Goal: Transaction & Acquisition: Purchase product/service

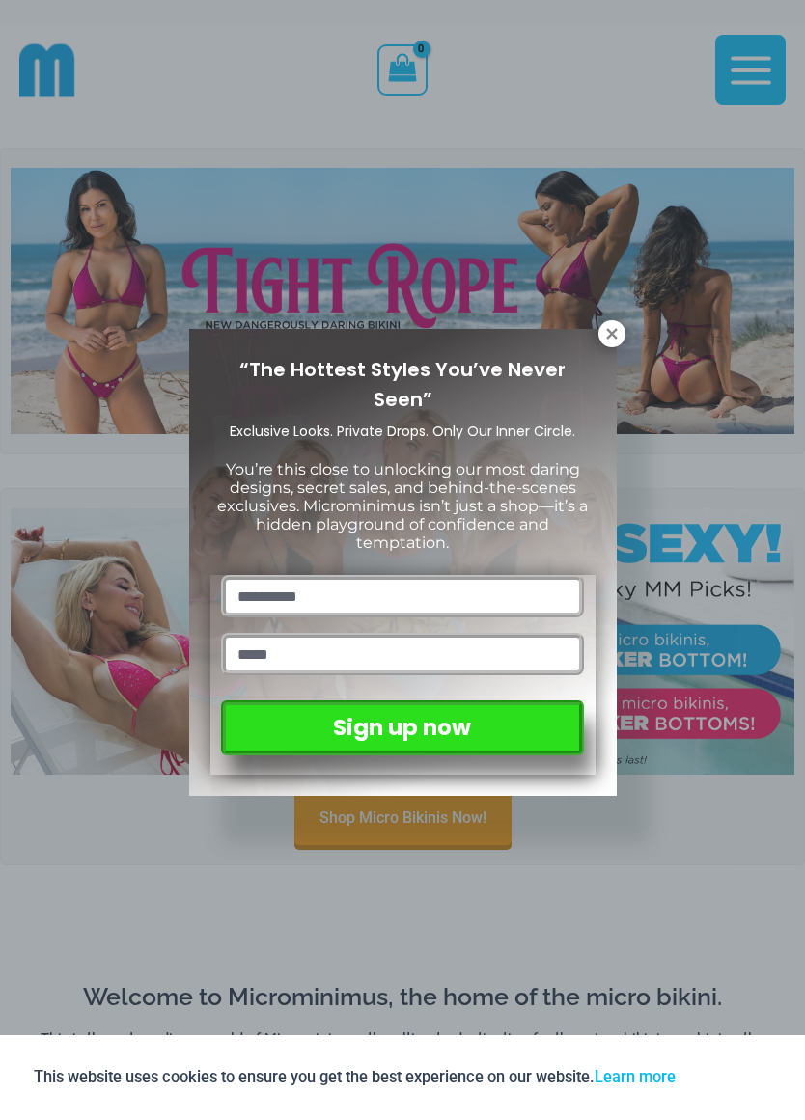
click at [605, 332] on icon at bounding box center [611, 333] width 17 height 17
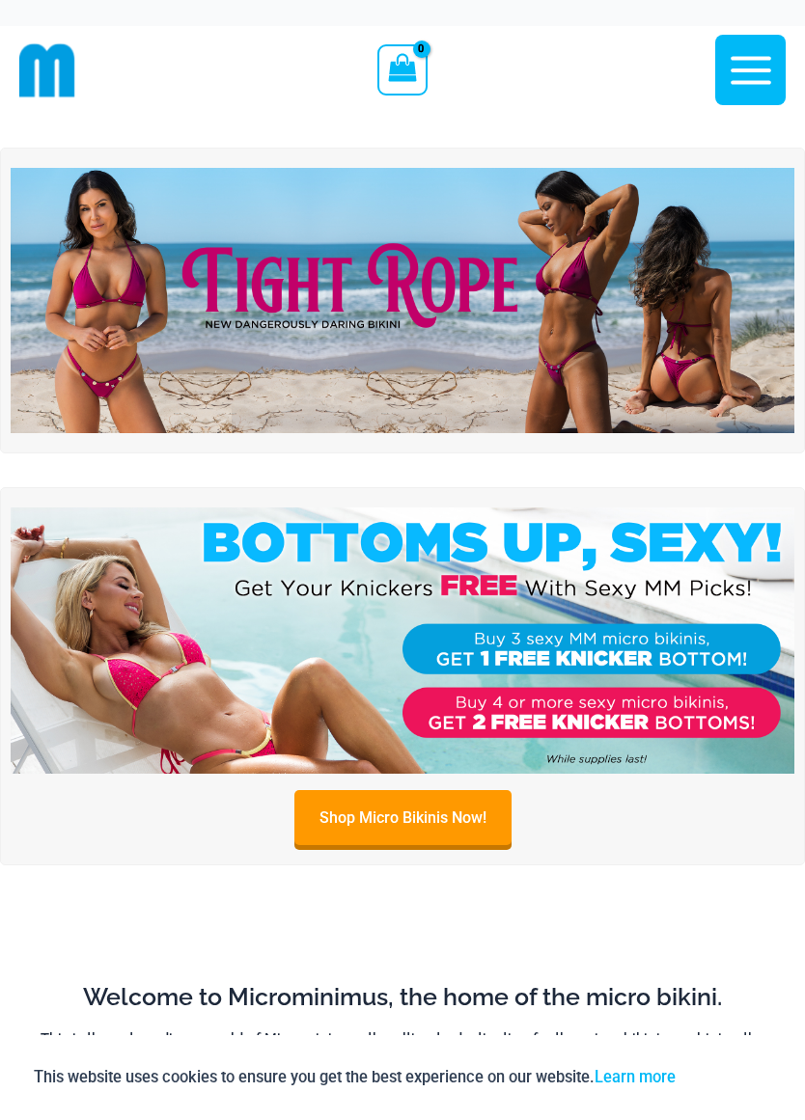
click at [220, 293] on img at bounding box center [403, 301] width 784 height 266
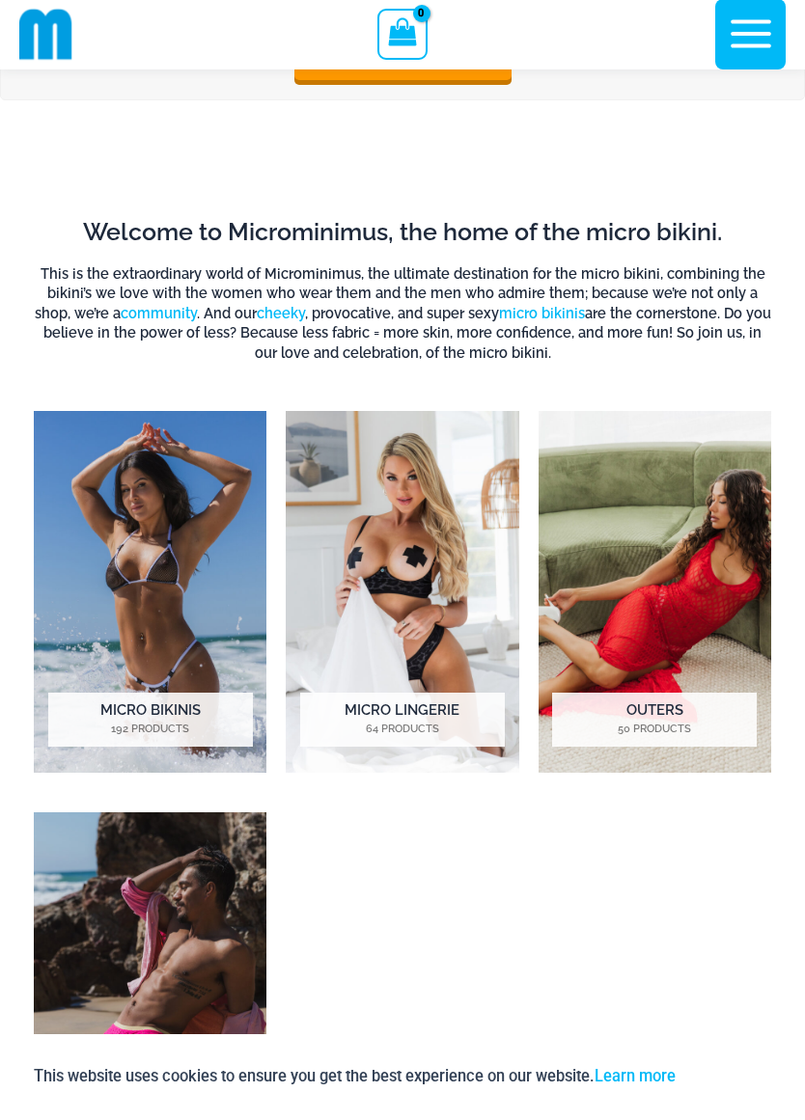
scroll to position [726, 0]
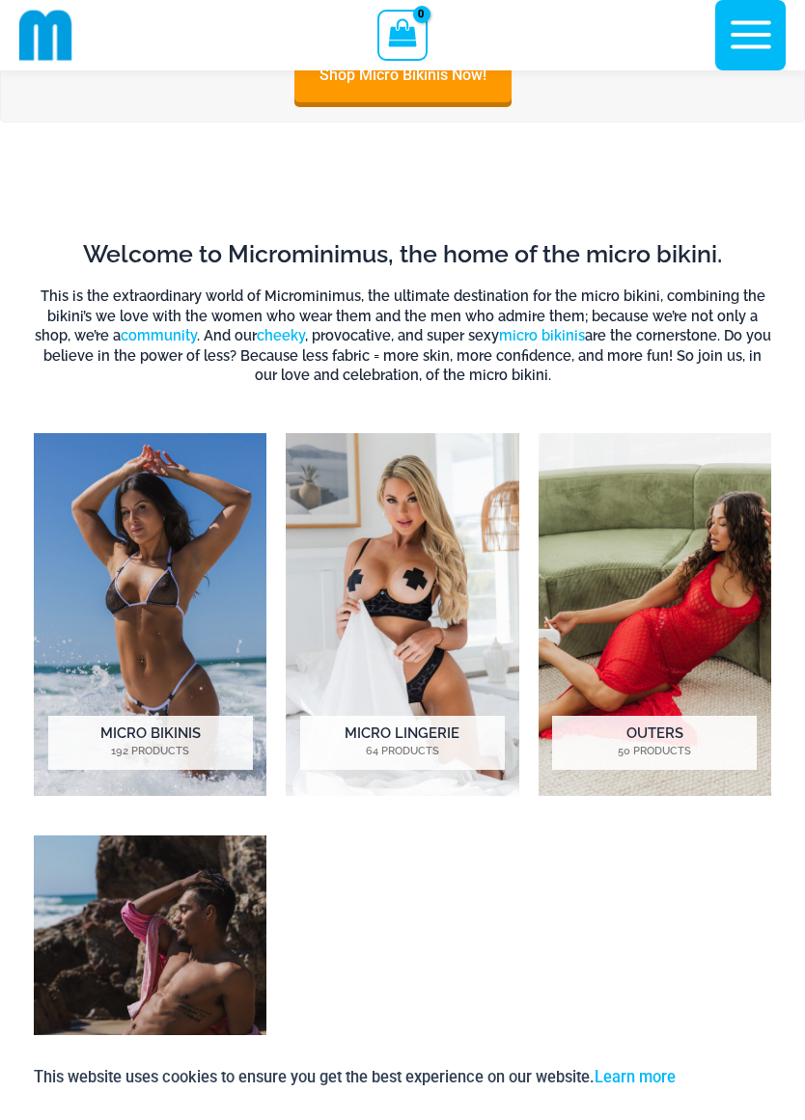
click at [112, 747] on mark "192 Products" at bounding box center [150, 752] width 205 height 16
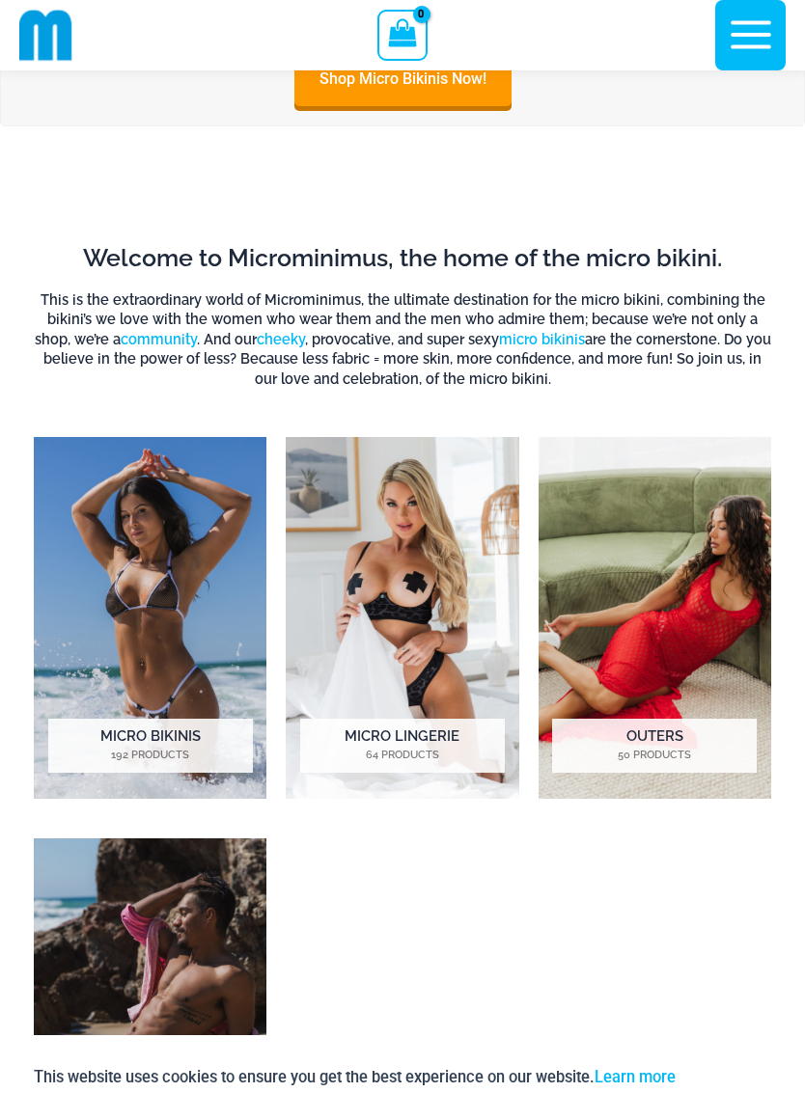
scroll to position [731, 0]
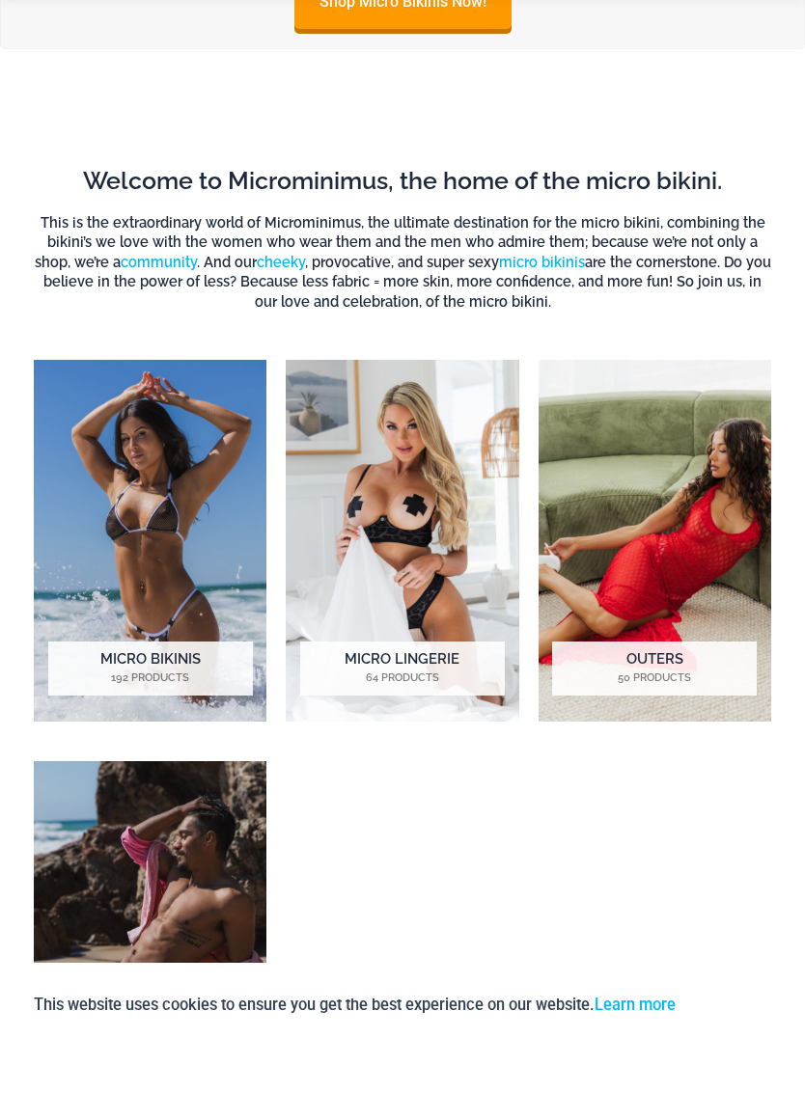
click at [366, 714] on h2 "Micro Lingerie 64 Products" at bounding box center [402, 741] width 205 height 54
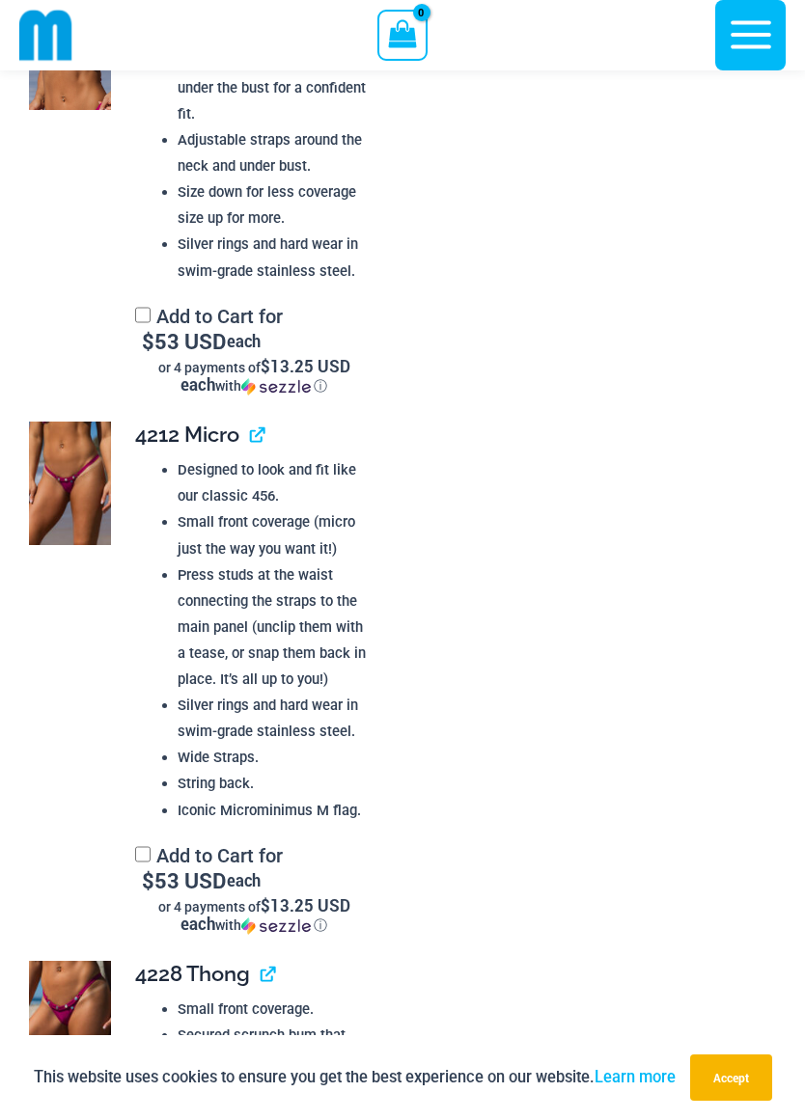
scroll to position [2097, 0]
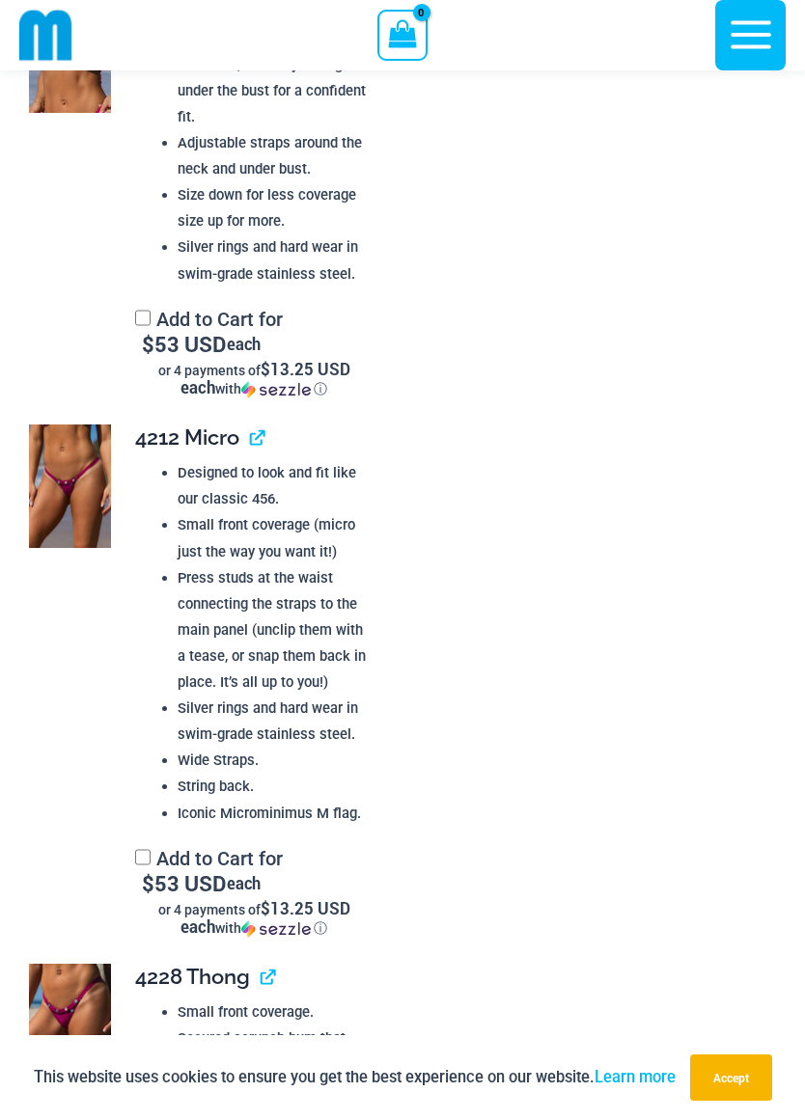
click at [58, 488] on img at bounding box center [70, 487] width 82 height 124
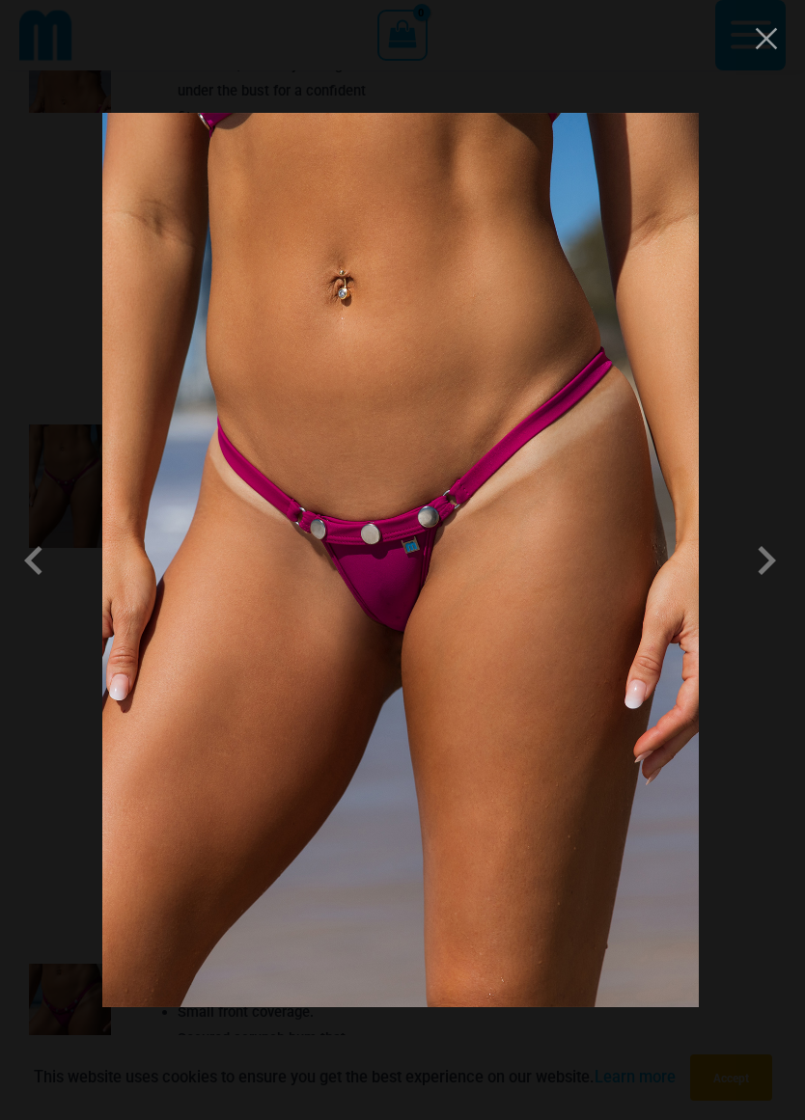
click at [31, 547] on span at bounding box center [39, 561] width 58 height 58
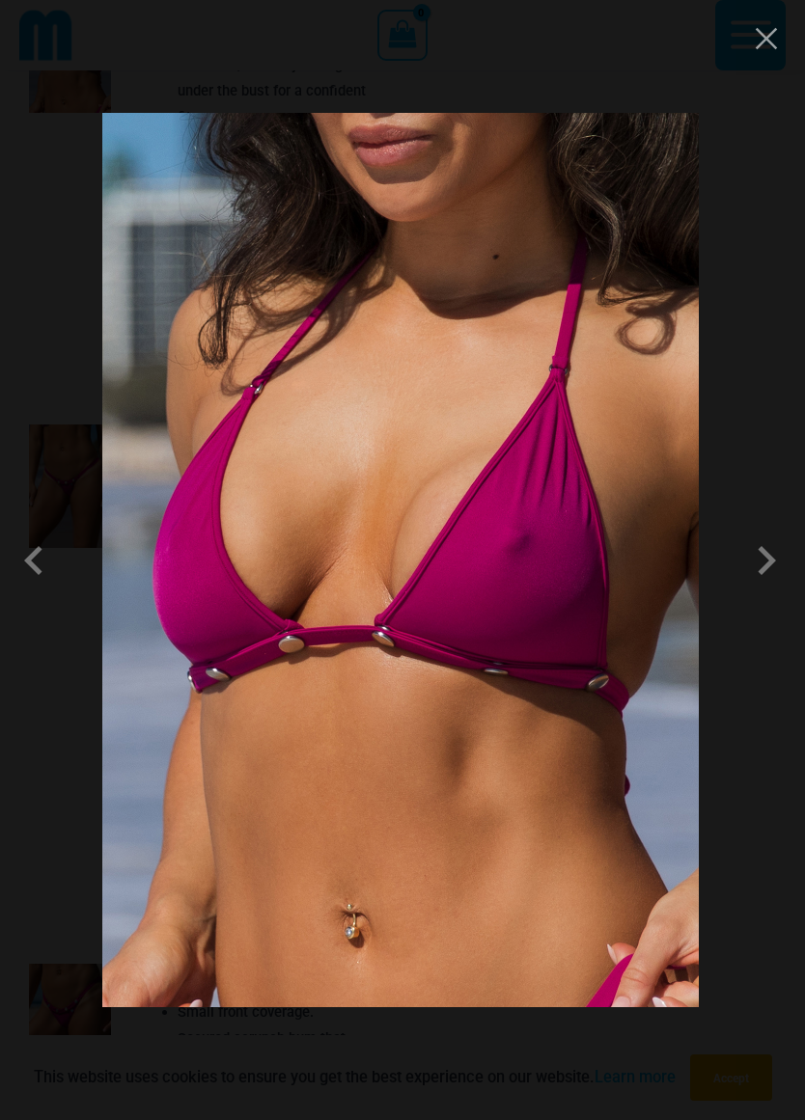
click at [27, 566] on span at bounding box center [39, 561] width 58 height 58
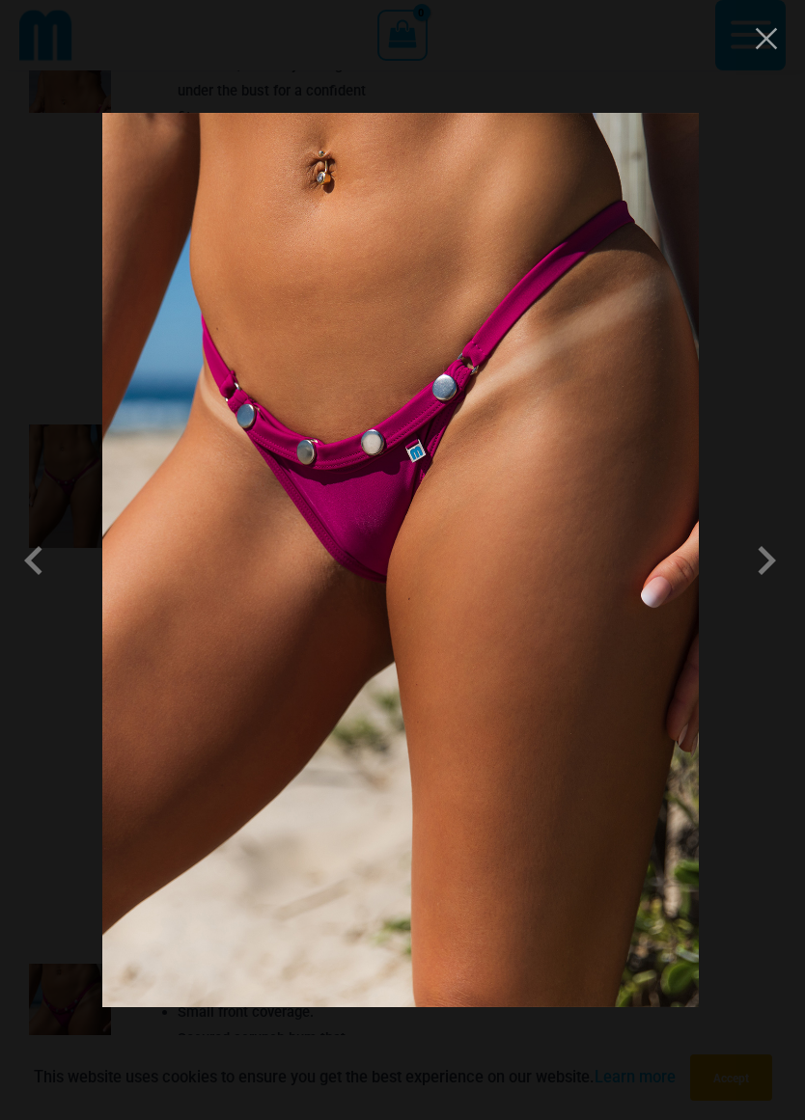
click at [27, 553] on span at bounding box center [39, 561] width 58 height 58
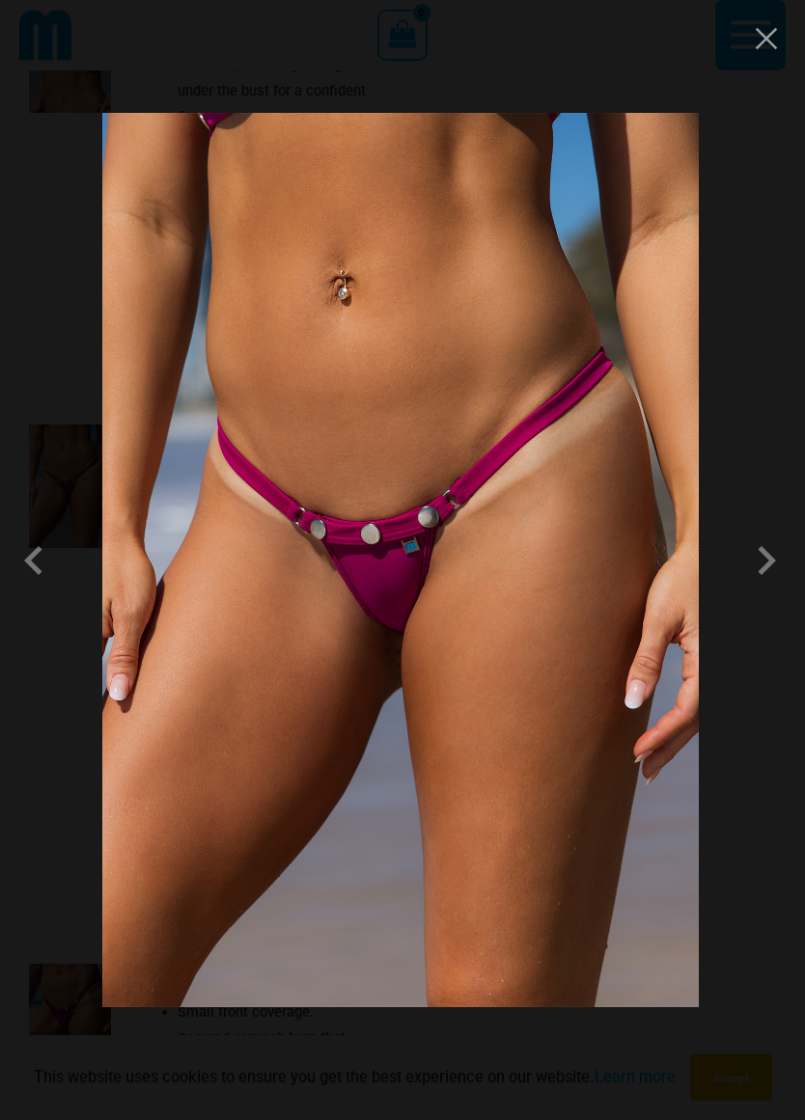
click at [17, 542] on span at bounding box center [39, 561] width 58 height 58
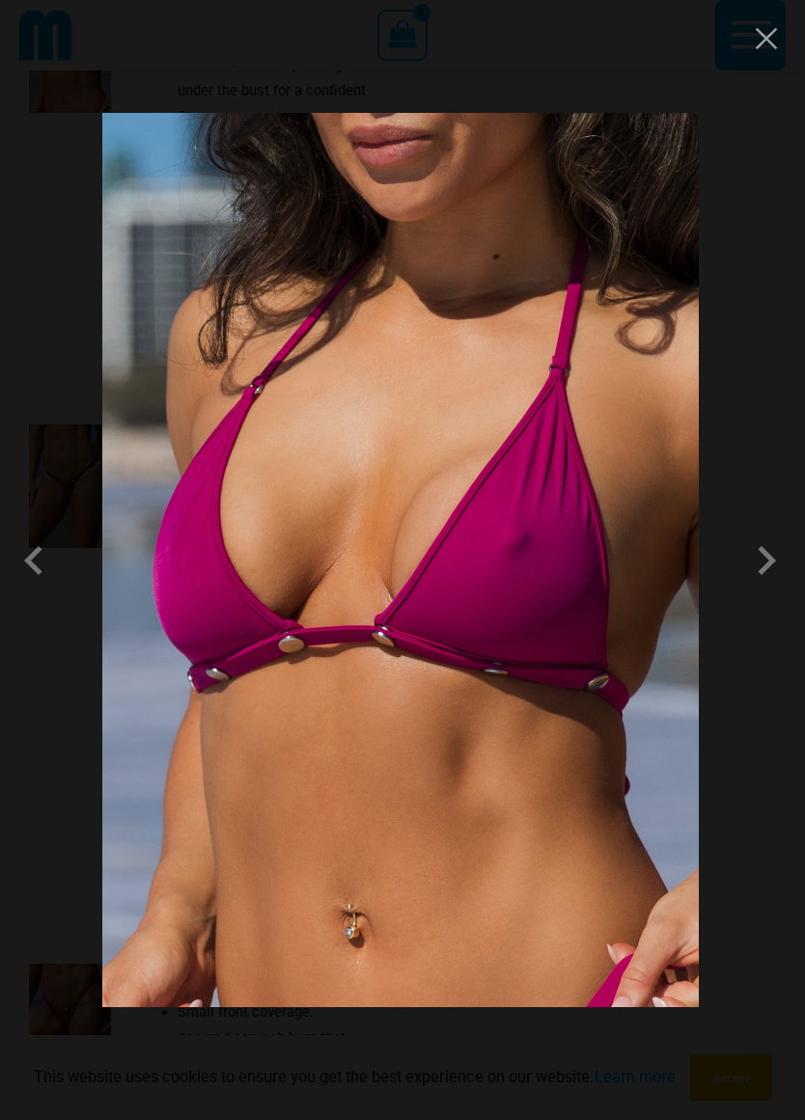
click at [17, 544] on span at bounding box center [39, 561] width 58 height 58
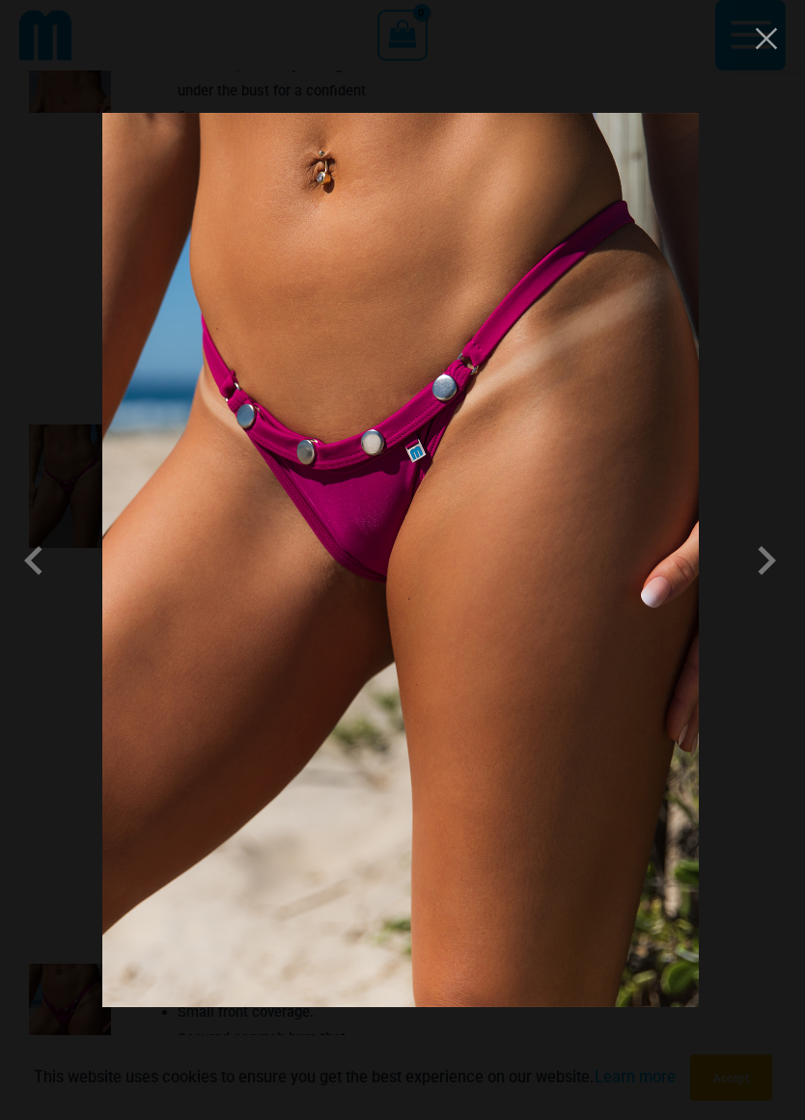
click at [30, 543] on span at bounding box center [39, 561] width 58 height 58
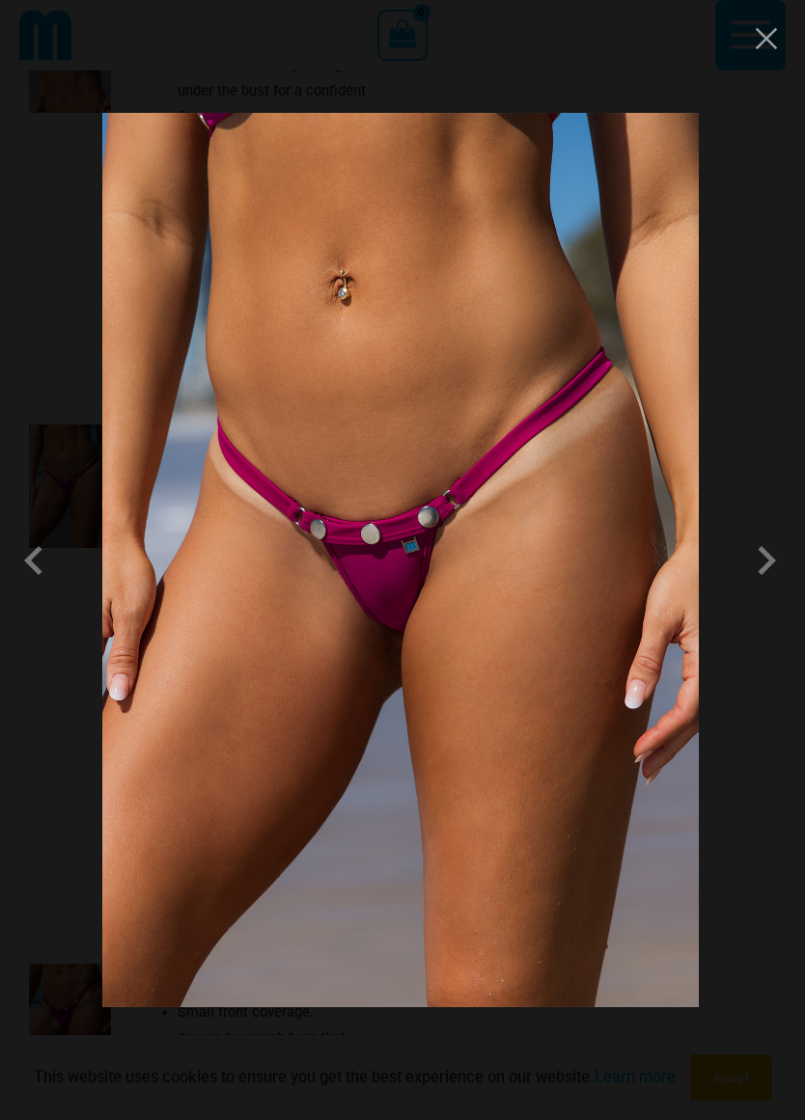
click at [26, 550] on span at bounding box center [39, 561] width 58 height 58
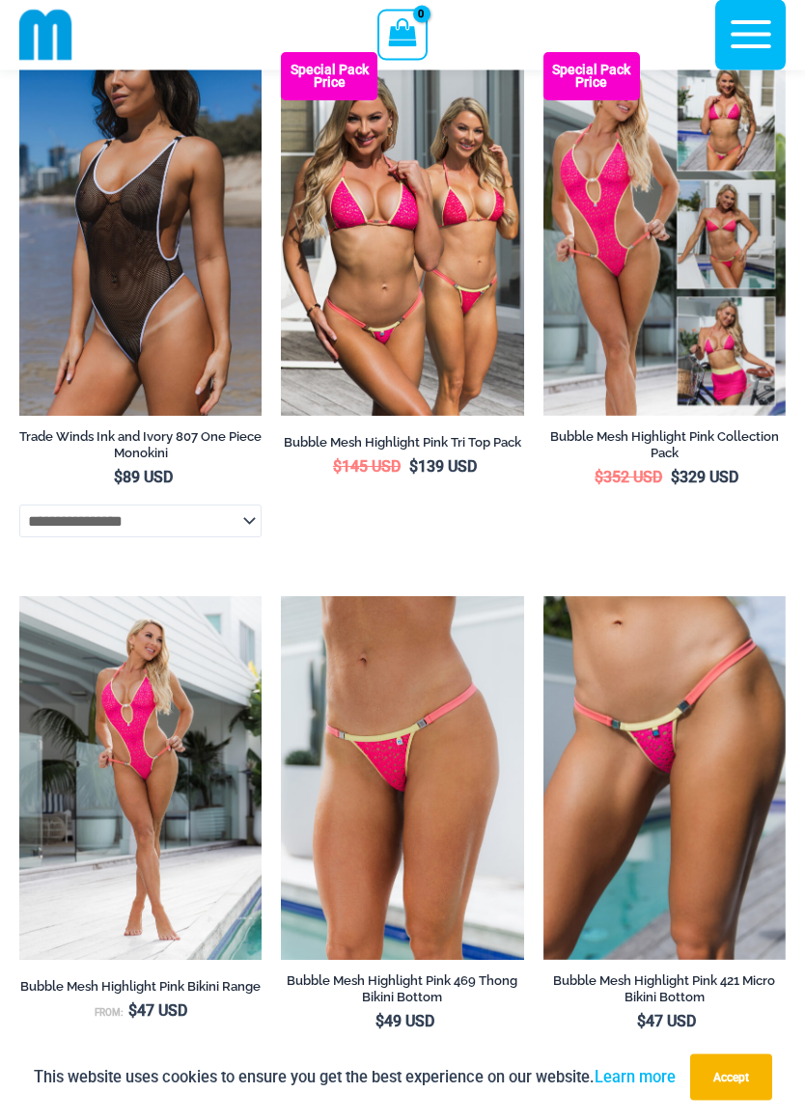
scroll to position [2828, 0]
click at [543, 596] on img at bounding box center [543, 596] width 0 height 0
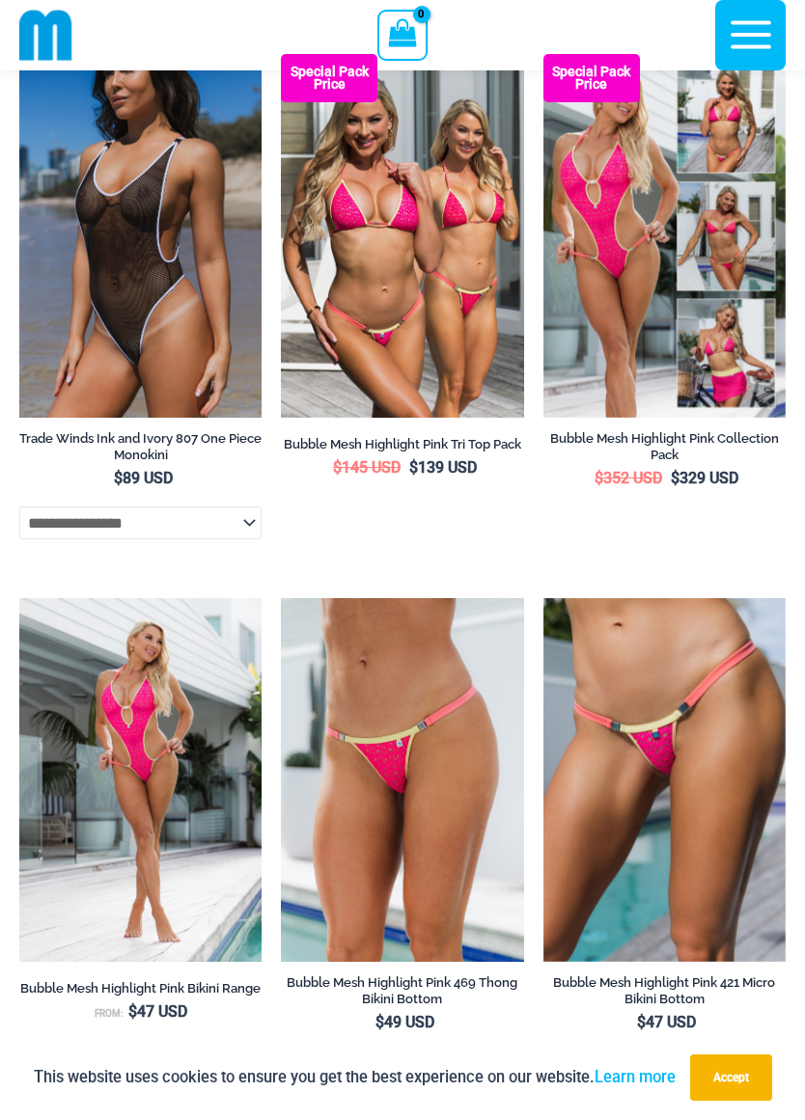
scroll to position [2832, 0]
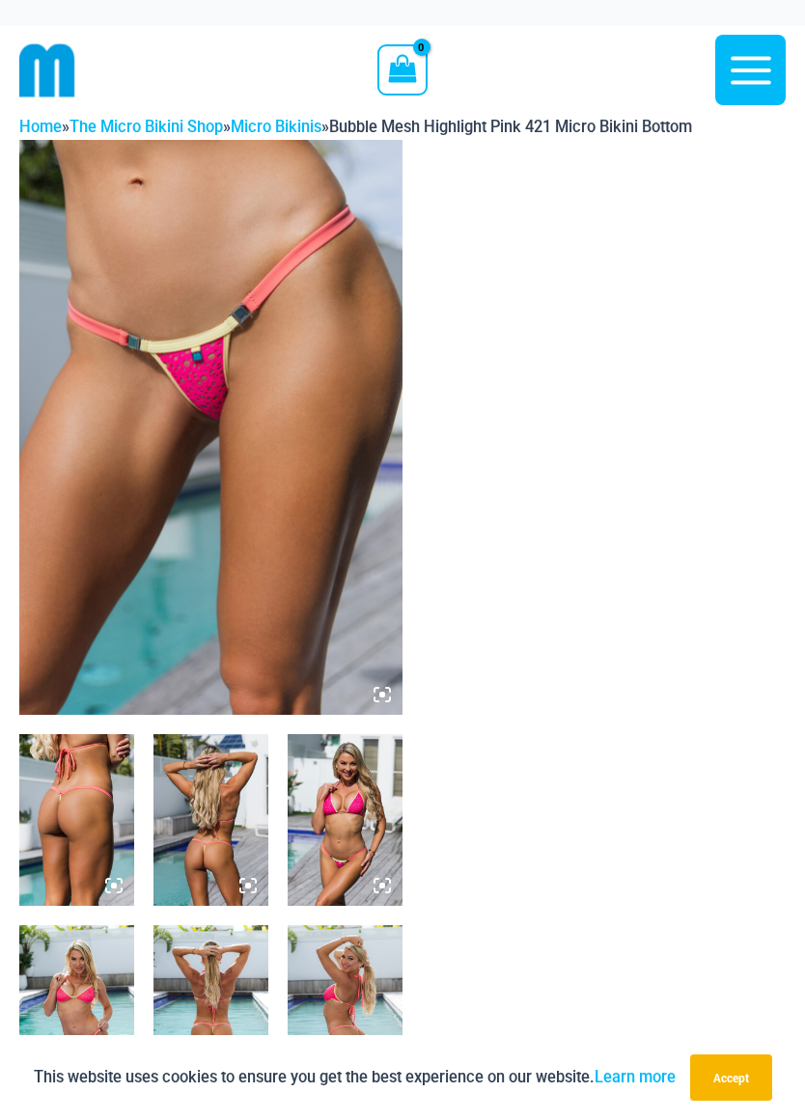
click at [67, 574] on img at bounding box center [210, 427] width 383 height 575
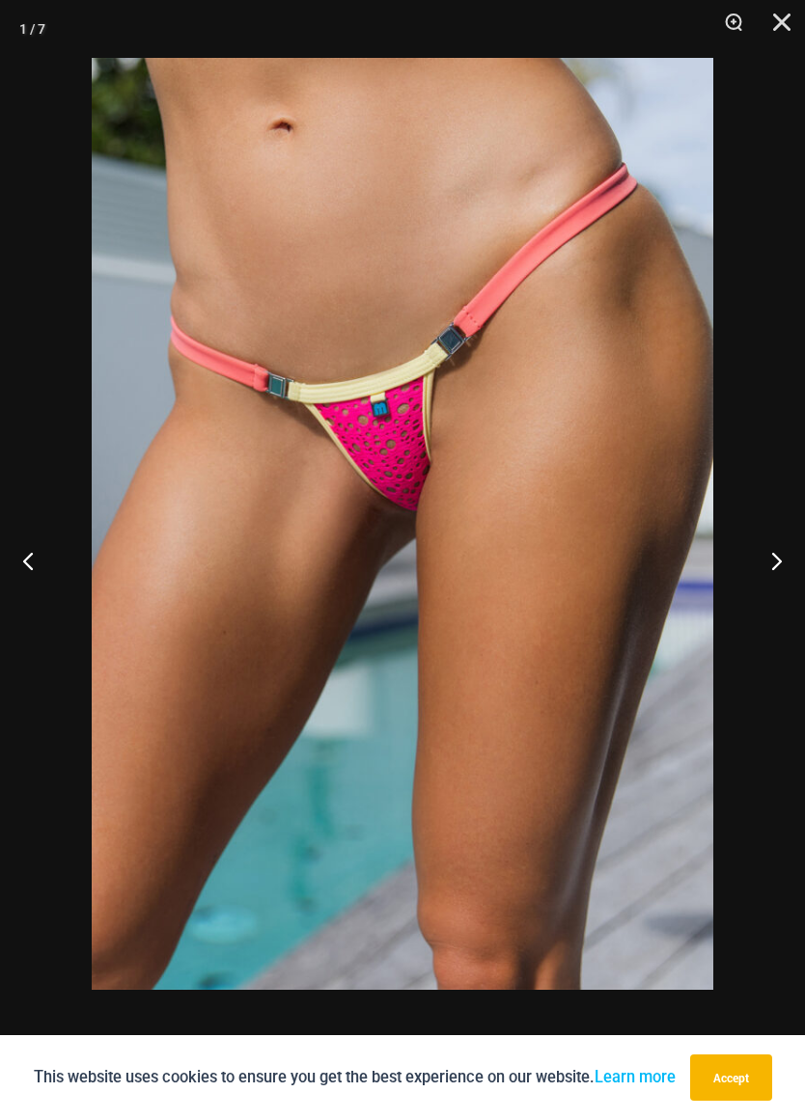
click at [33, 559] on button "Previous" at bounding box center [36, 560] width 72 height 97
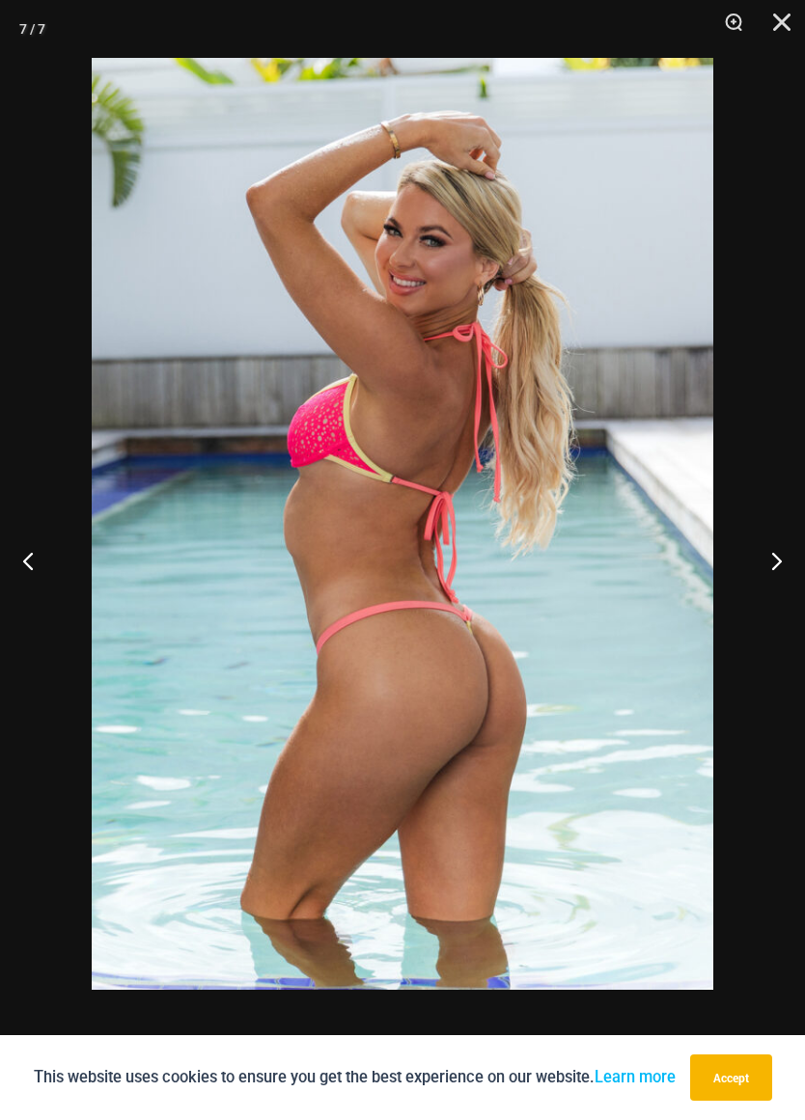
click at [15, 561] on button "Previous" at bounding box center [36, 560] width 72 height 97
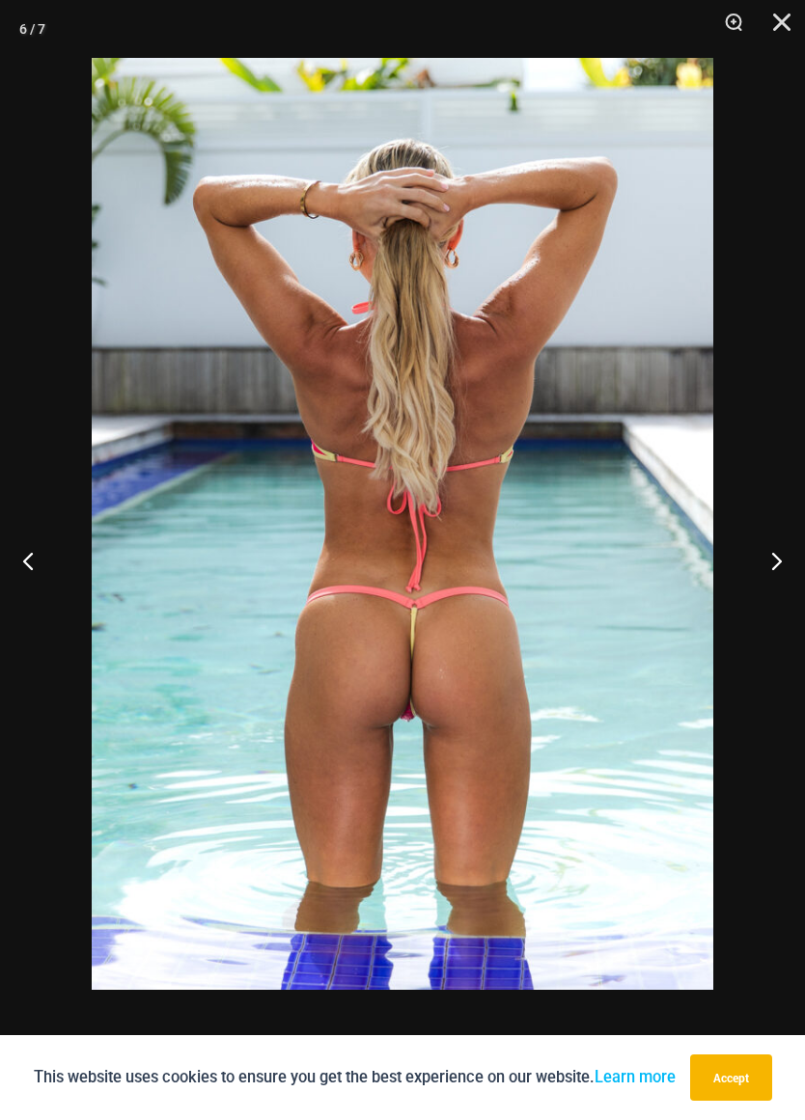
click at [15, 551] on button "Previous" at bounding box center [36, 560] width 72 height 97
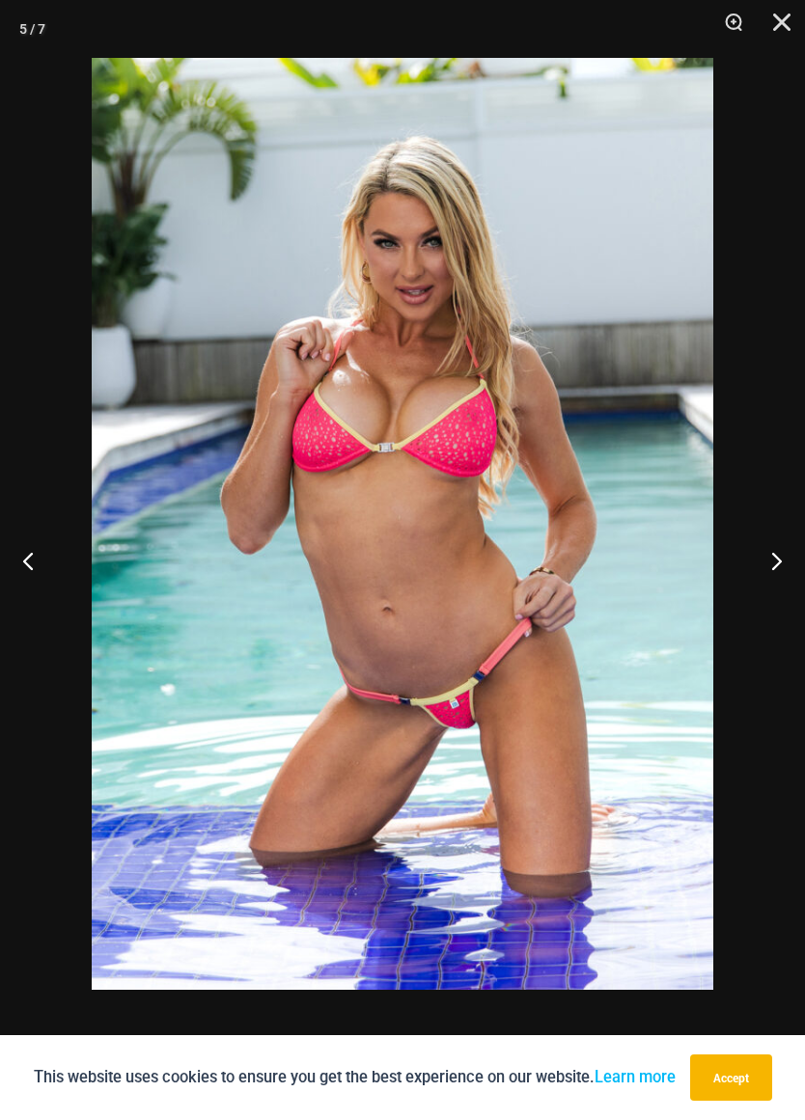
click at [28, 568] on button "Previous" at bounding box center [36, 560] width 72 height 97
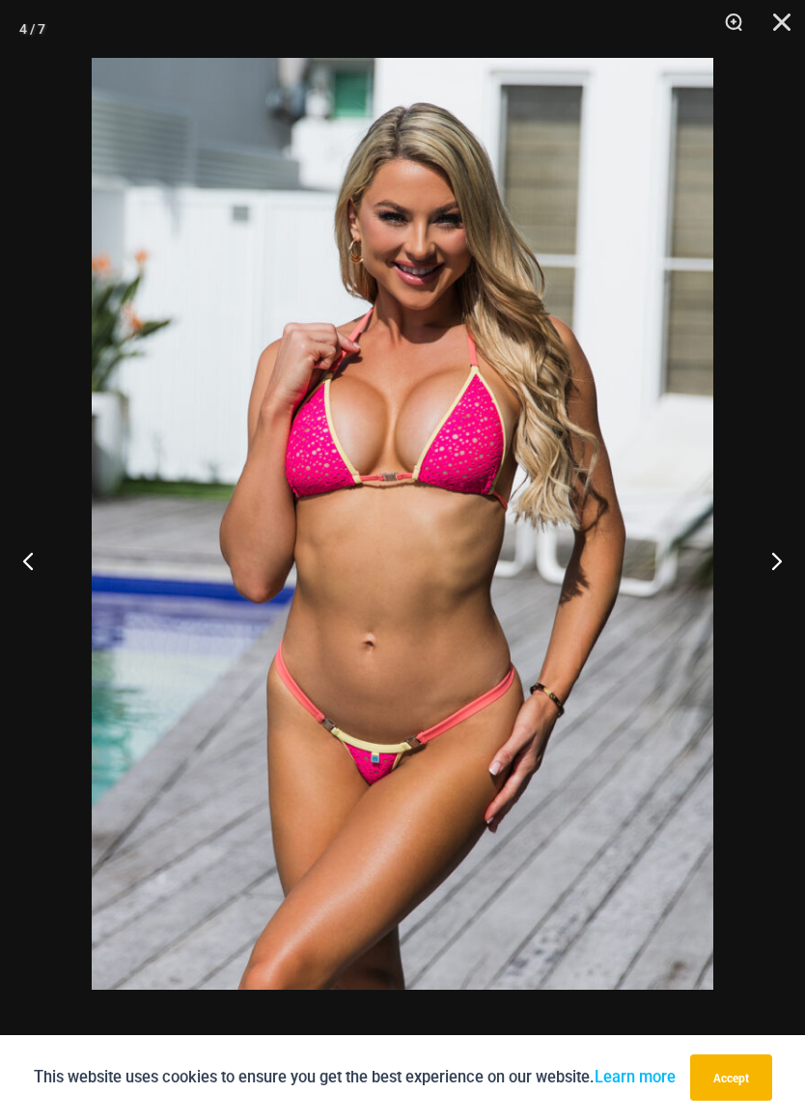
click at [17, 557] on button "Previous" at bounding box center [36, 560] width 72 height 97
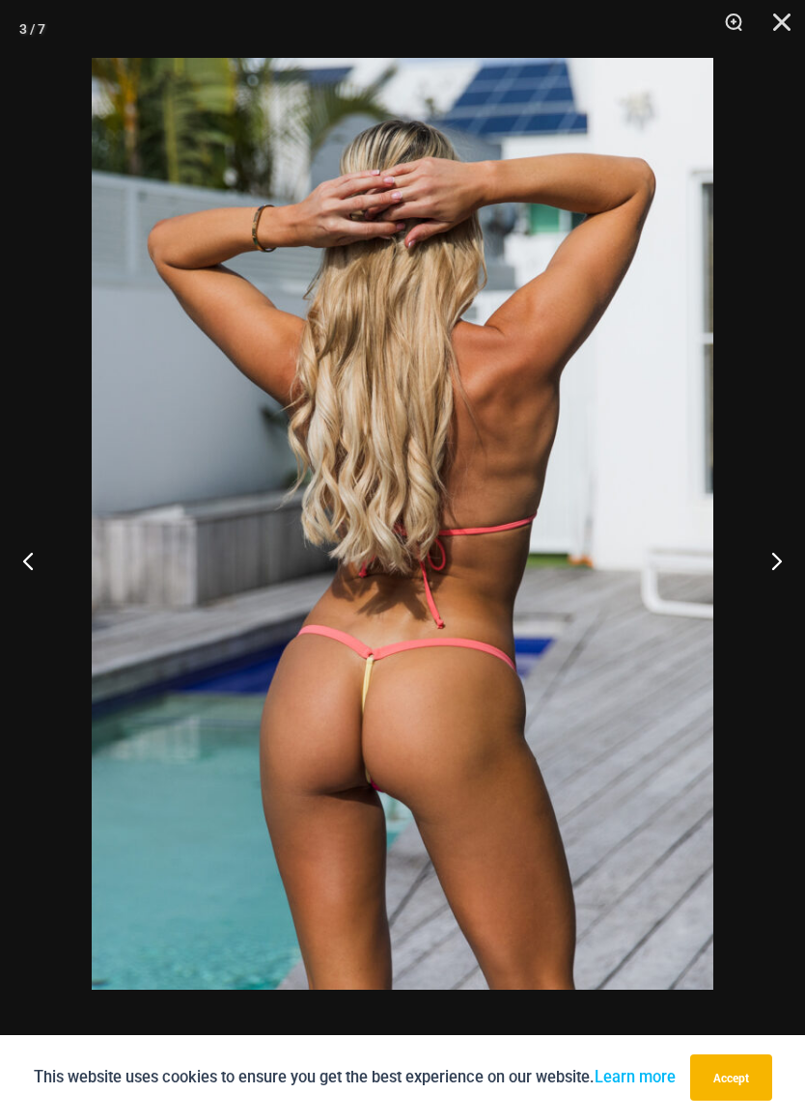
click at [29, 564] on button "Previous" at bounding box center [36, 560] width 72 height 97
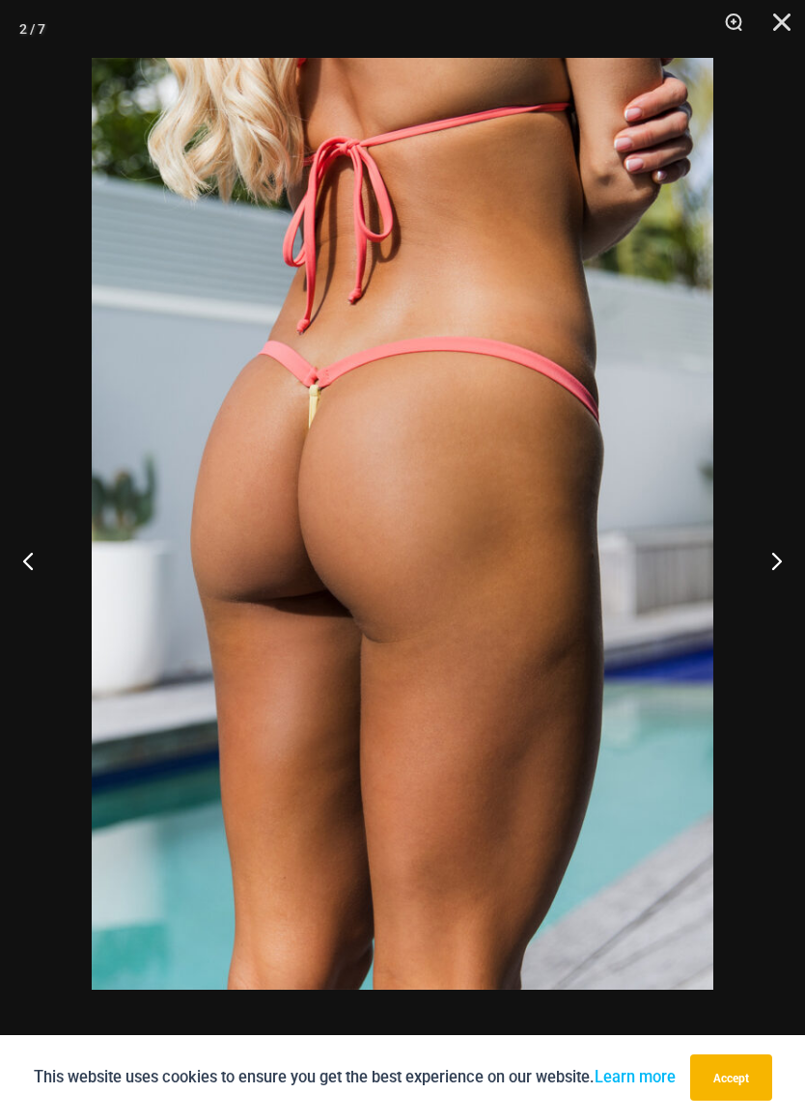
click at [22, 566] on button "Previous" at bounding box center [36, 560] width 72 height 97
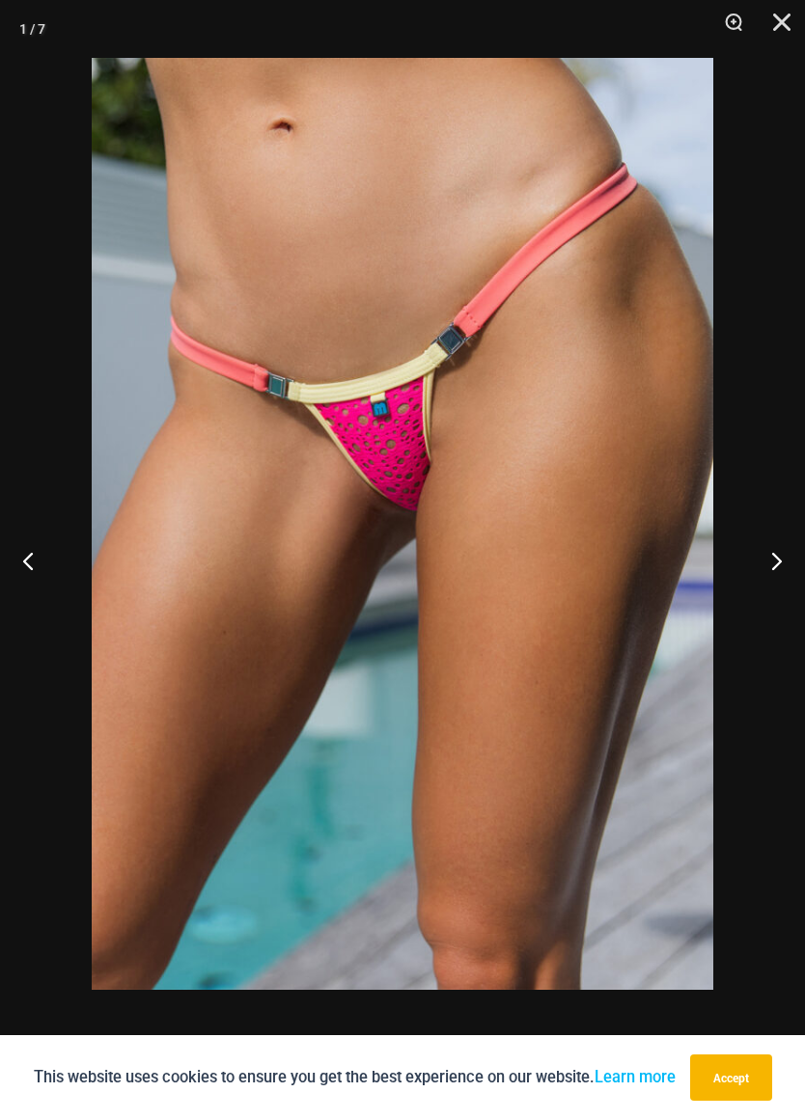
click at [25, 556] on button "Previous" at bounding box center [36, 560] width 72 height 97
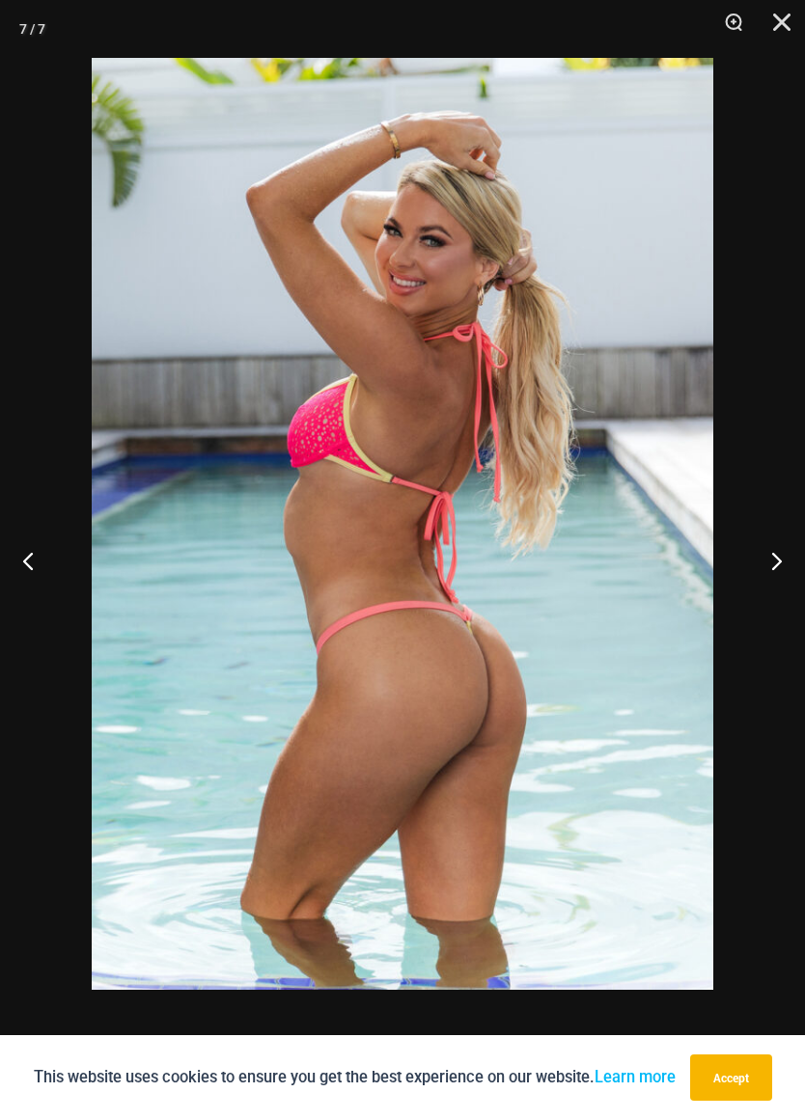
click at [21, 551] on button "Previous" at bounding box center [36, 560] width 72 height 97
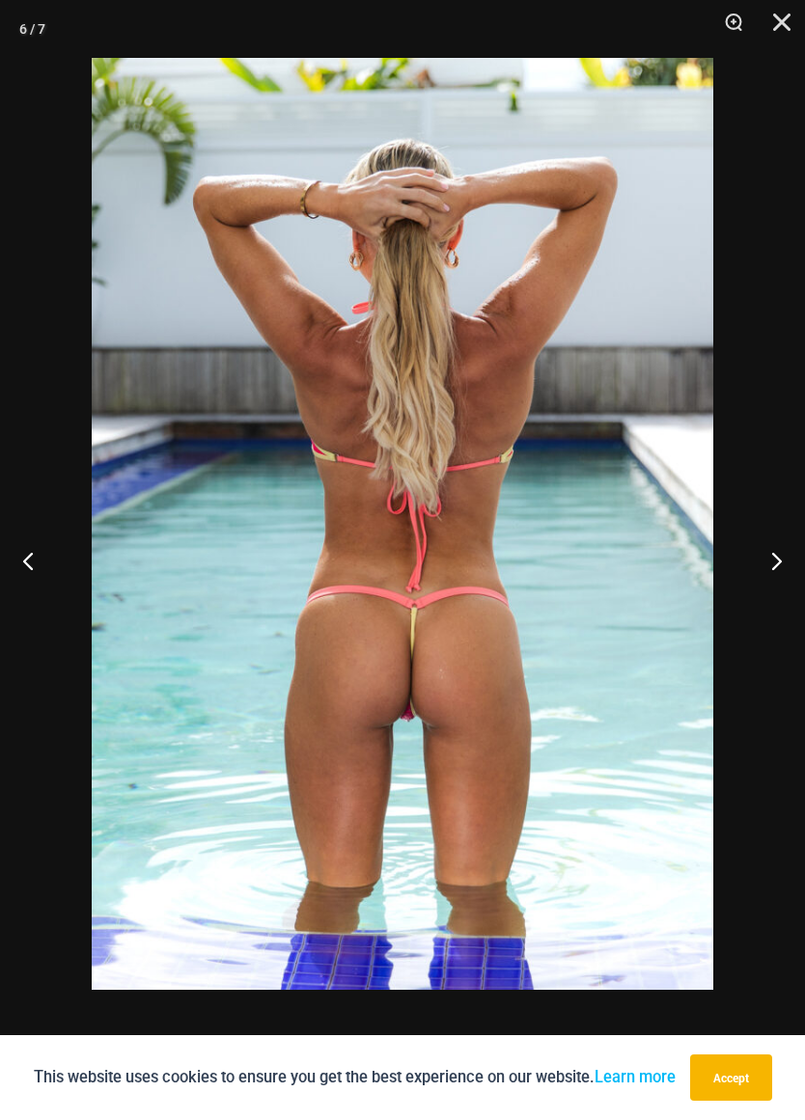
click at [14, 546] on button "Previous" at bounding box center [36, 560] width 72 height 97
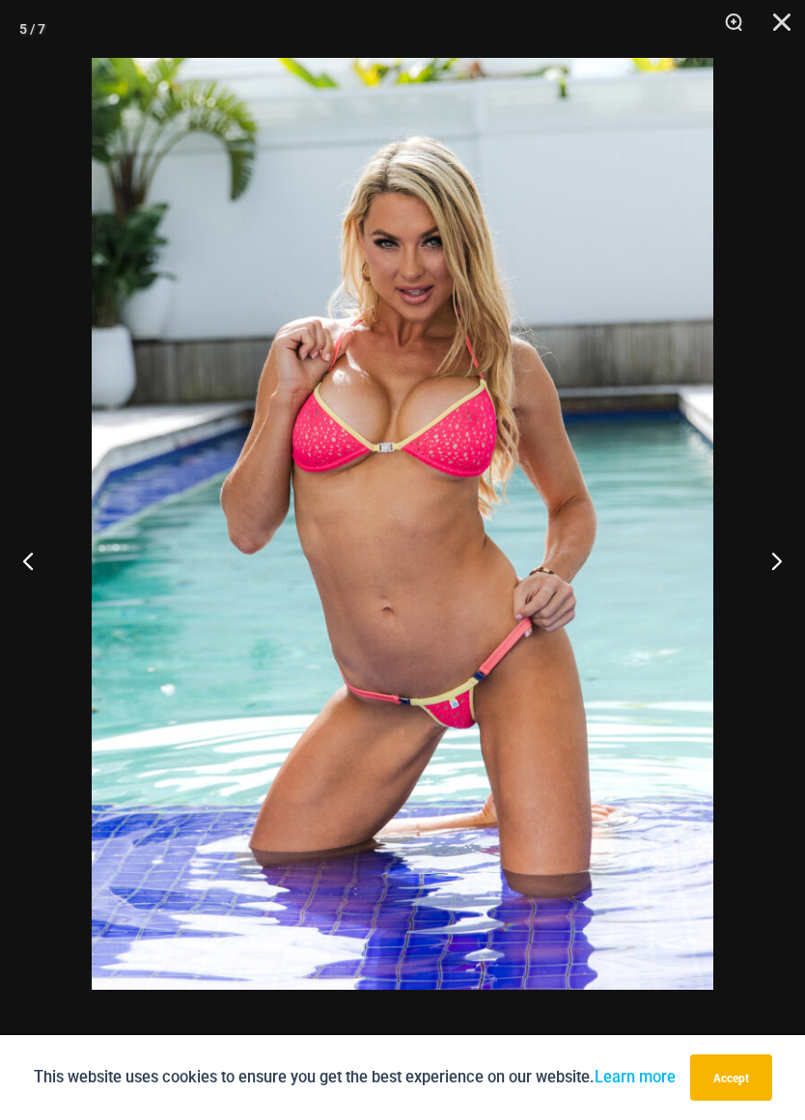
click at [26, 553] on button "Previous" at bounding box center [36, 560] width 72 height 97
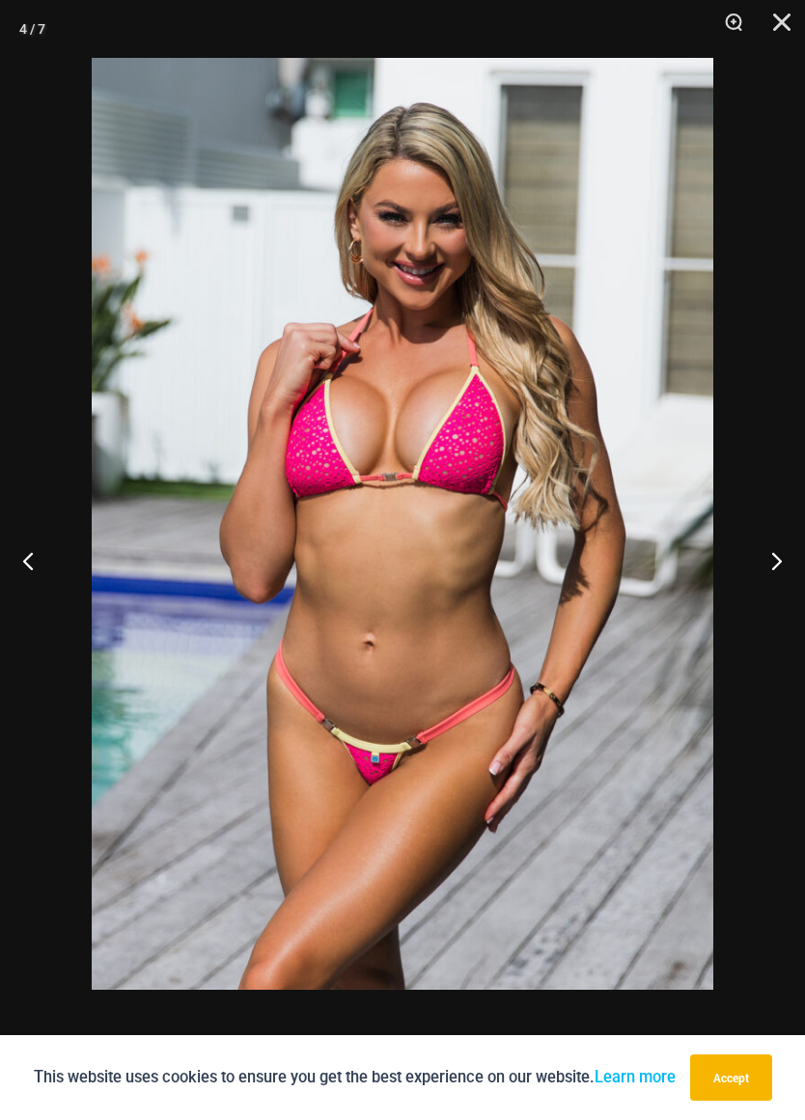
click at [22, 547] on button "Previous" at bounding box center [36, 560] width 72 height 97
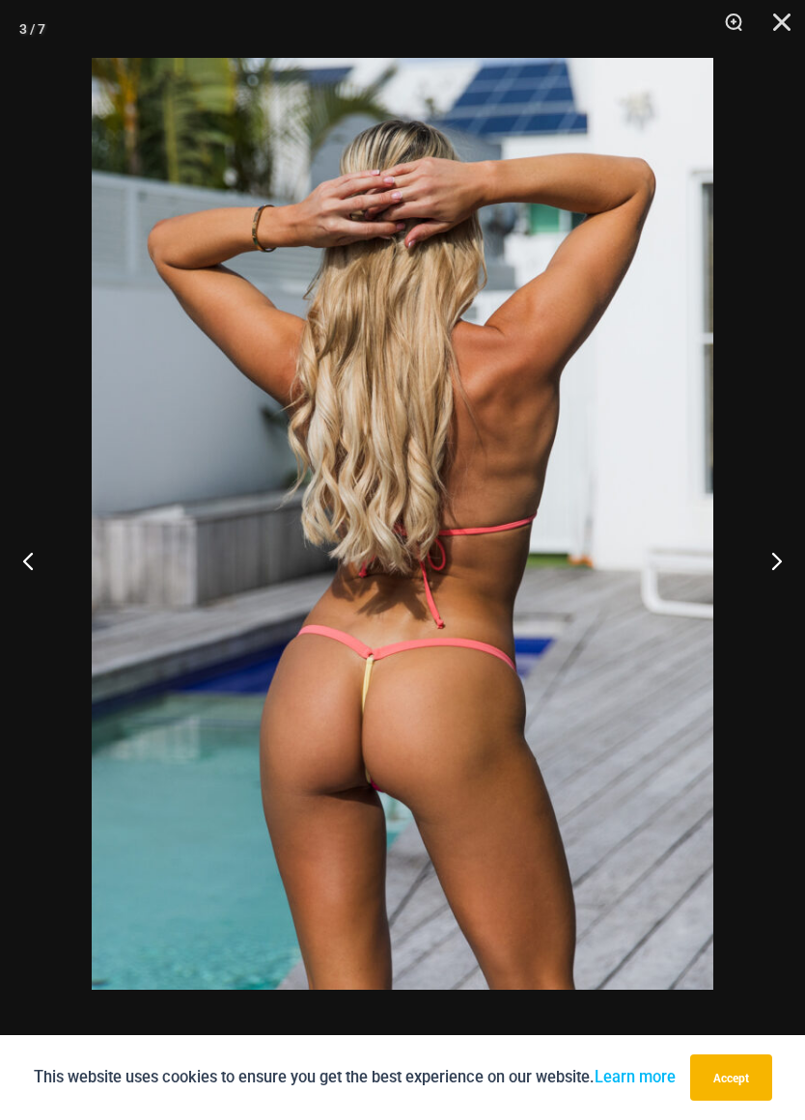
click at [29, 555] on button "Previous" at bounding box center [36, 560] width 72 height 97
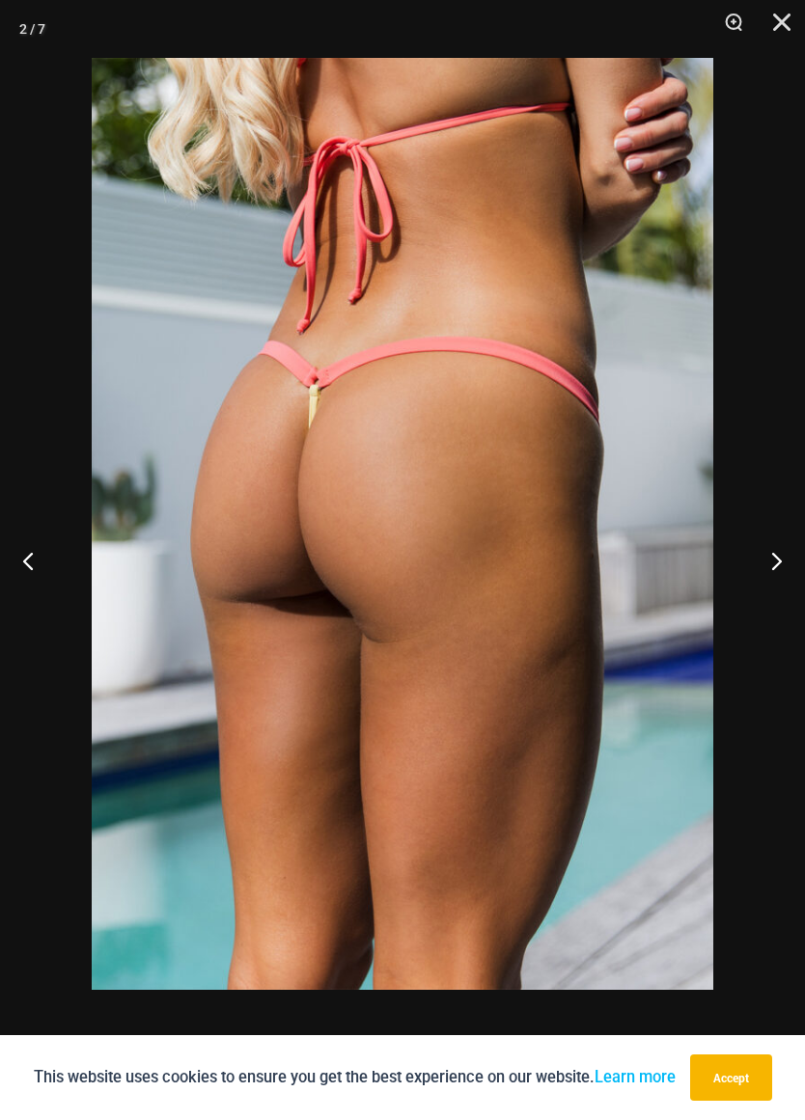
click at [24, 561] on button "Previous" at bounding box center [36, 560] width 72 height 97
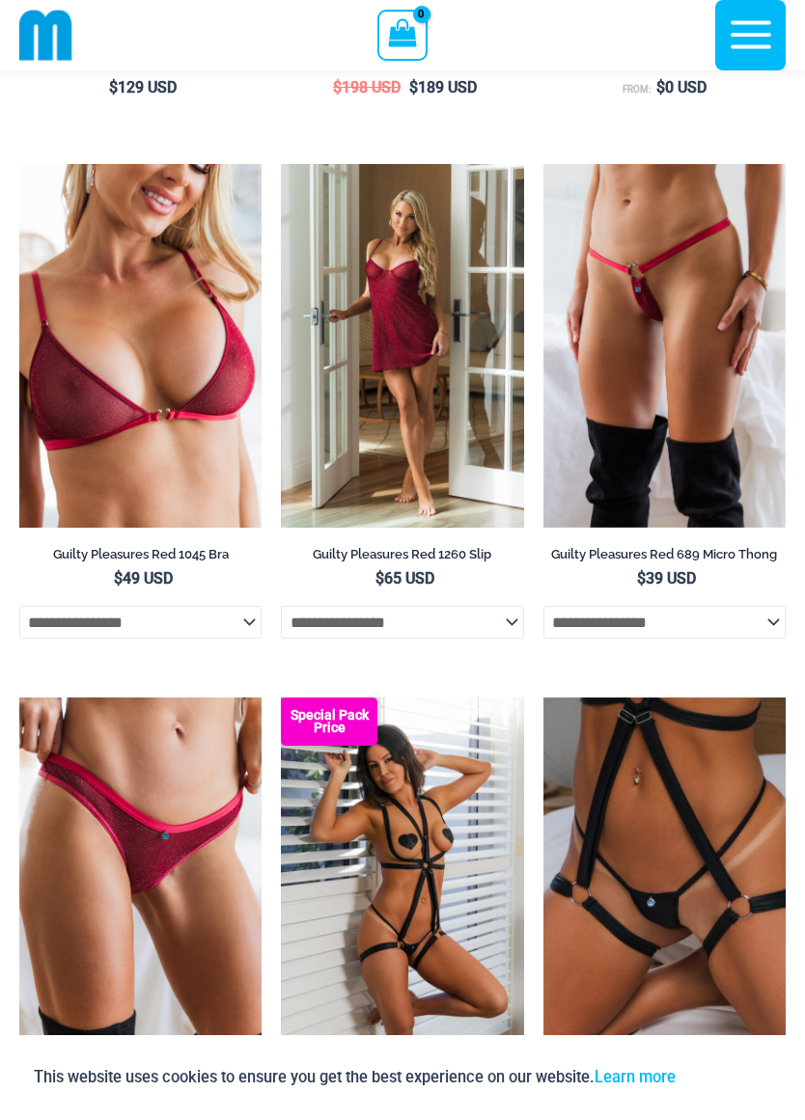
scroll to position [677, 0]
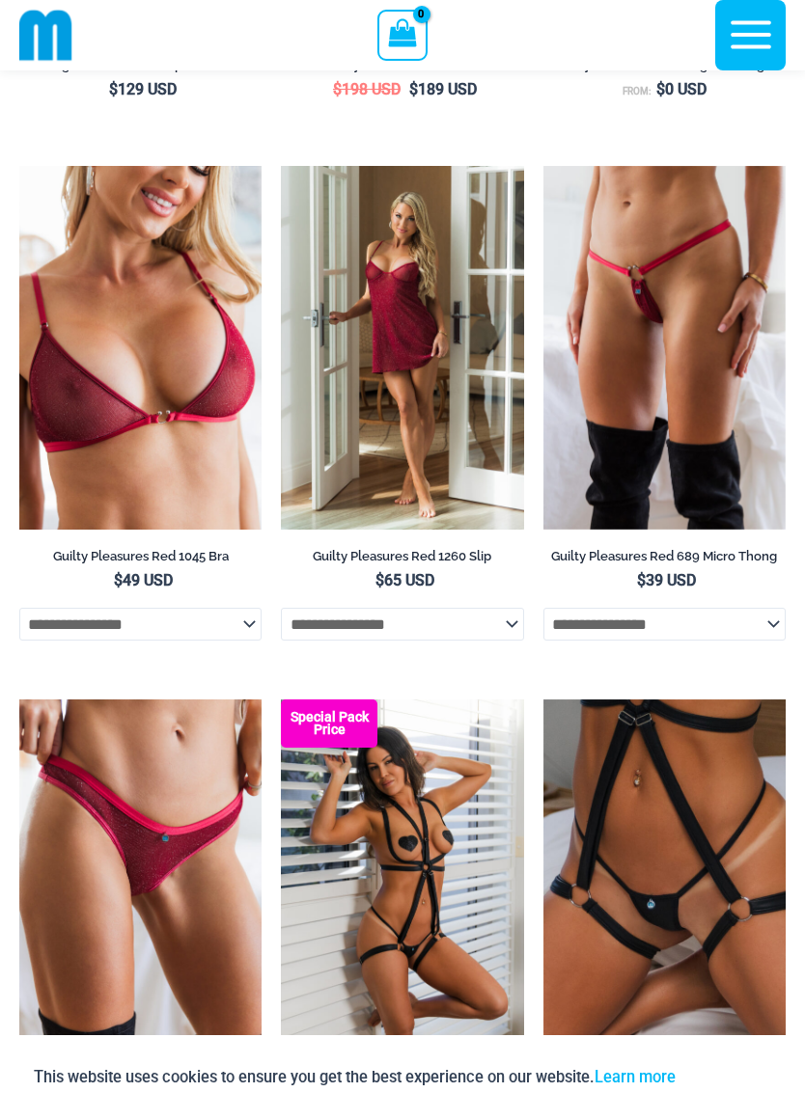
click at [543, 166] on img at bounding box center [543, 166] width 0 height 0
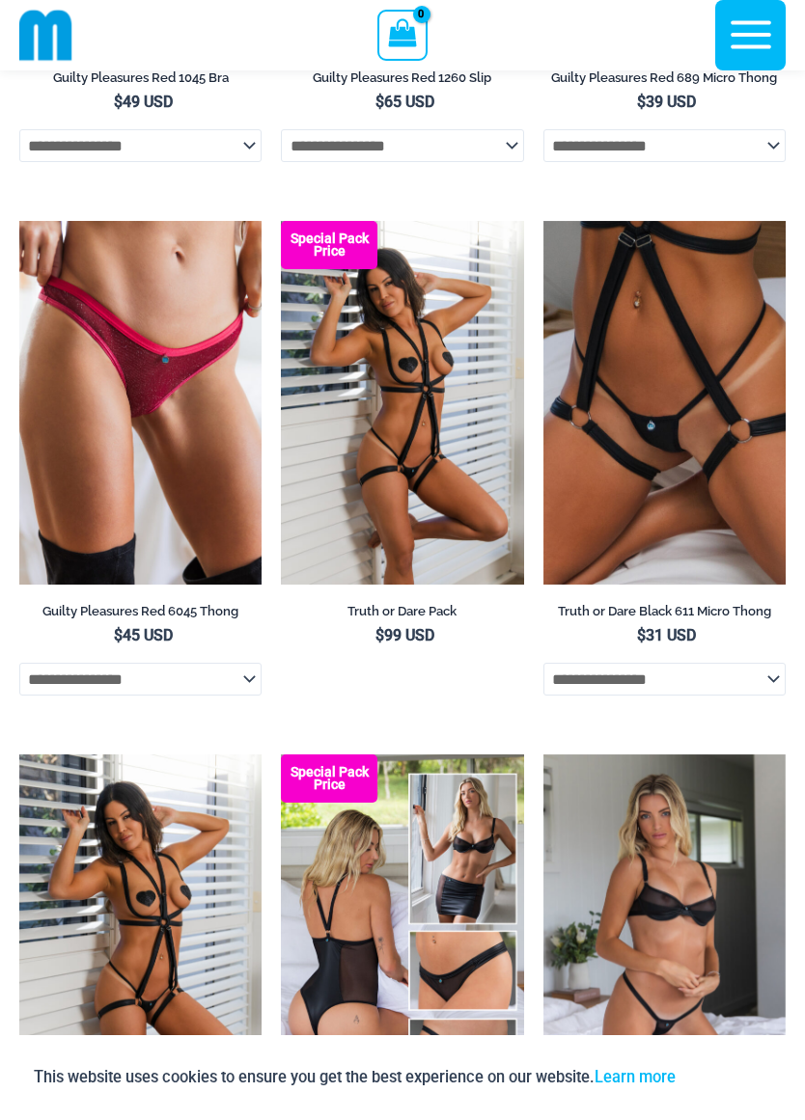
scroll to position [1155, 0]
click at [543, 222] on img at bounding box center [543, 222] width 0 height 0
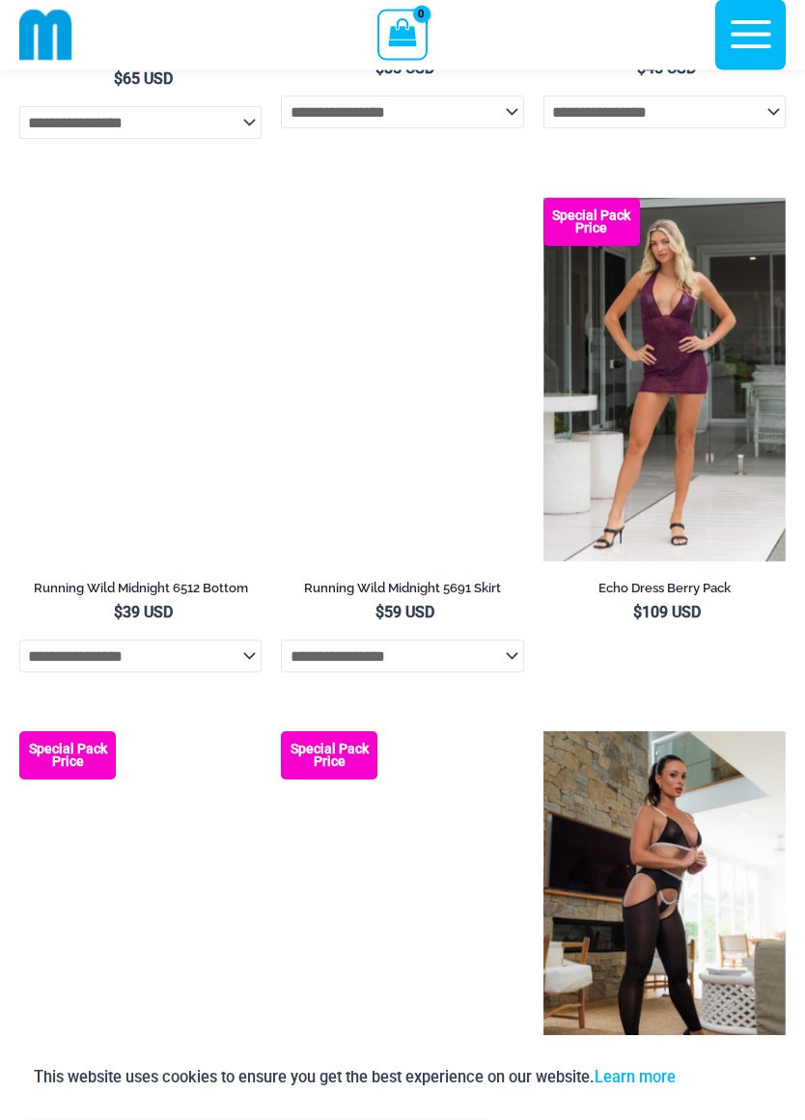
scroll to position [2801, 0]
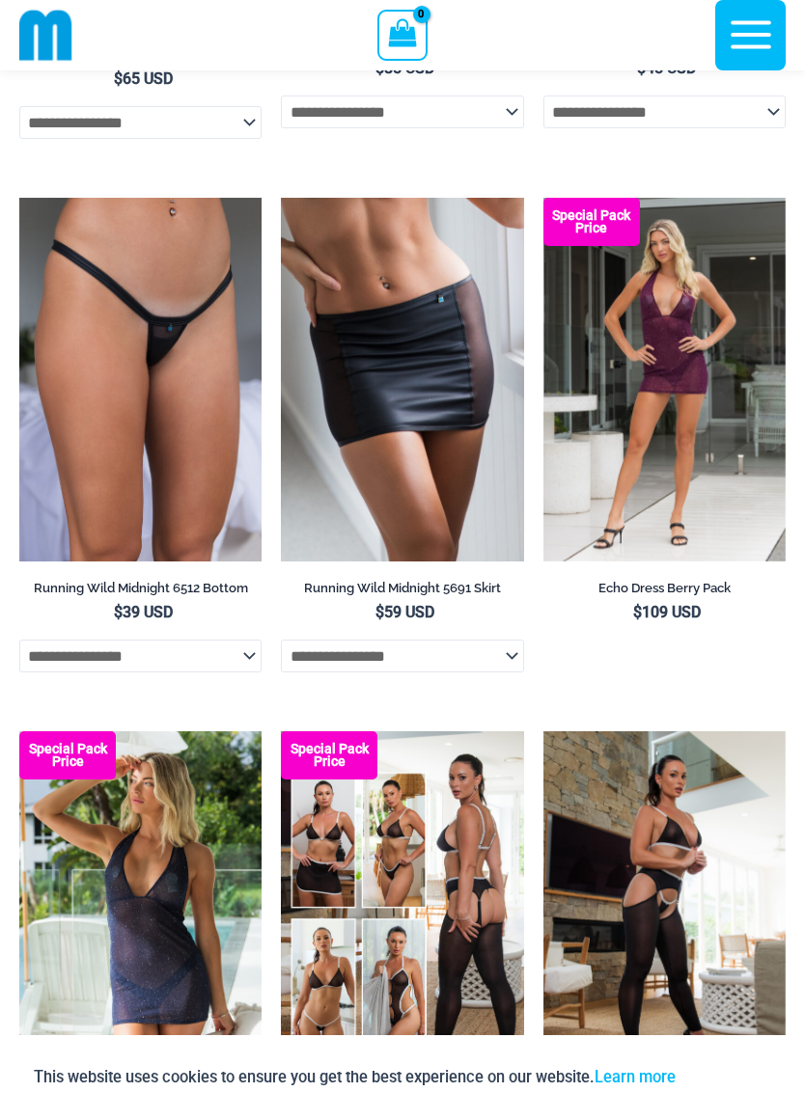
click at [19, 198] on img at bounding box center [19, 198] width 0 height 0
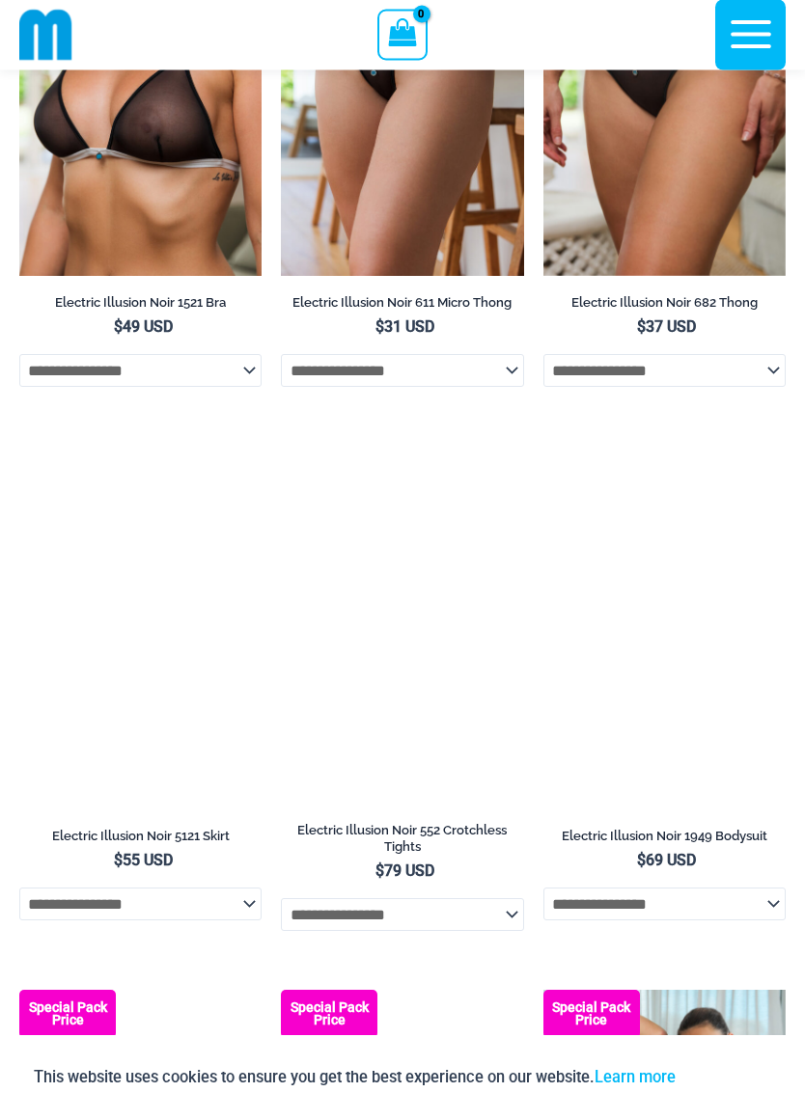
scroll to position [4112, 0]
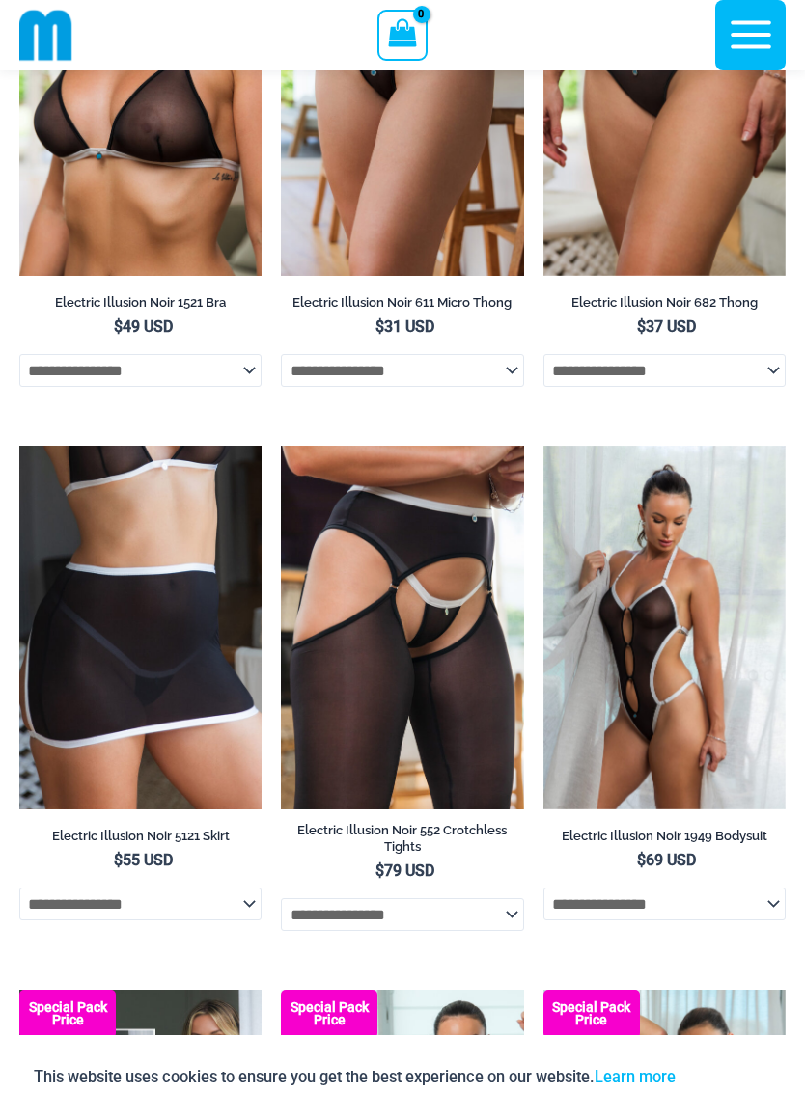
click at [543, 446] on img at bounding box center [543, 446] width 0 height 0
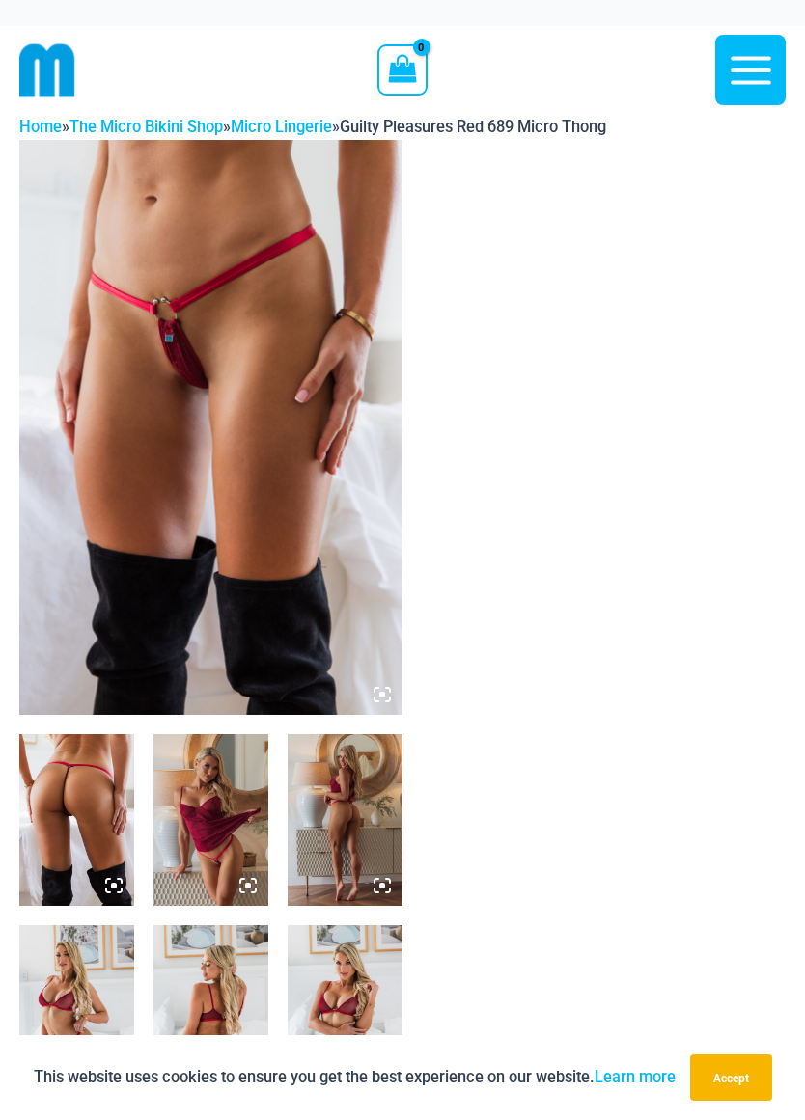
click at [90, 529] on img at bounding box center [210, 427] width 383 height 575
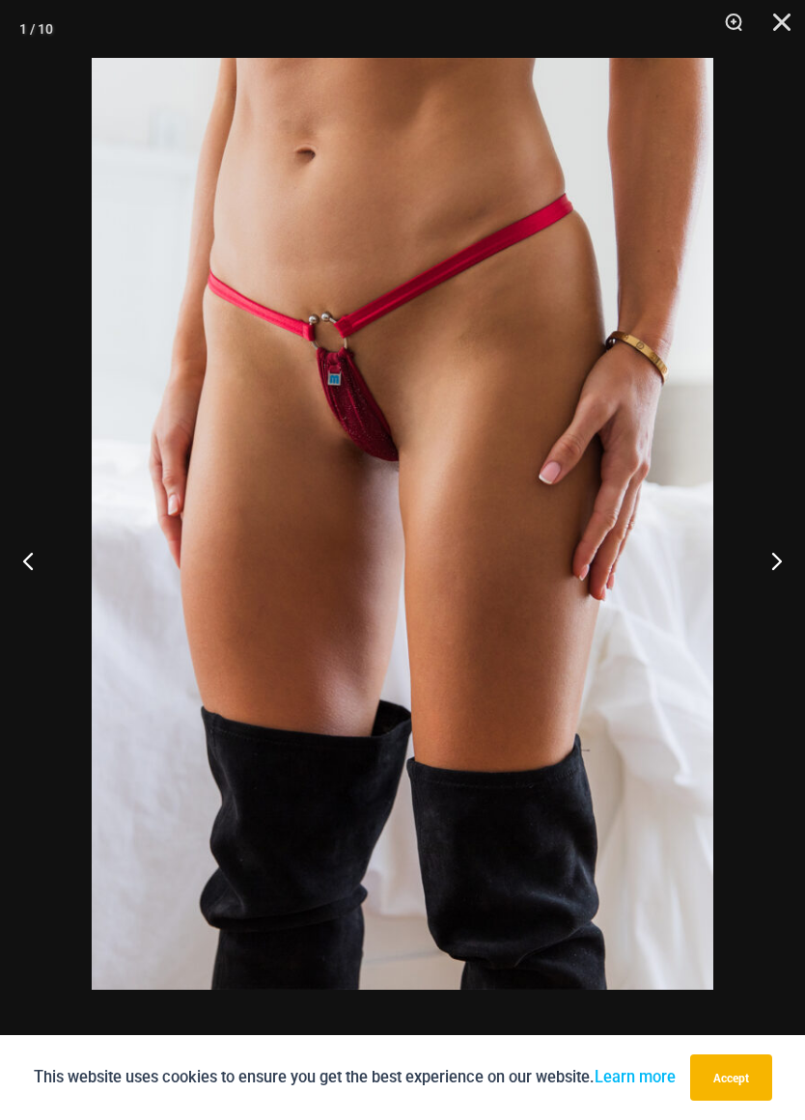
click at [19, 566] on button "Previous" at bounding box center [36, 560] width 72 height 97
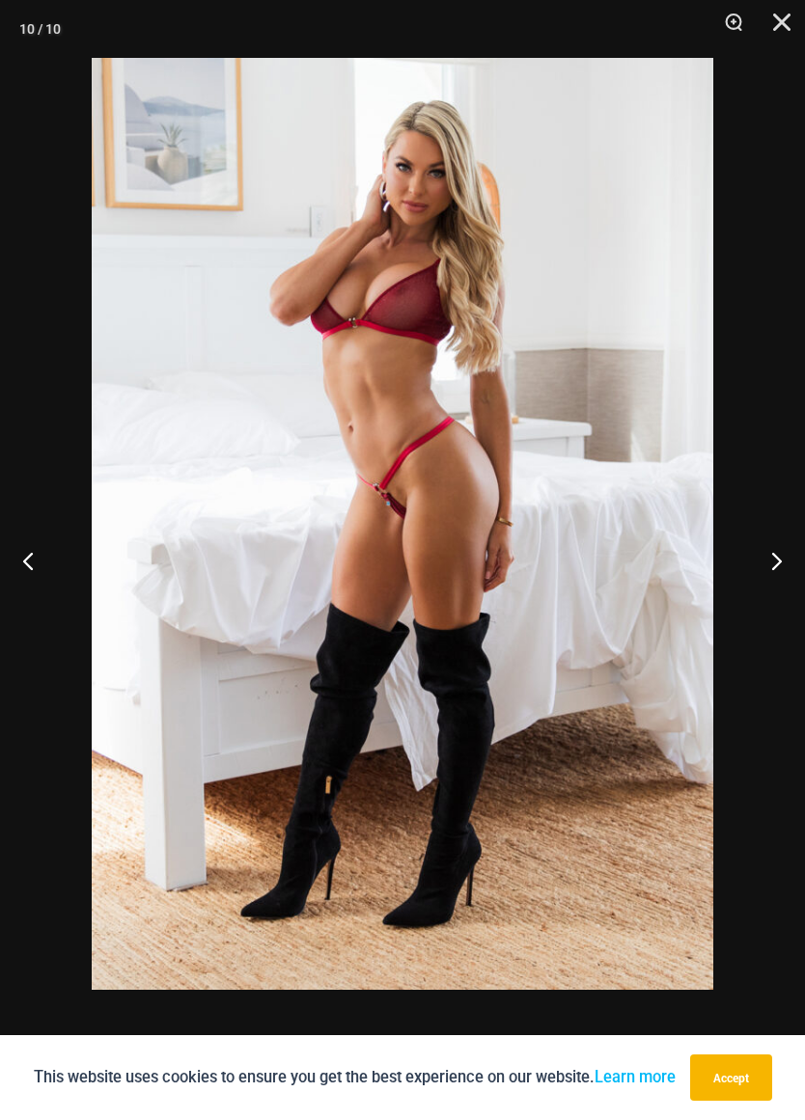
click at [23, 557] on button "Previous" at bounding box center [36, 560] width 72 height 97
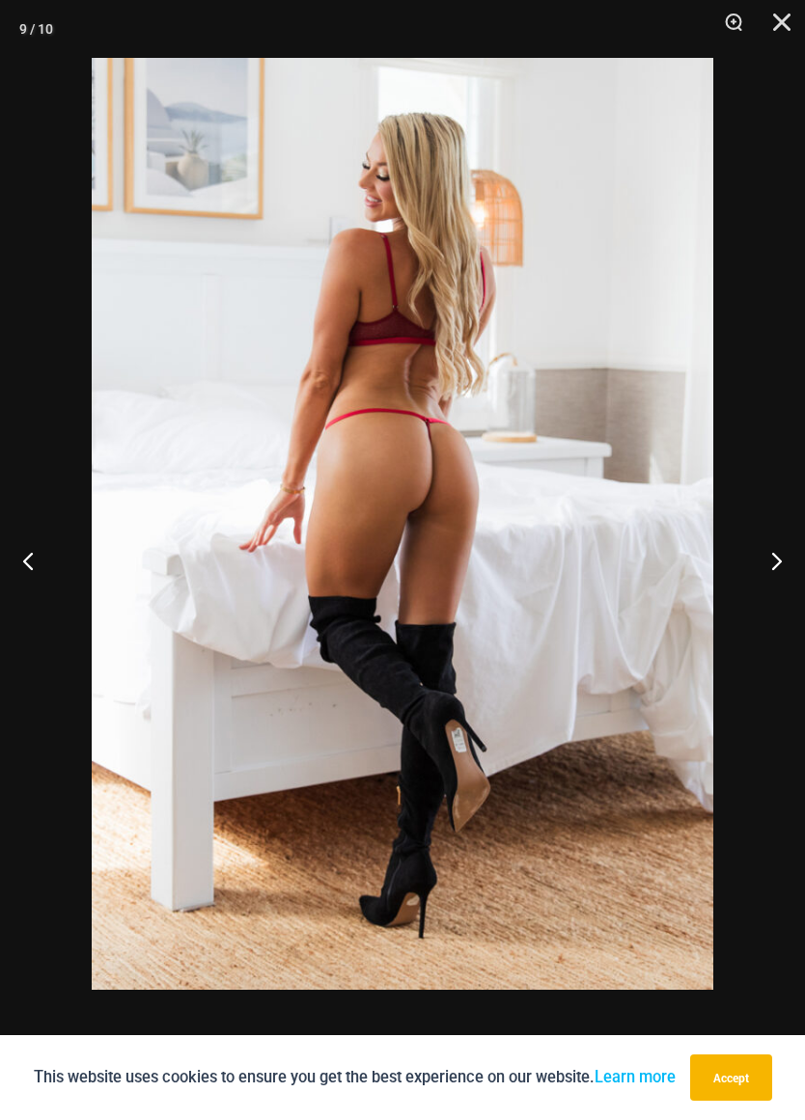
click at [24, 568] on button "Previous" at bounding box center [36, 560] width 72 height 97
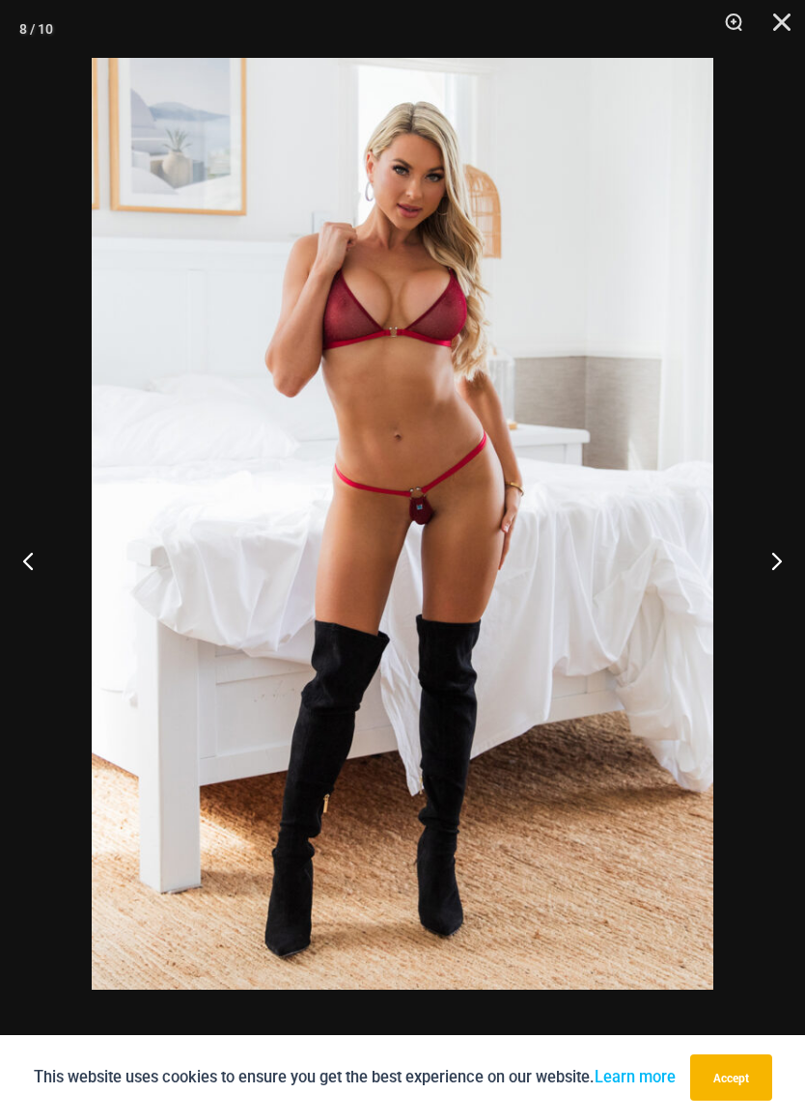
click at [26, 565] on button "Previous" at bounding box center [36, 560] width 72 height 97
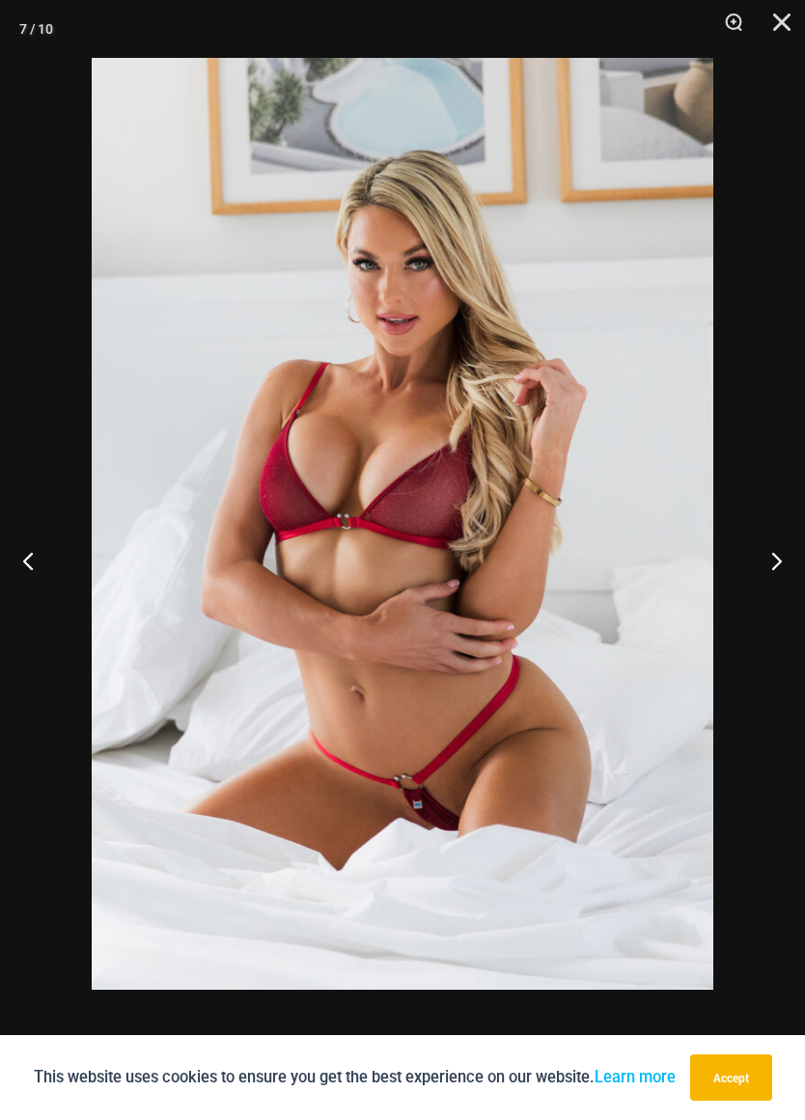
click at [32, 559] on button "Previous" at bounding box center [36, 560] width 72 height 97
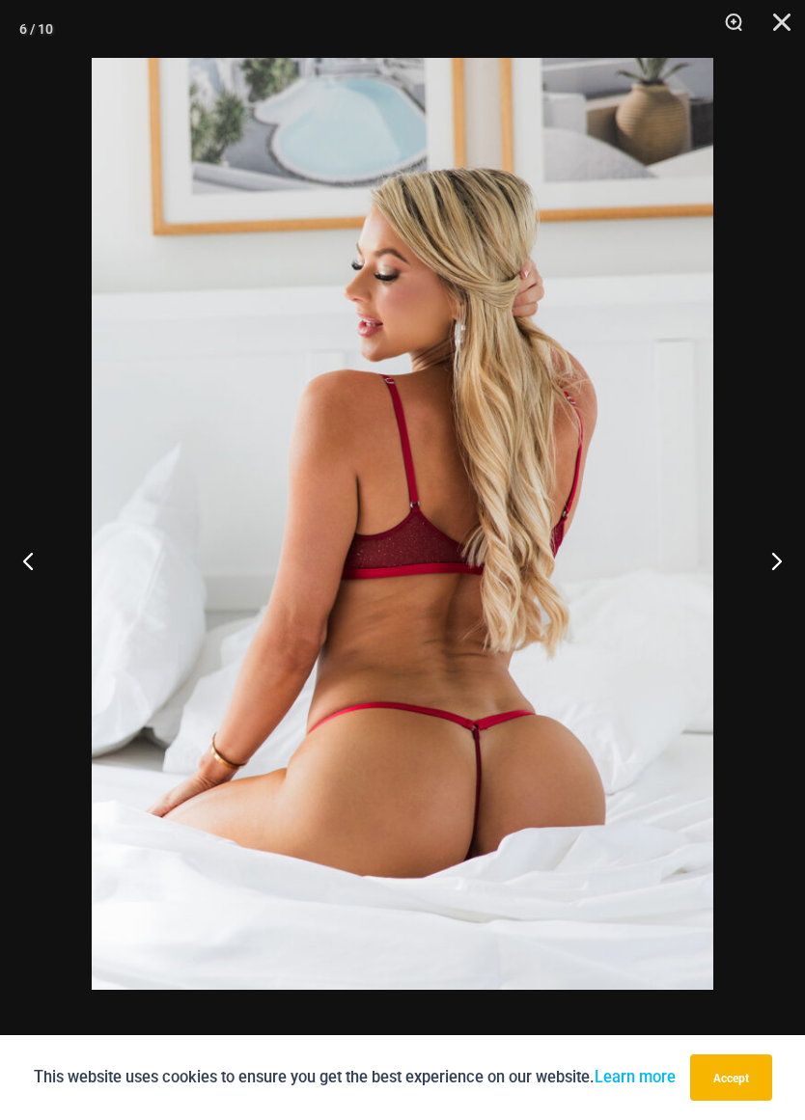
click at [29, 545] on button "Previous" at bounding box center [36, 560] width 72 height 97
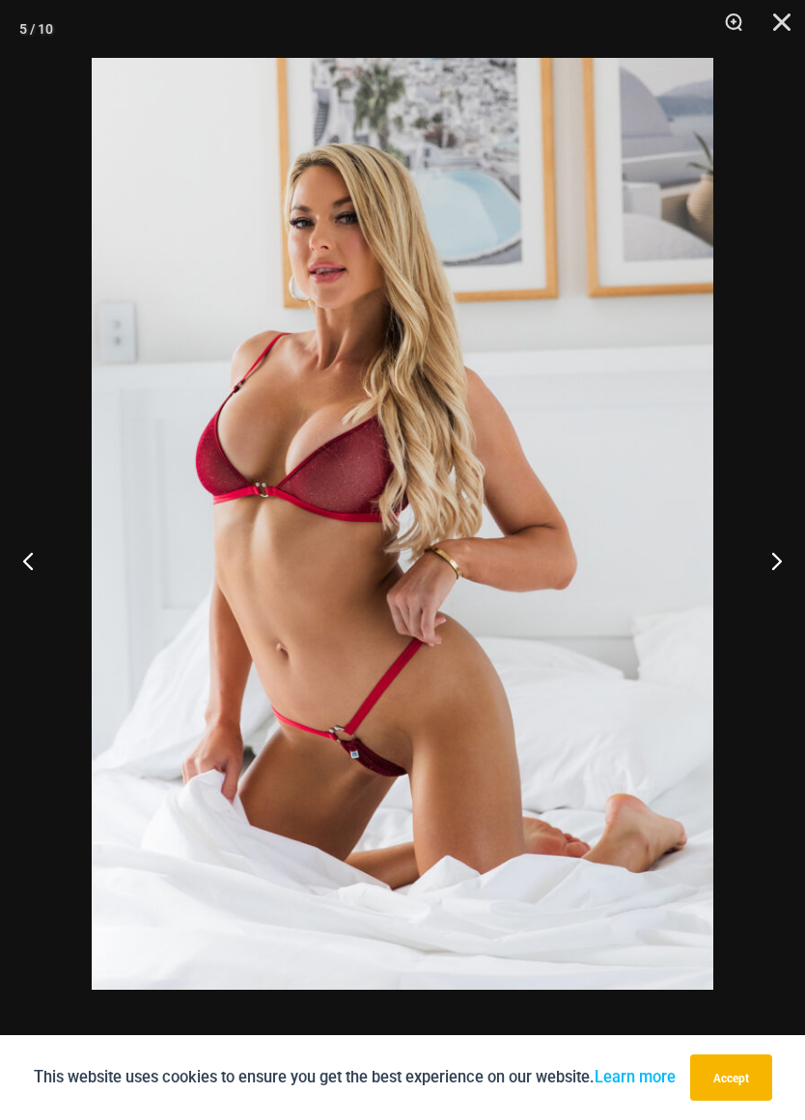
click at [31, 554] on button "Previous" at bounding box center [36, 560] width 72 height 97
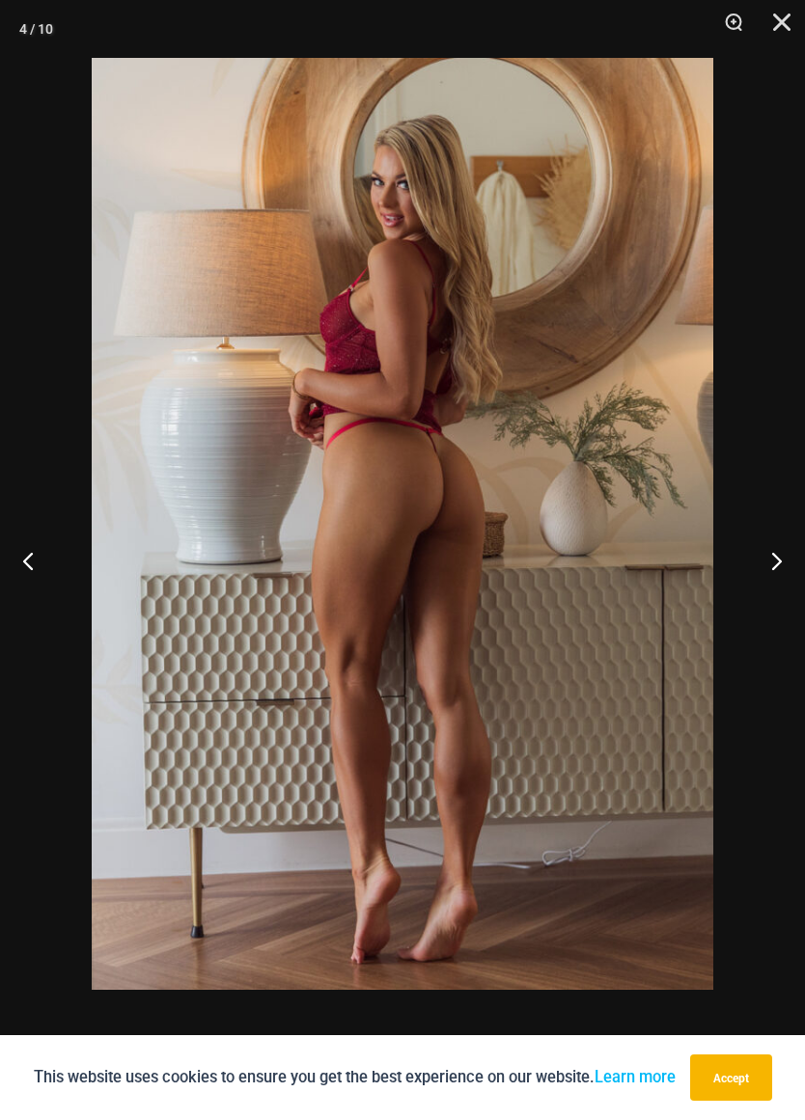
click at [22, 551] on button "Previous" at bounding box center [36, 560] width 72 height 97
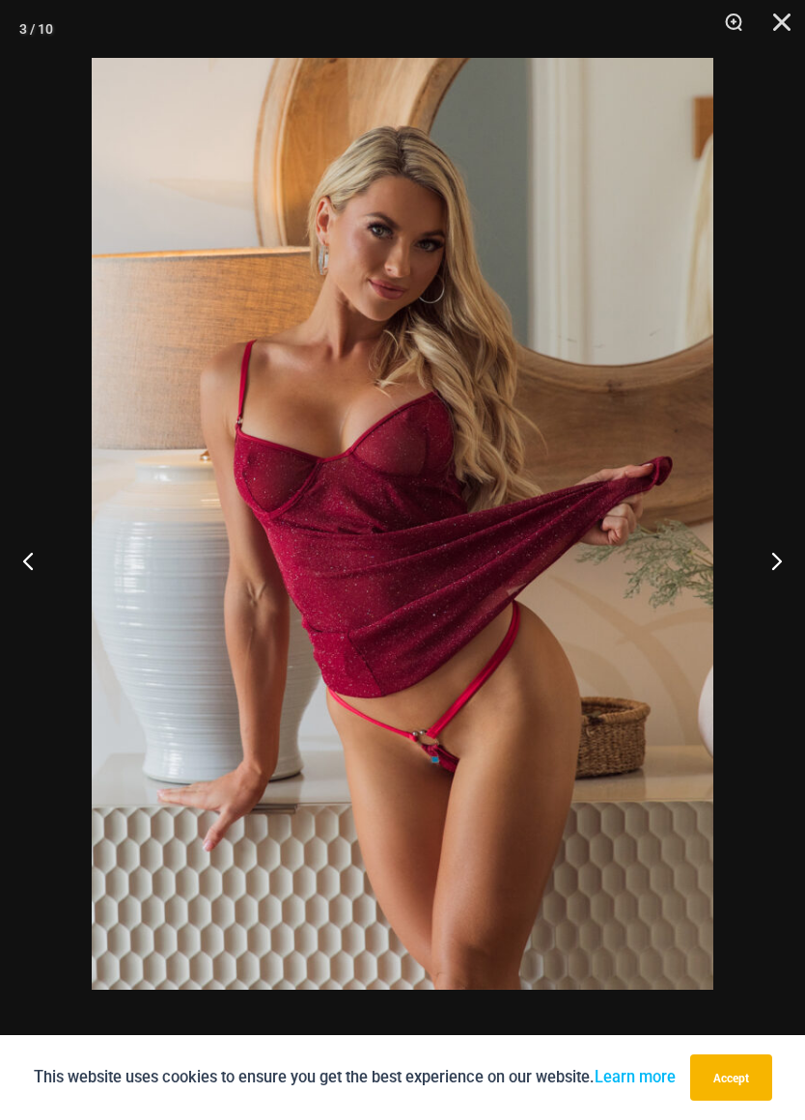
click at [9, 548] on button "Previous" at bounding box center [36, 560] width 72 height 97
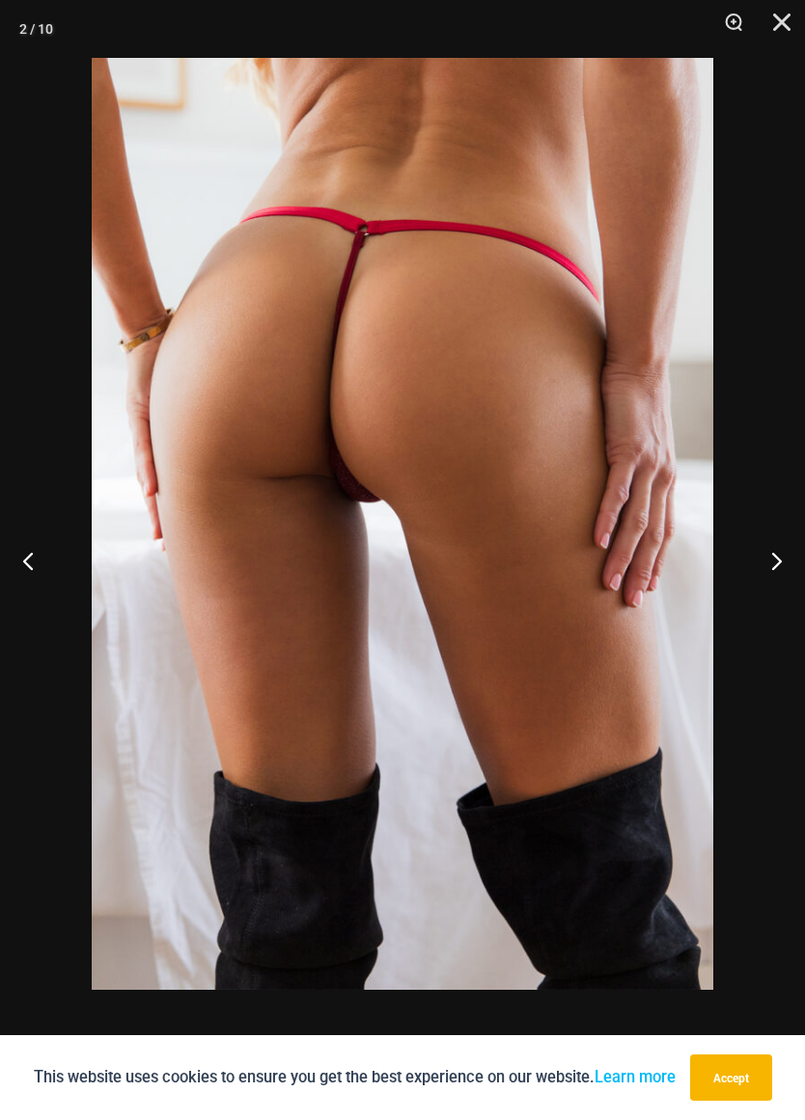
click at [18, 552] on button "Previous" at bounding box center [36, 560] width 72 height 97
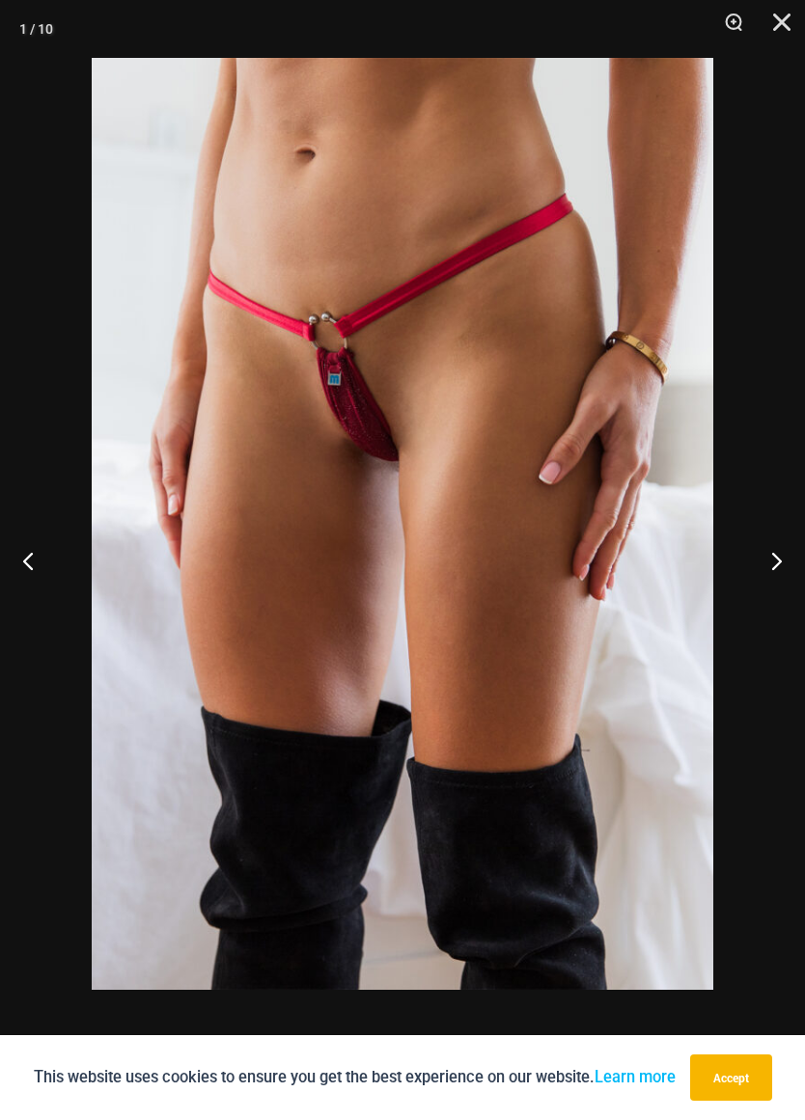
click at [24, 555] on button "Previous" at bounding box center [36, 560] width 72 height 97
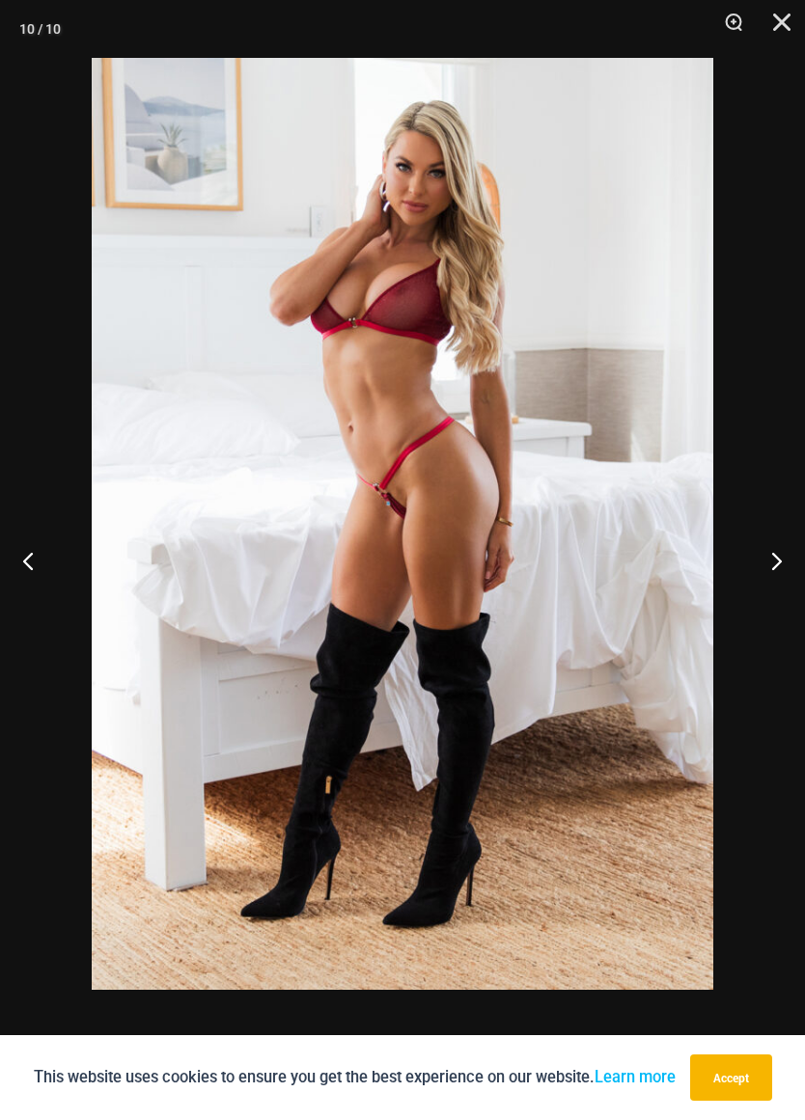
click at [25, 567] on button "Previous" at bounding box center [36, 560] width 72 height 97
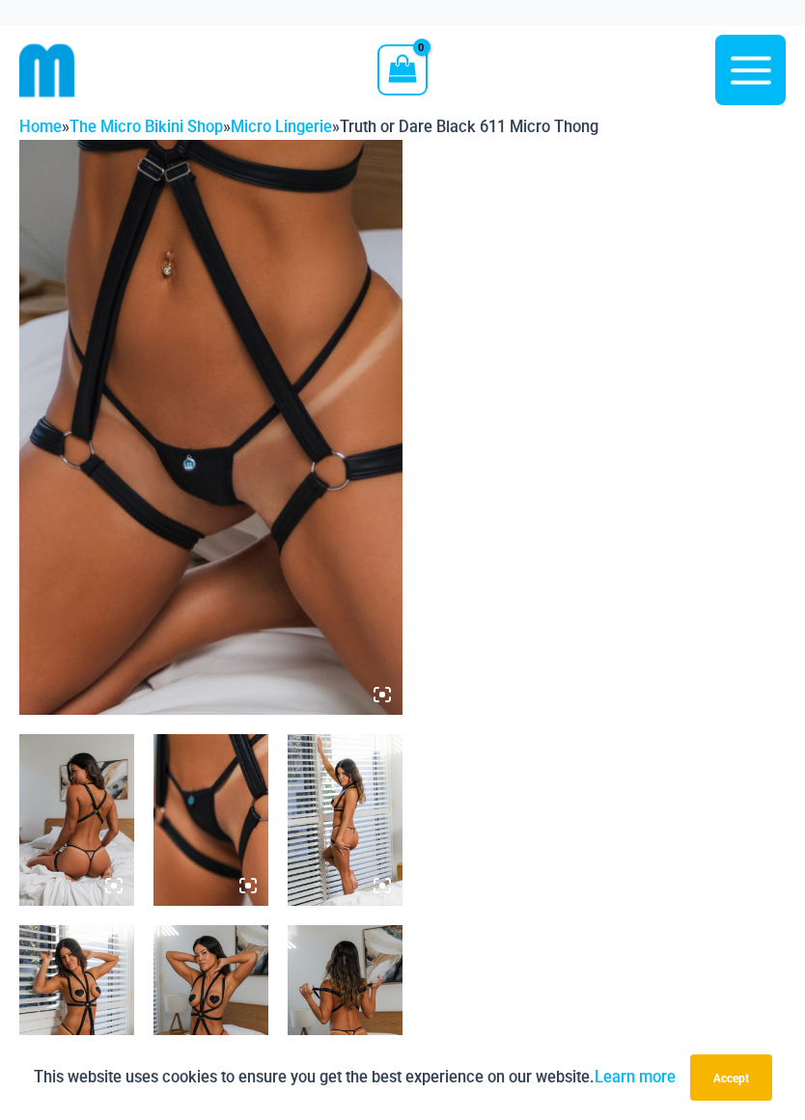
click at [124, 549] on img at bounding box center [210, 427] width 383 height 575
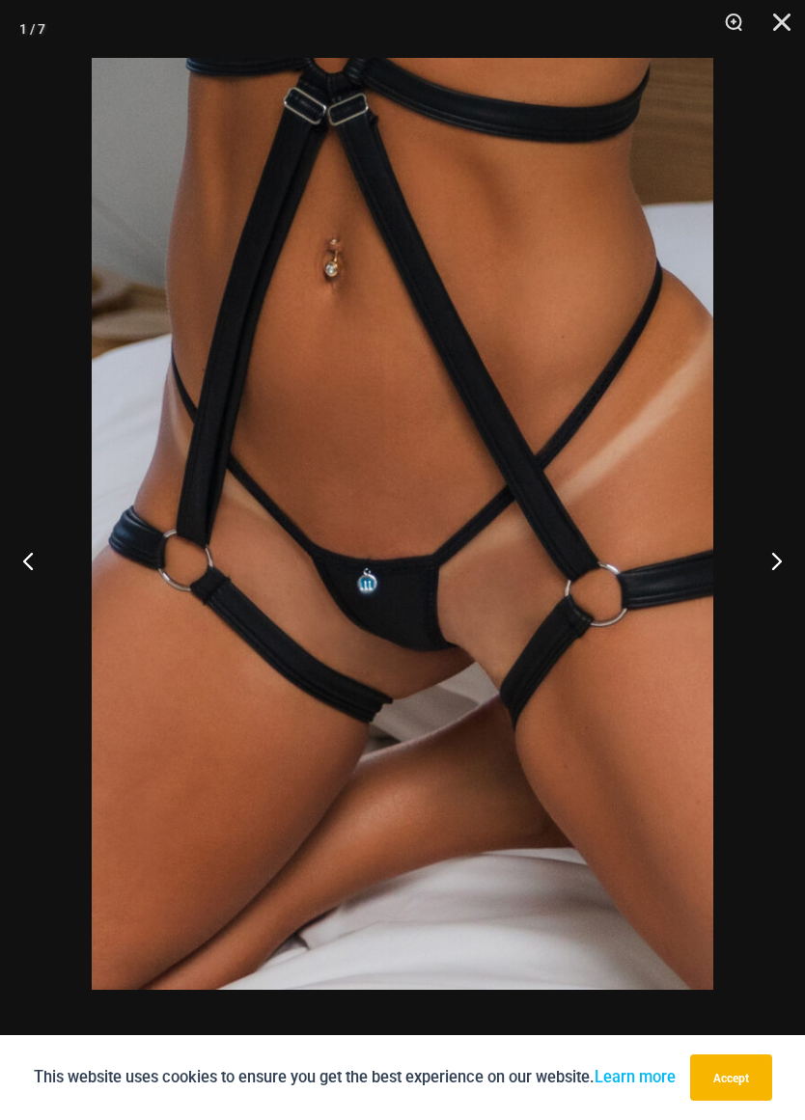
click at [25, 567] on button "Previous" at bounding box center [36, 560] width 72 height 97
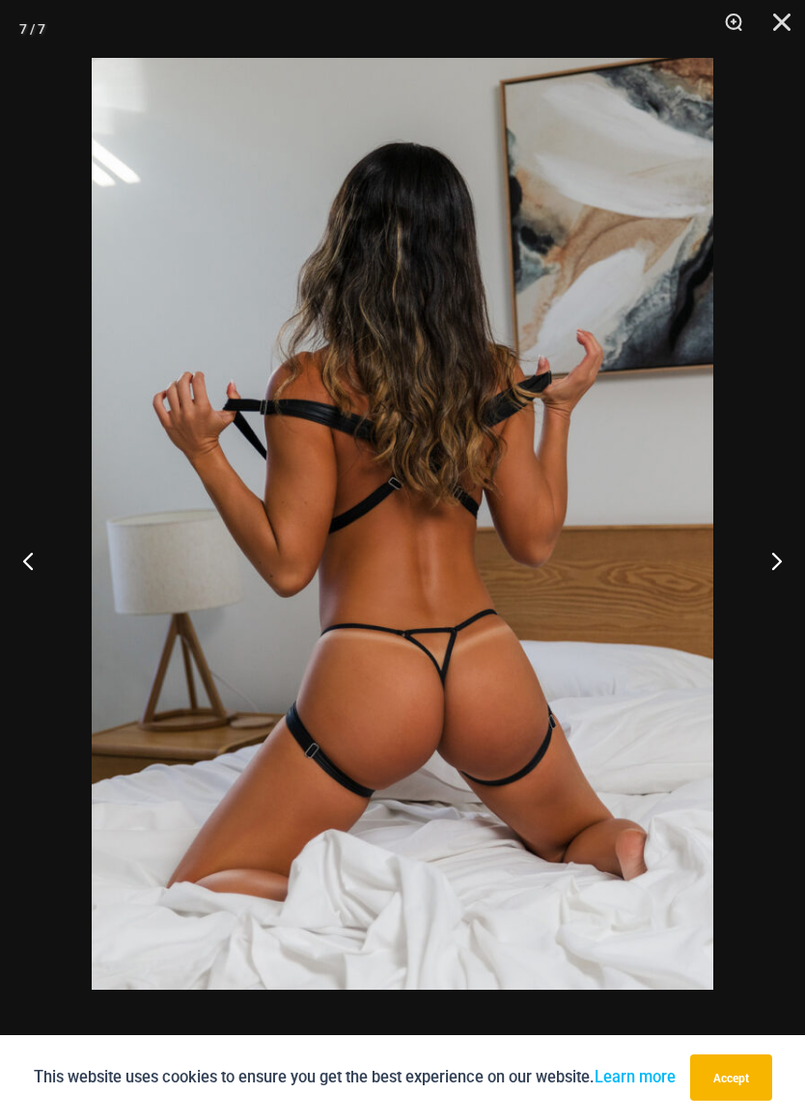
click at [27, 554] on button "Previous" at bounding box center [36, 560] width 72 height 97
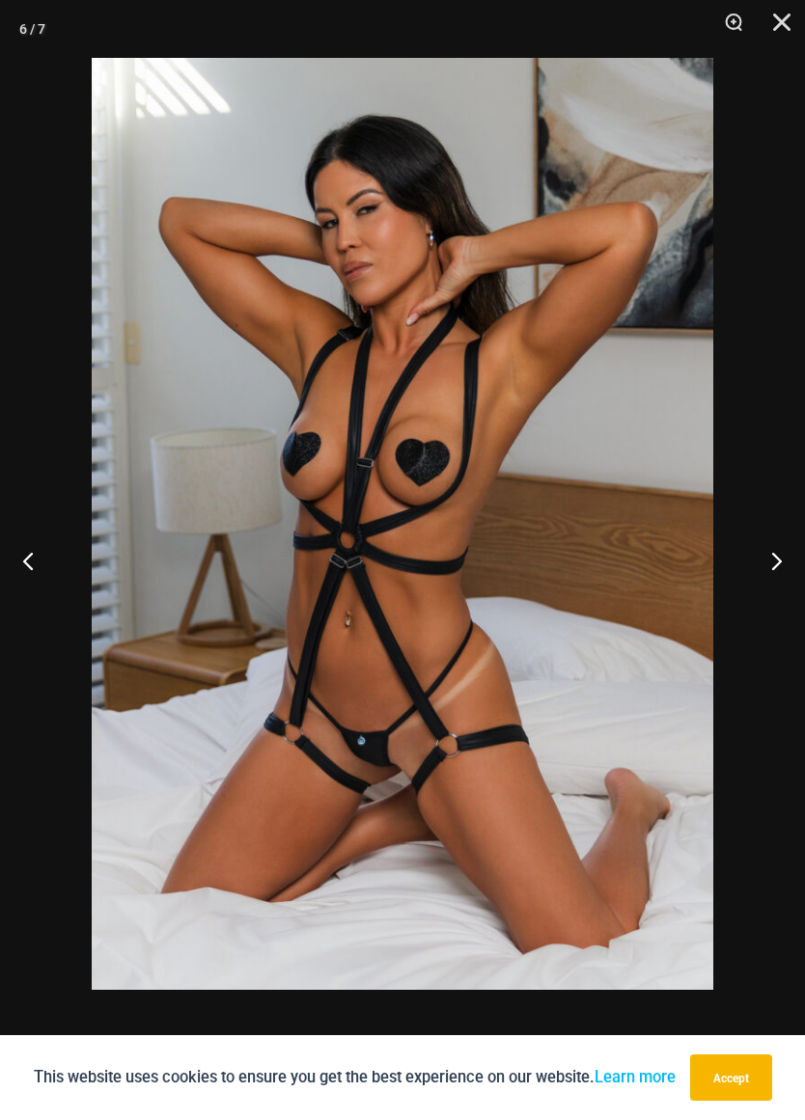
click at [14, 554] on button "Previous" at bounding box center [36, 560] width 72 height 97
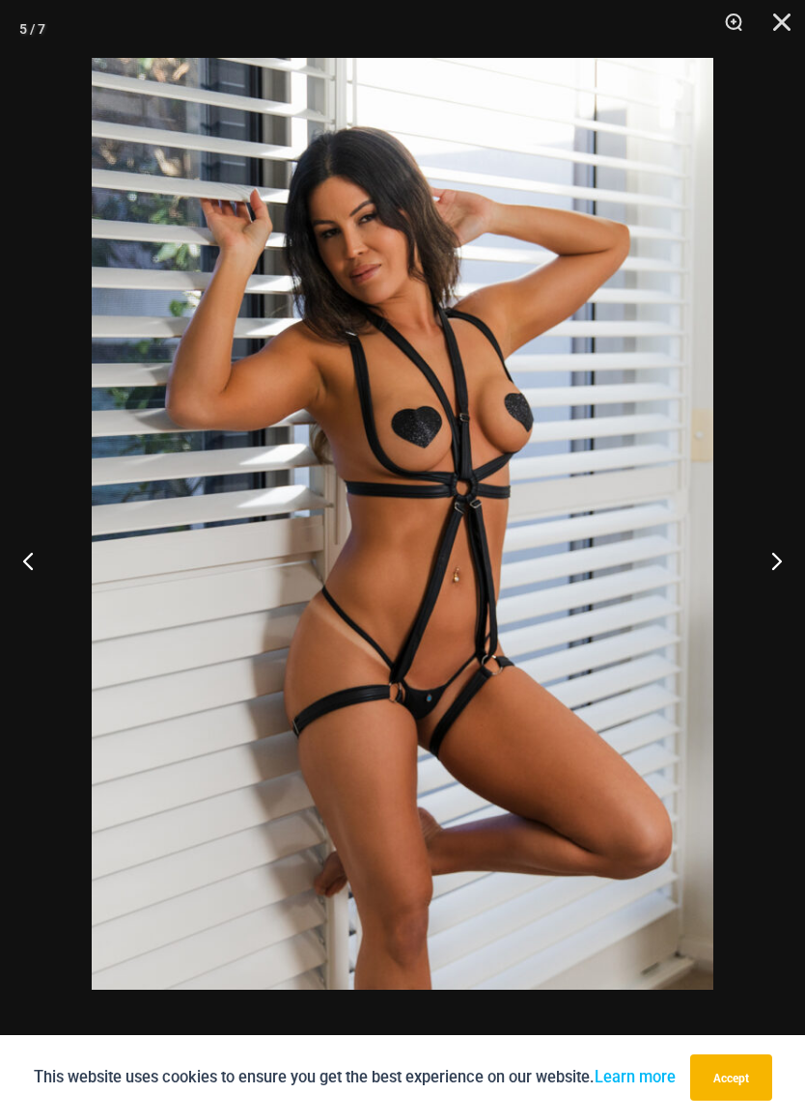
click at [22, 554] on button "Previous" at bounding box center [36, 560] width 72 height 97
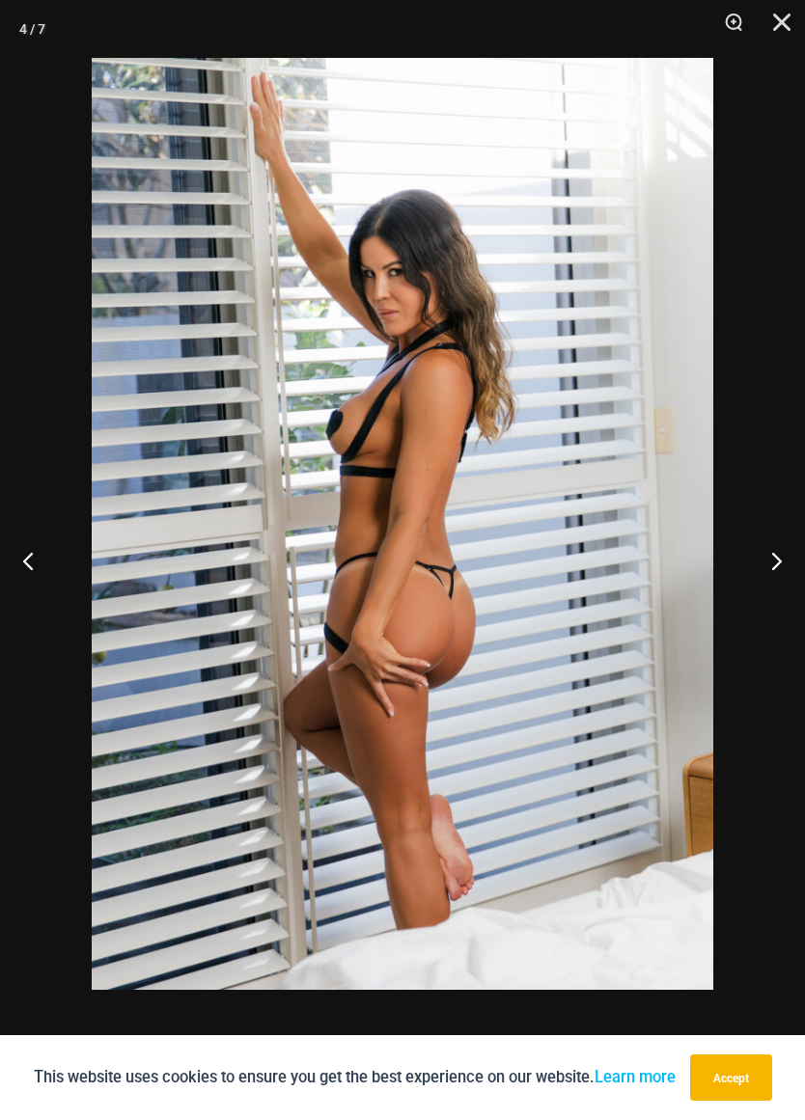
click at [21, 552] on button "Previous" at bounding box center [36, 560] width 72 height 97
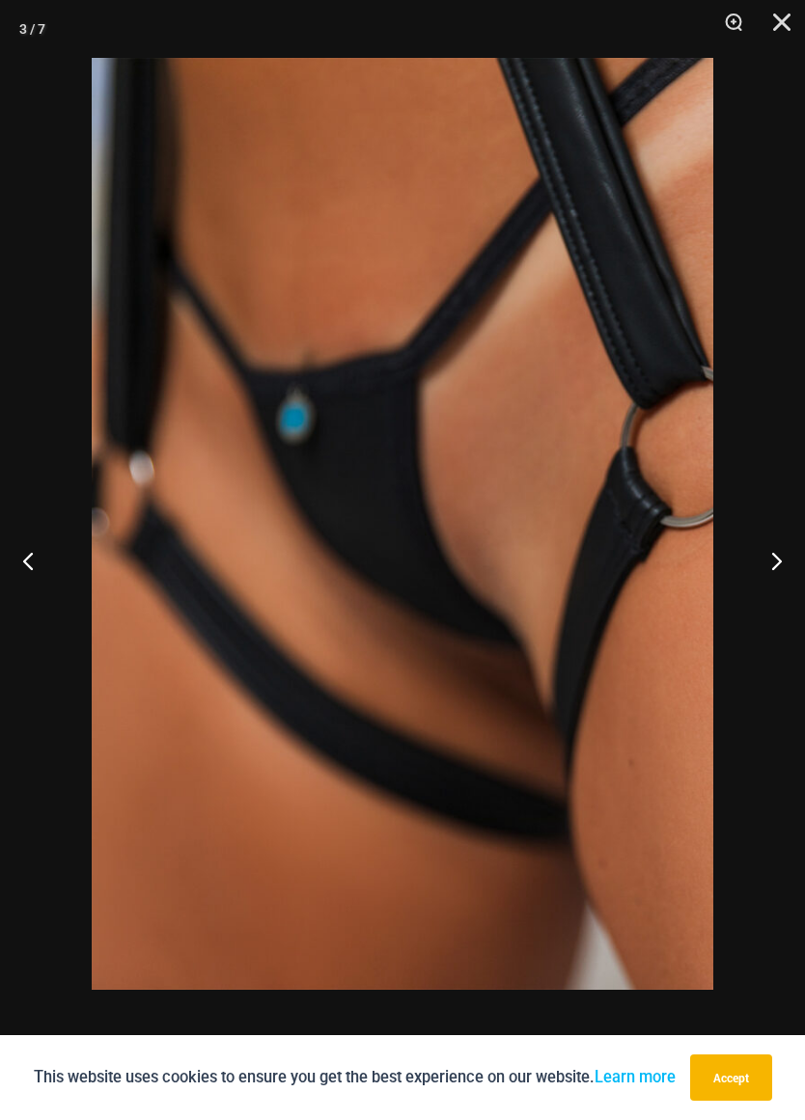
click at [28, 553] on button "Previous" at bounding box center [36, 560] width 72 height 97
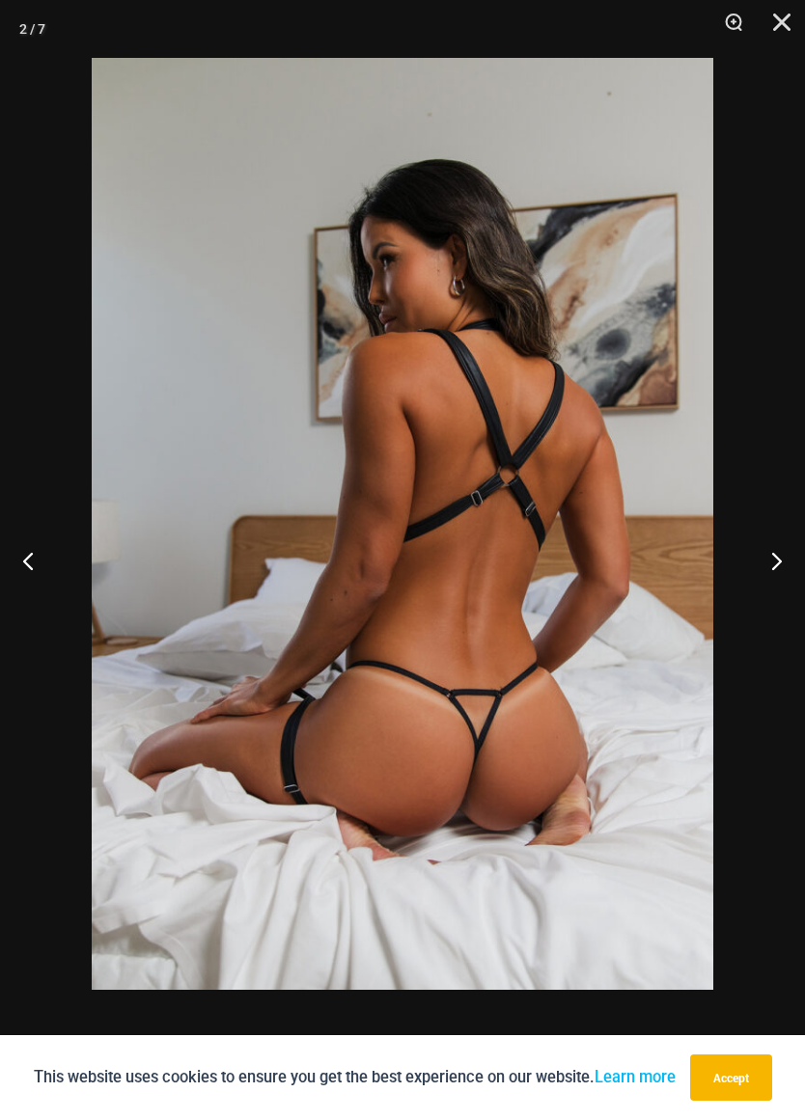
click at [19, 566] on button "Previous" at bounding box center [36, 560] width 72 height 97
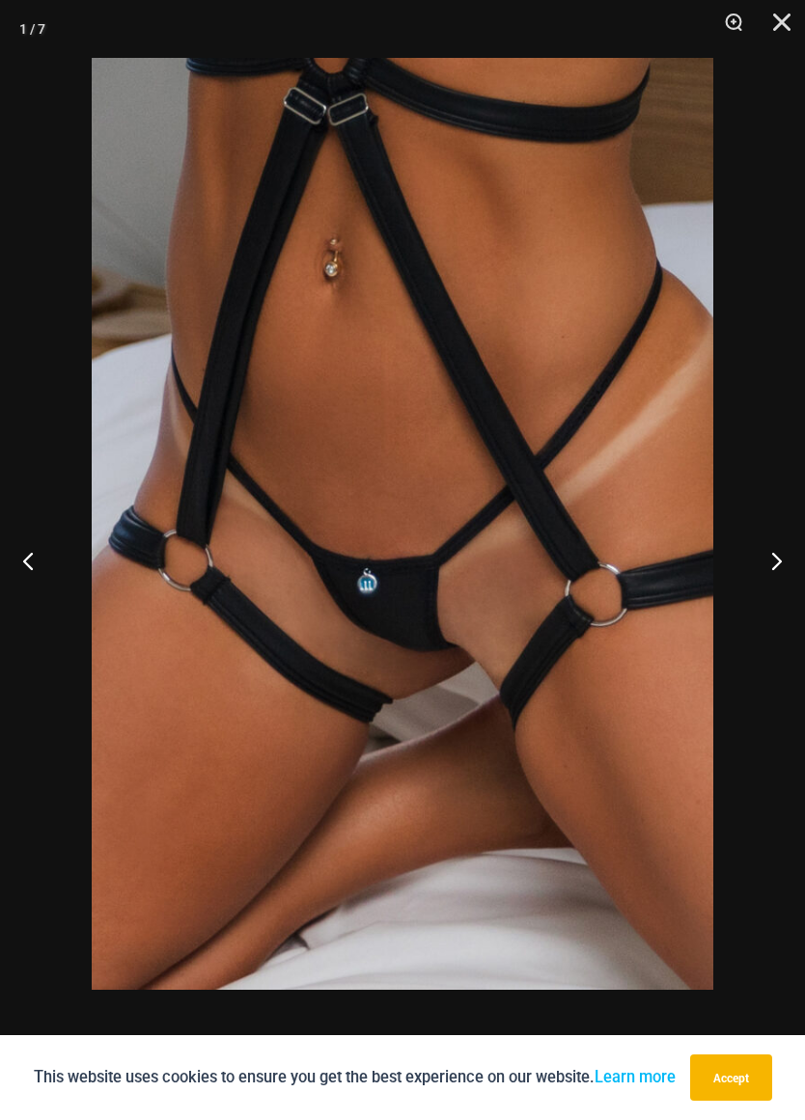
click at [17, 561] on button "Previous" at bounding box center [36, 560] width 72 height 97
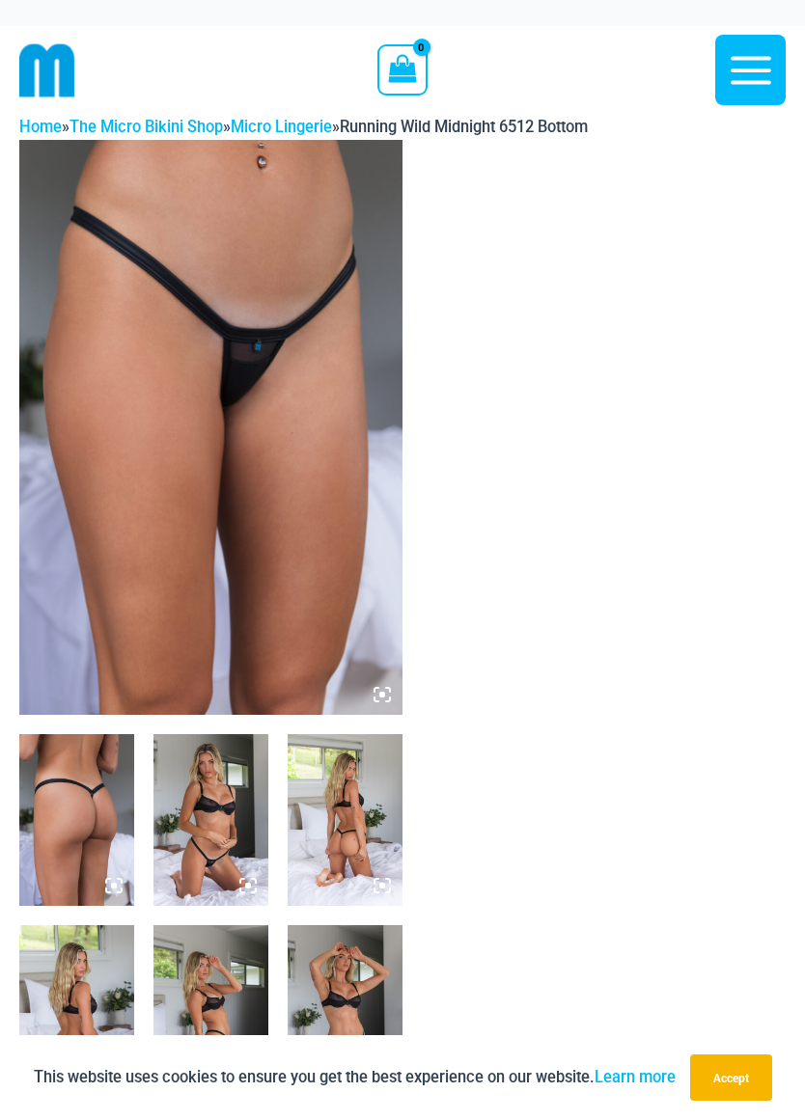
click at [84, 582] on img at bounding box center [210, 427] width 383 height 575
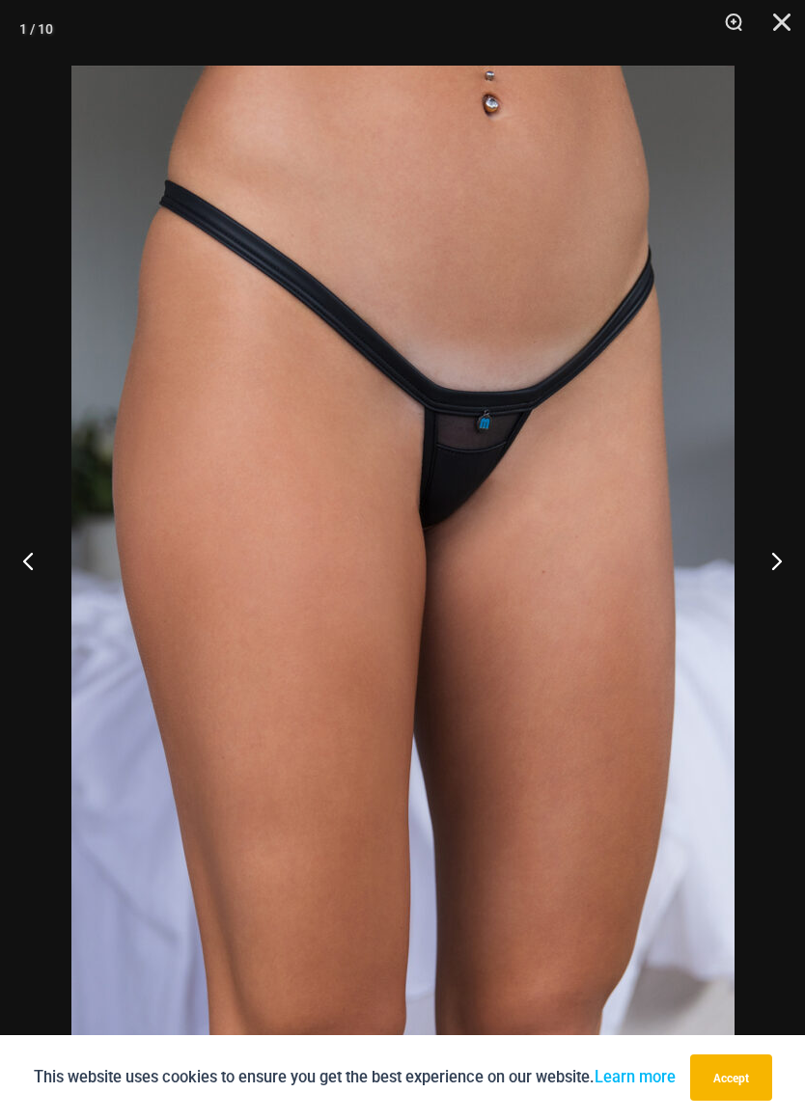
click at [26, 570] on button "Previous" at bounding box center [36, 560] width 72 height 97
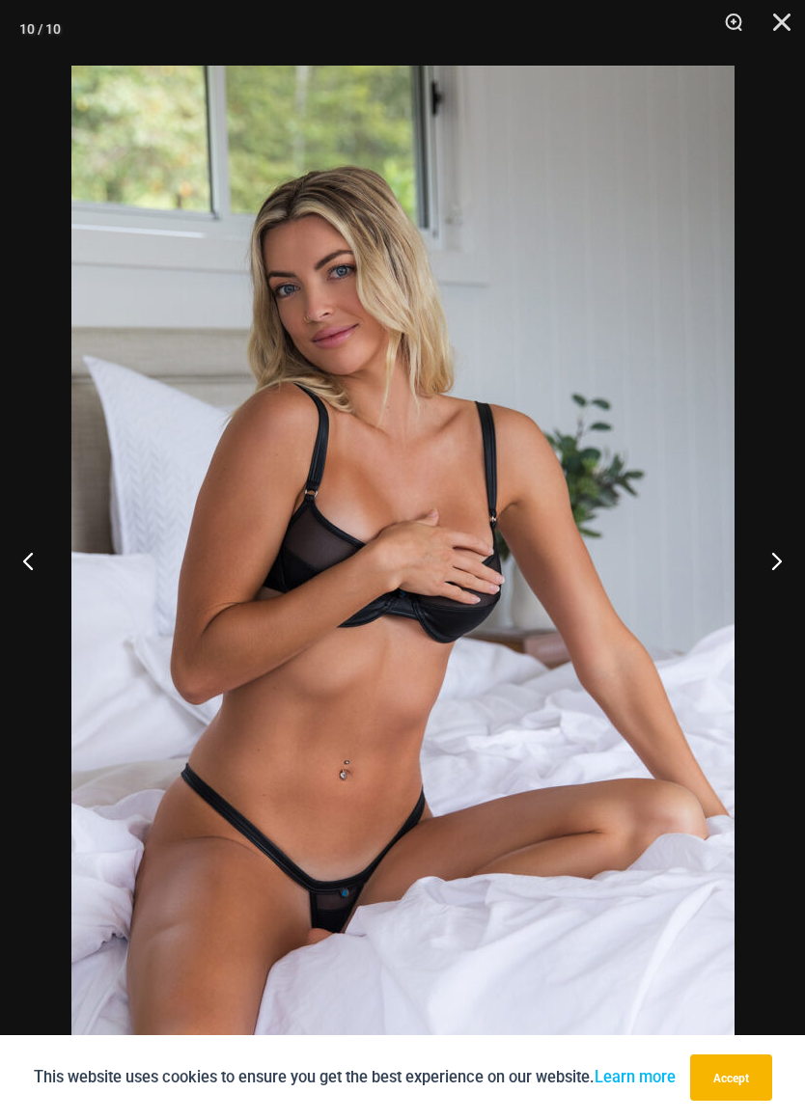
click at [24, 577] on button "Previous" at bounding box center [36, 560] width 72 height 97
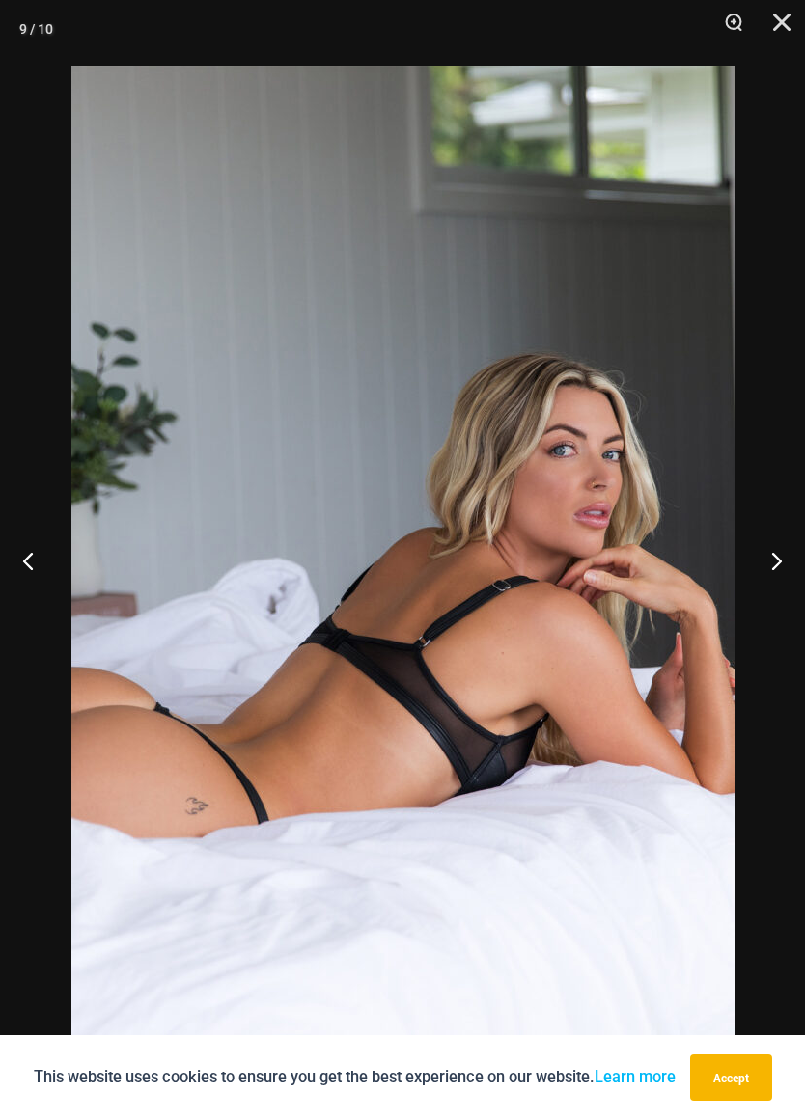
click at [9, 563] on button "Previous" at bounding box center [36, 560] width 72 height 97
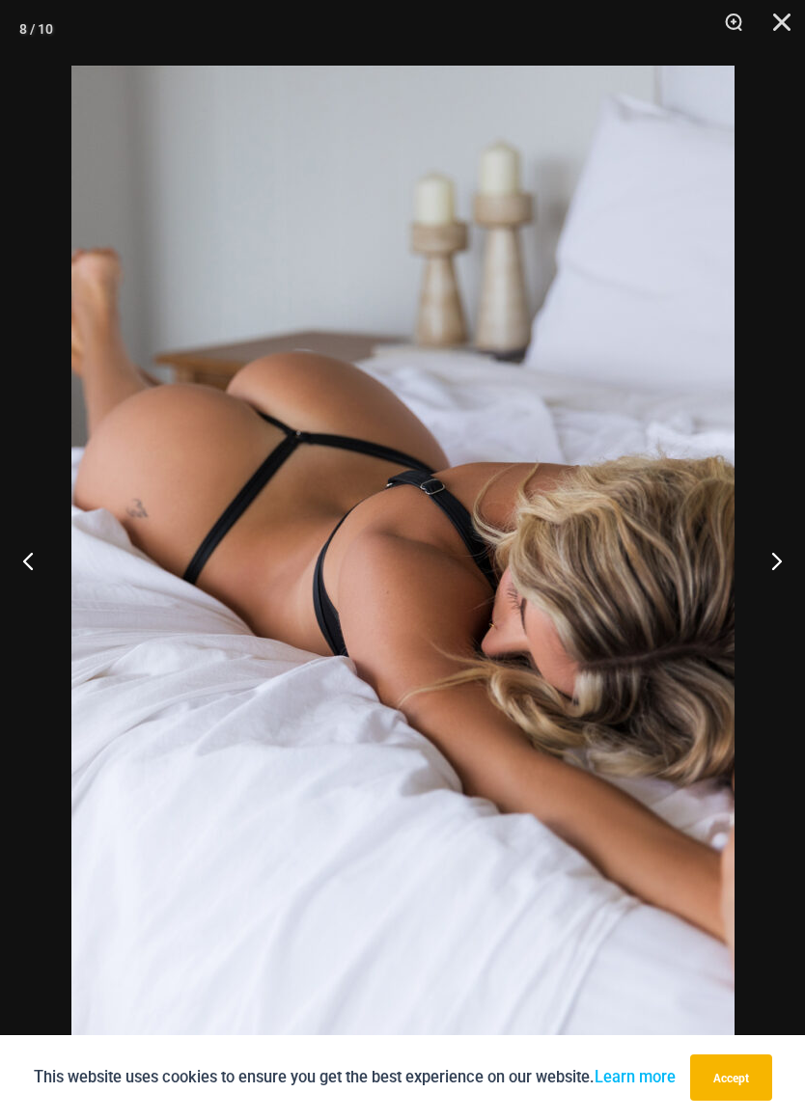
click at [19, 560] on button "Previous" at bounding box center [36, 560] width 72 height 97
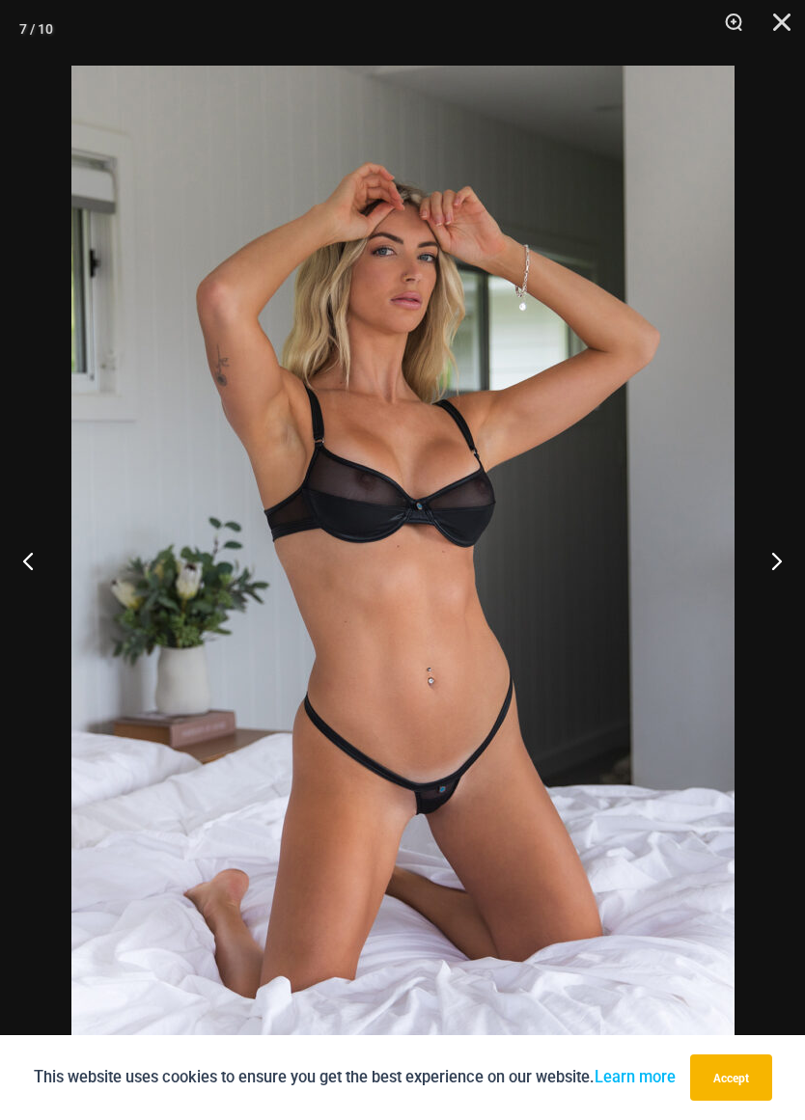
click at [19, 575] on button "Previous" at bounding box center [36, 560] width 72 height 97
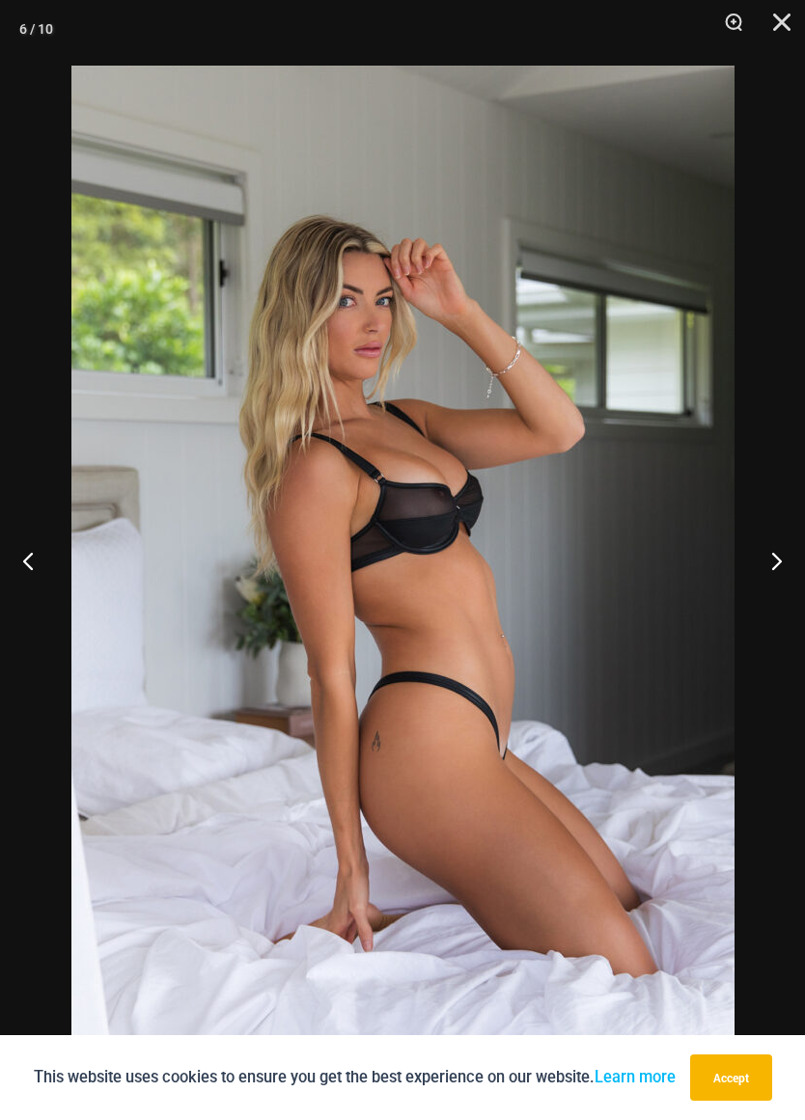
click at [9, 555] on button "Previous" at bounding box center [36, 560] width 72 height 97
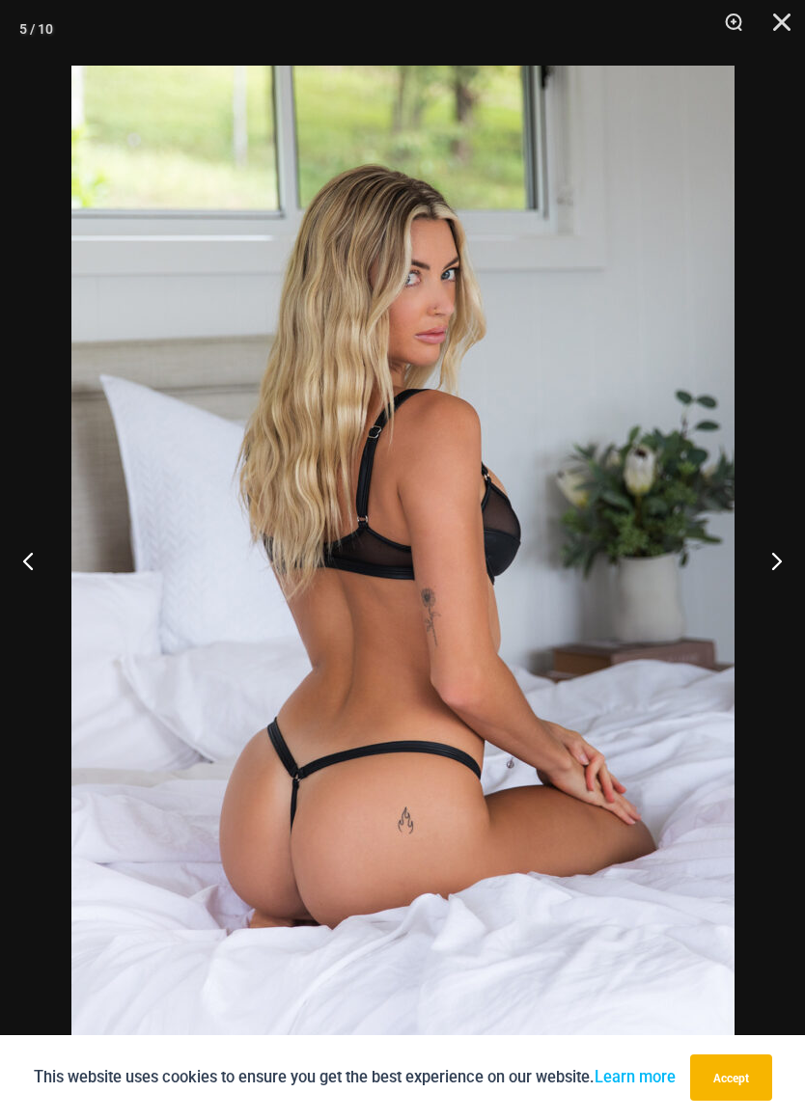
click at [12, 560] on button "Previous" at bounding box center [36, 560] width 72 height 97
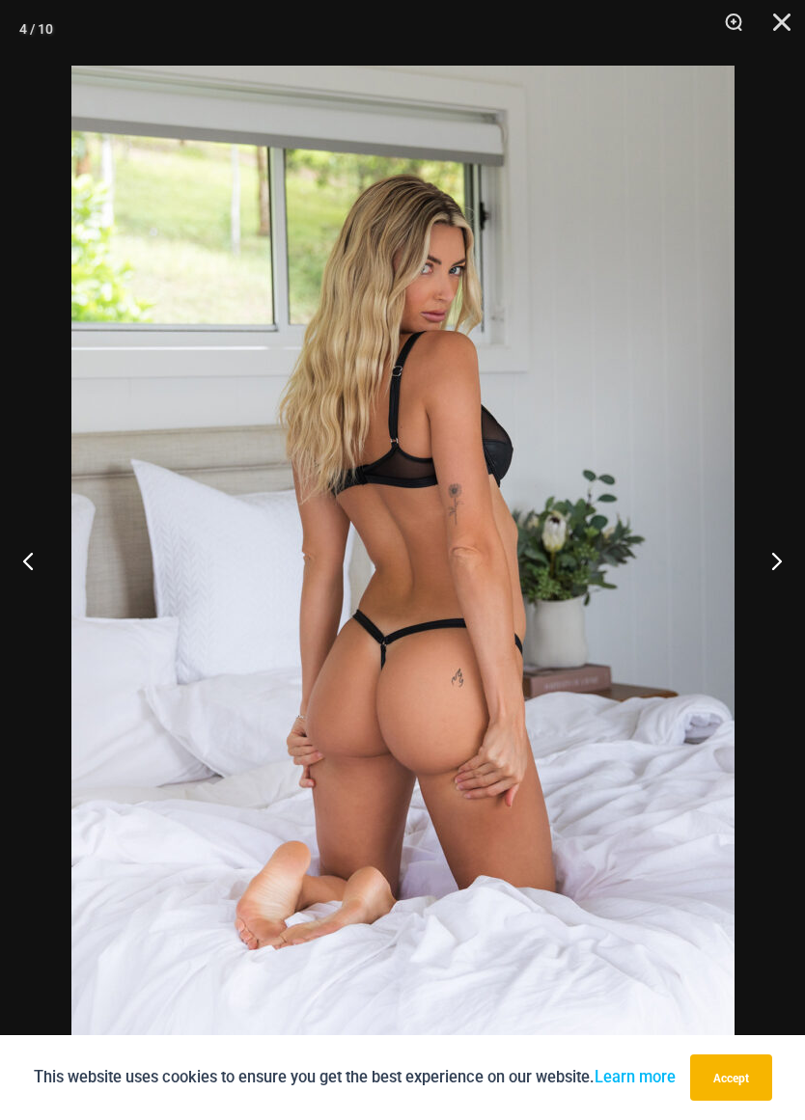
click at [22, 567] on button "Previous" at bounding box center [36, 560] width 72 height 97
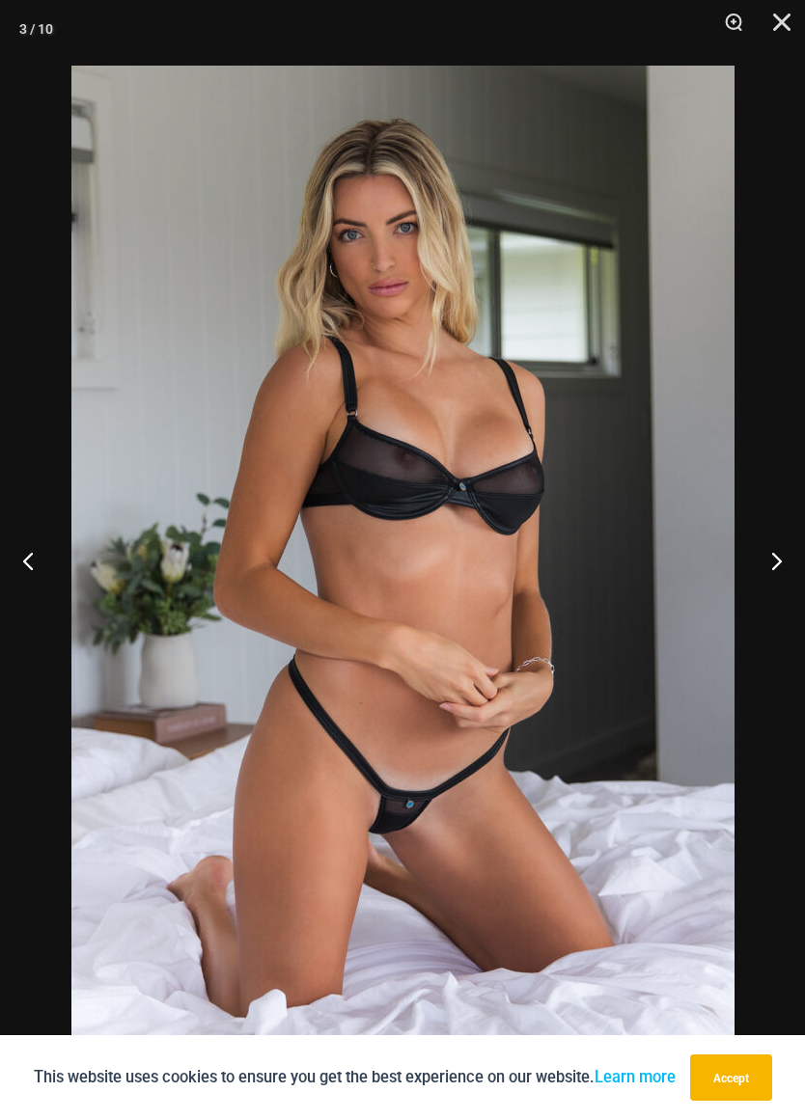
click at [21, 565] on button "Previous" at bounding box center [36, 560] width 72 height 97
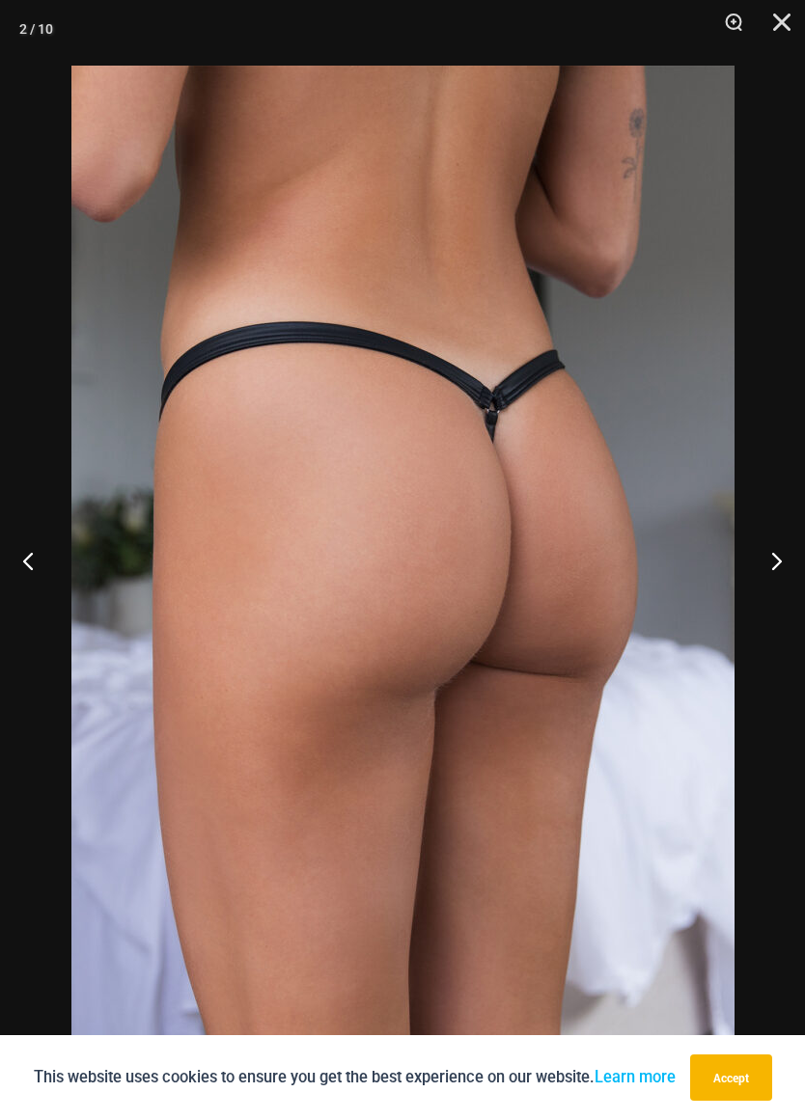
click at [19, 557] on button "Previous" at bounding box center [36, 560] width 72 height 97
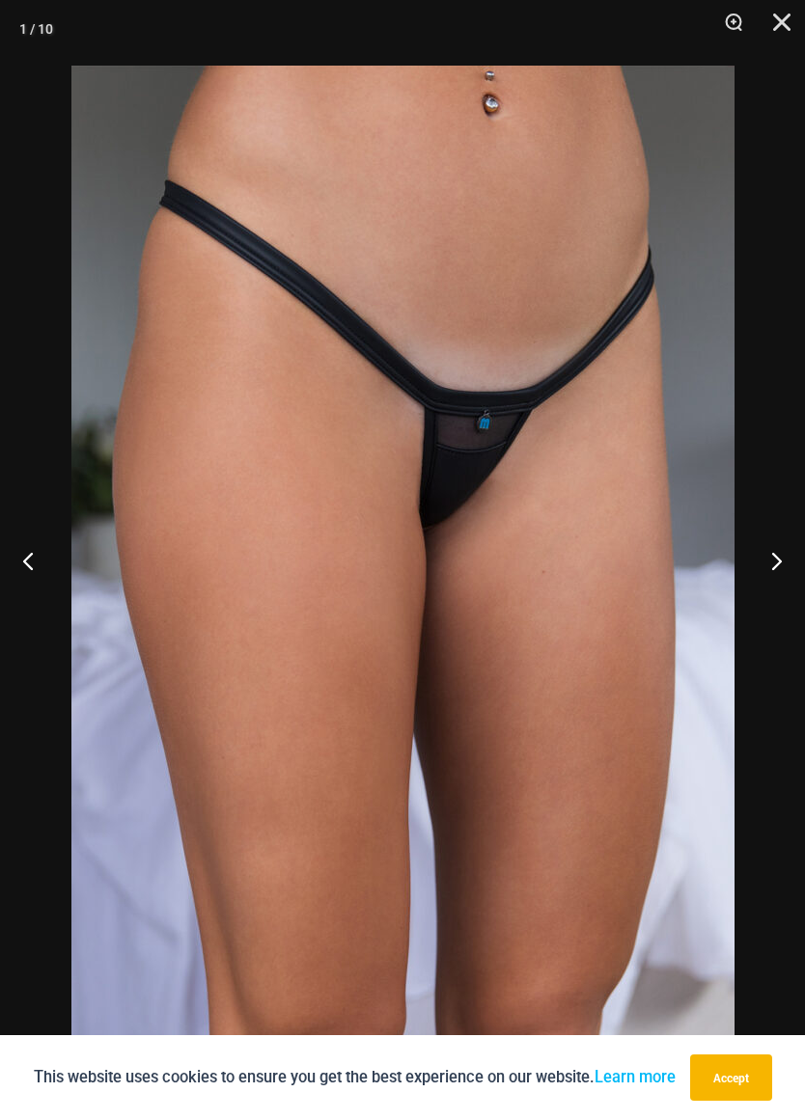
click at [26, 566] on button "Previous" at bounding box center [36, 560] width 72 height 97
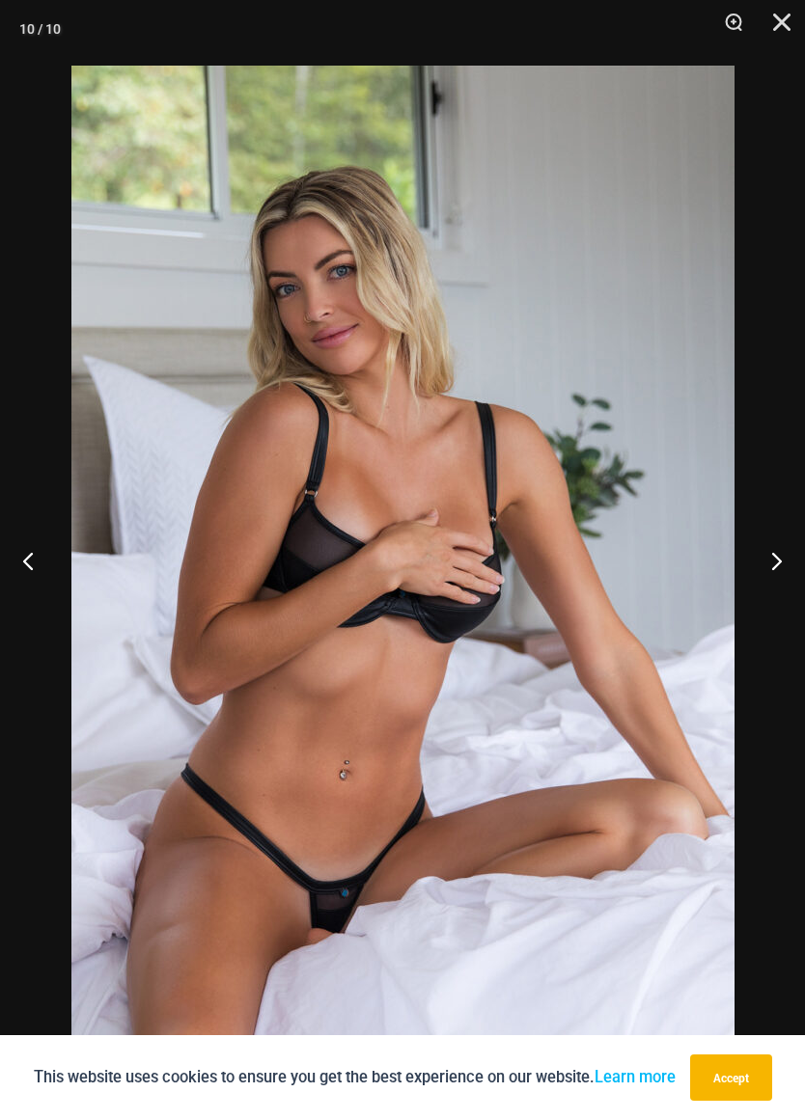
click at [20, 563] on button "Previous" at bounding box center [36, 560] width 72 height 97
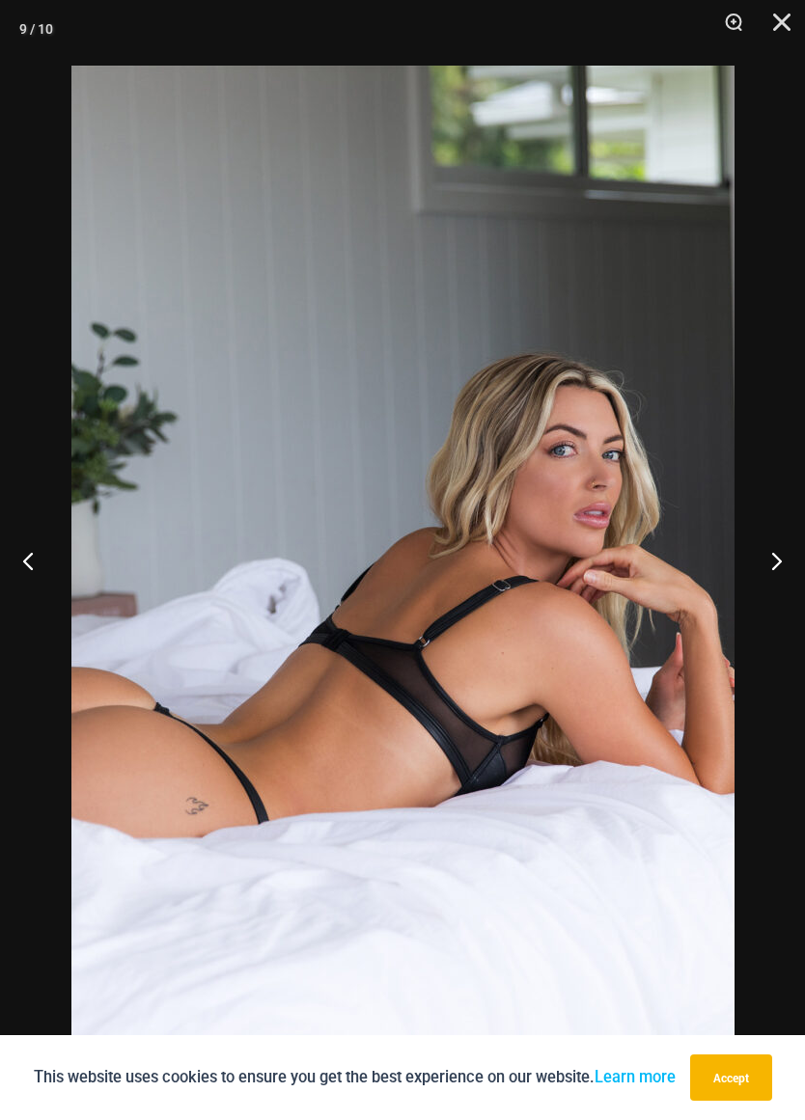
click at [11, 551] on button "Previous" at bounding box center [36, 560] width 72 height 97
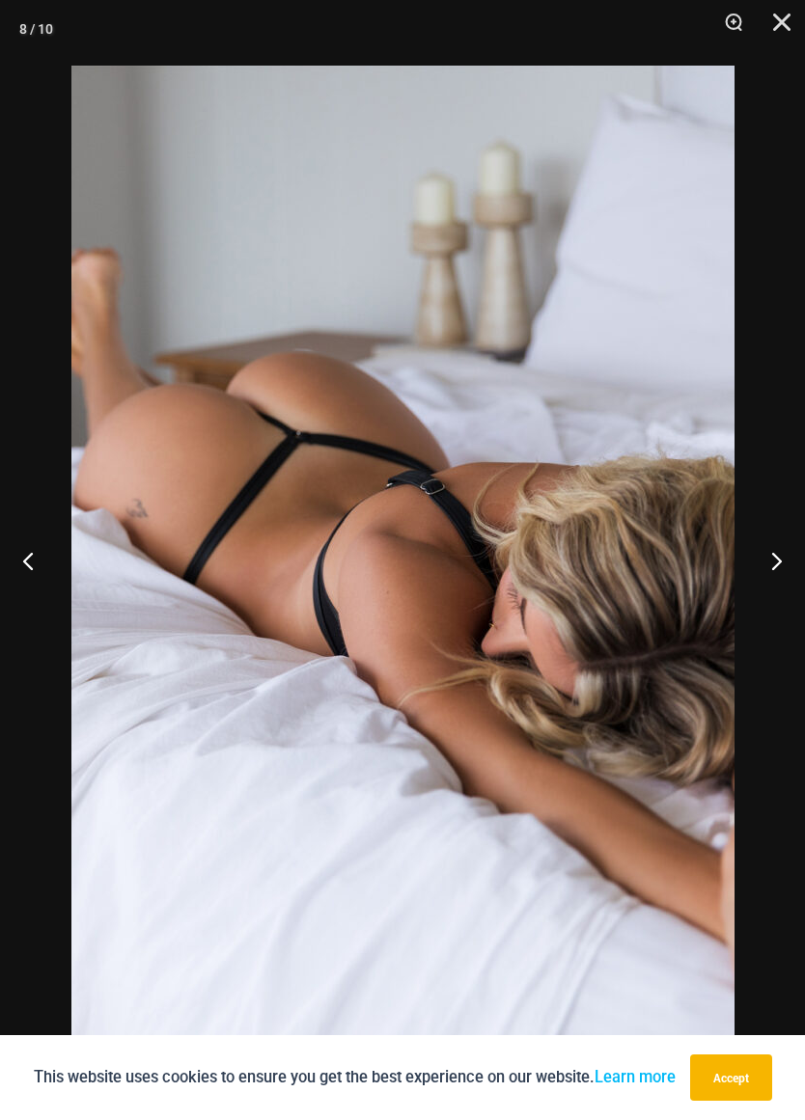
click at [31, 569] on button "Previous" at bounding box center [36, 560] width 72 height 97
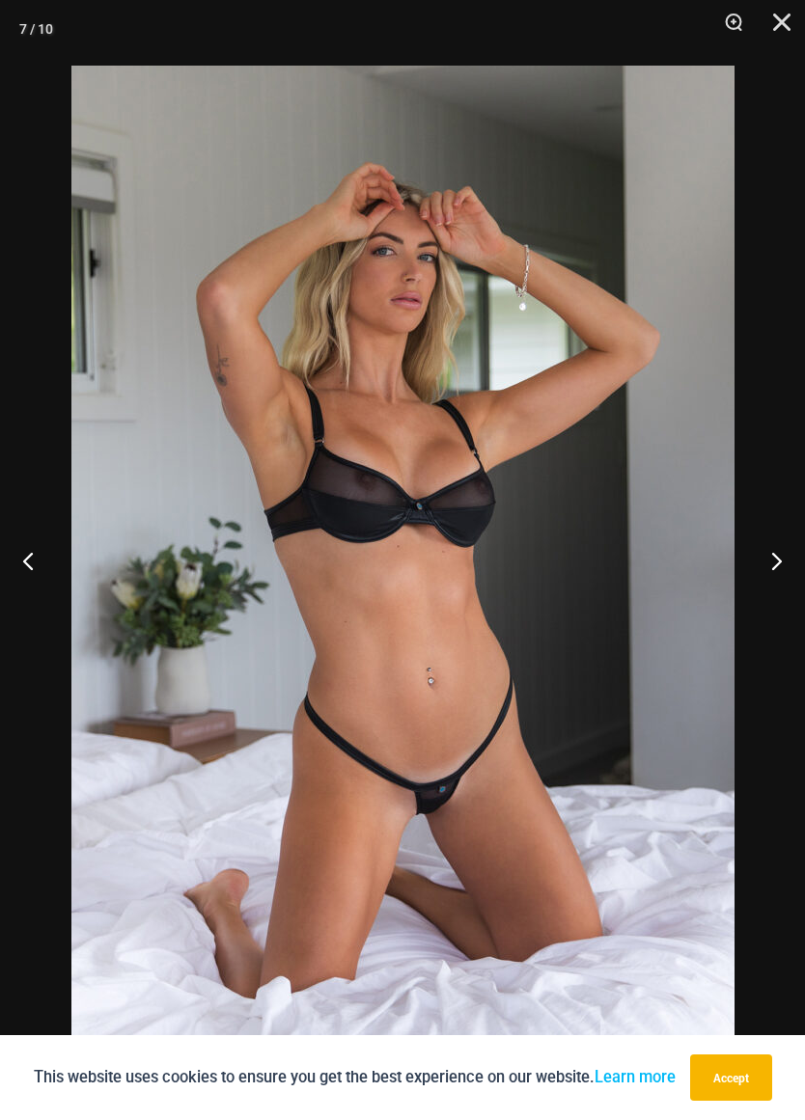
click at [26, 561] on button "Previous" at bounding box center [36, 560] width 72 height 97
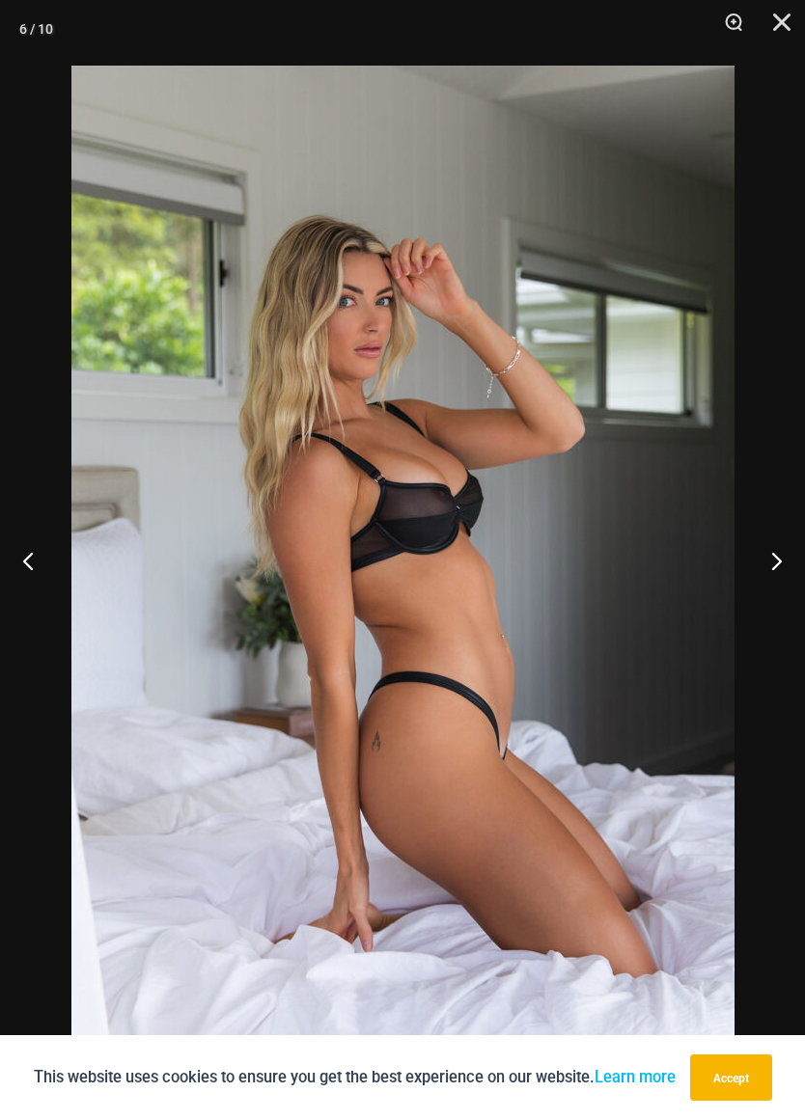
click at [28, 561] on button "Previous" at bounding box center [36, 560] width 72 height 97
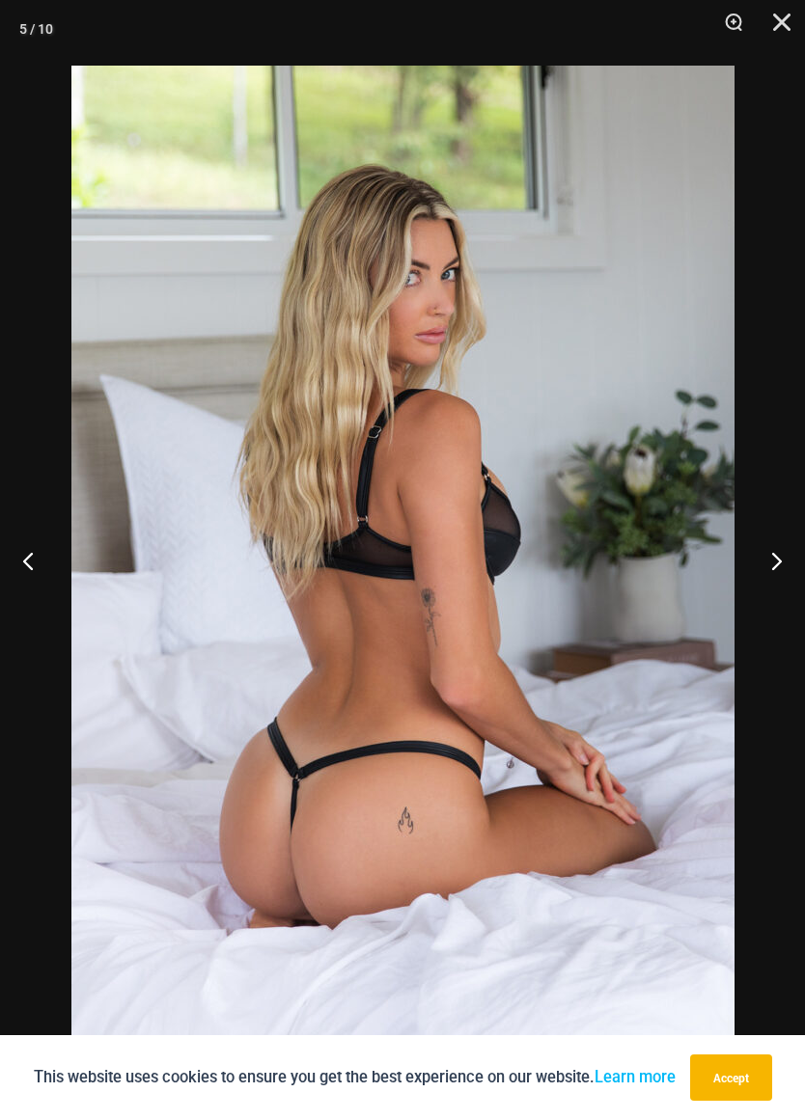
click at [19, 557] on button "Previous" at bounding box center [36, 560] width 72 height 97
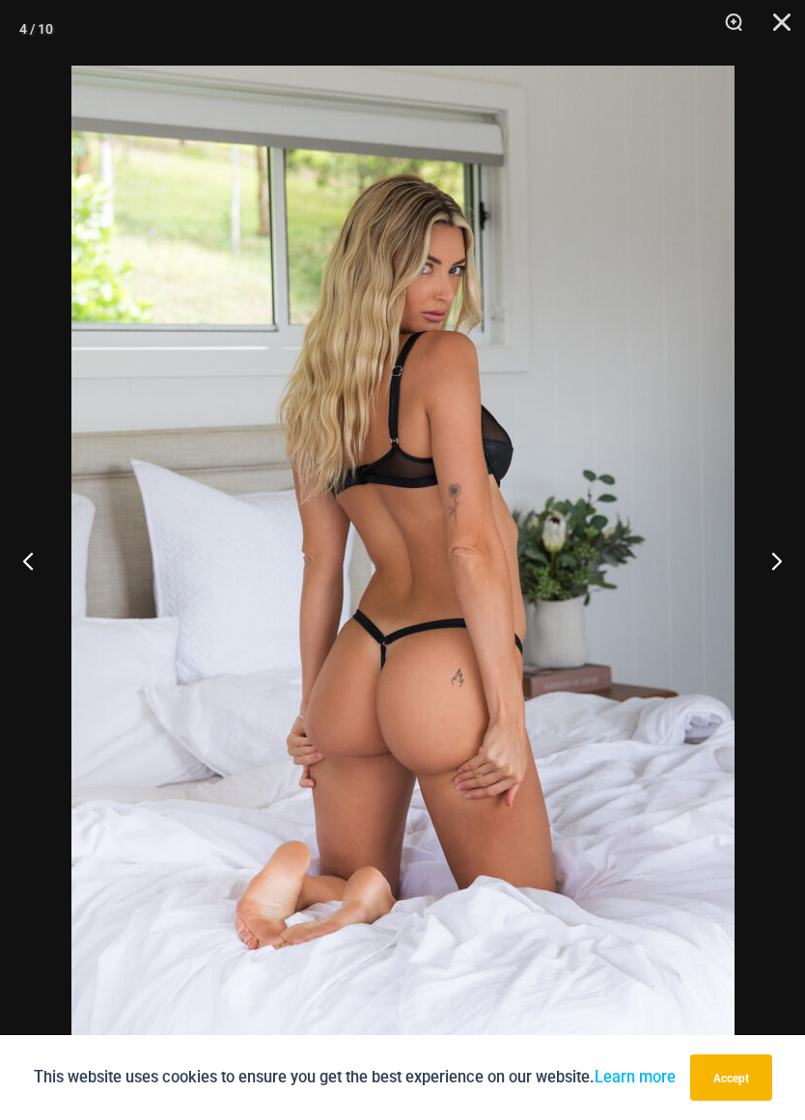
click at [26, 553] on button "Previous" at bounding box center [36, 560] width 72 height 97
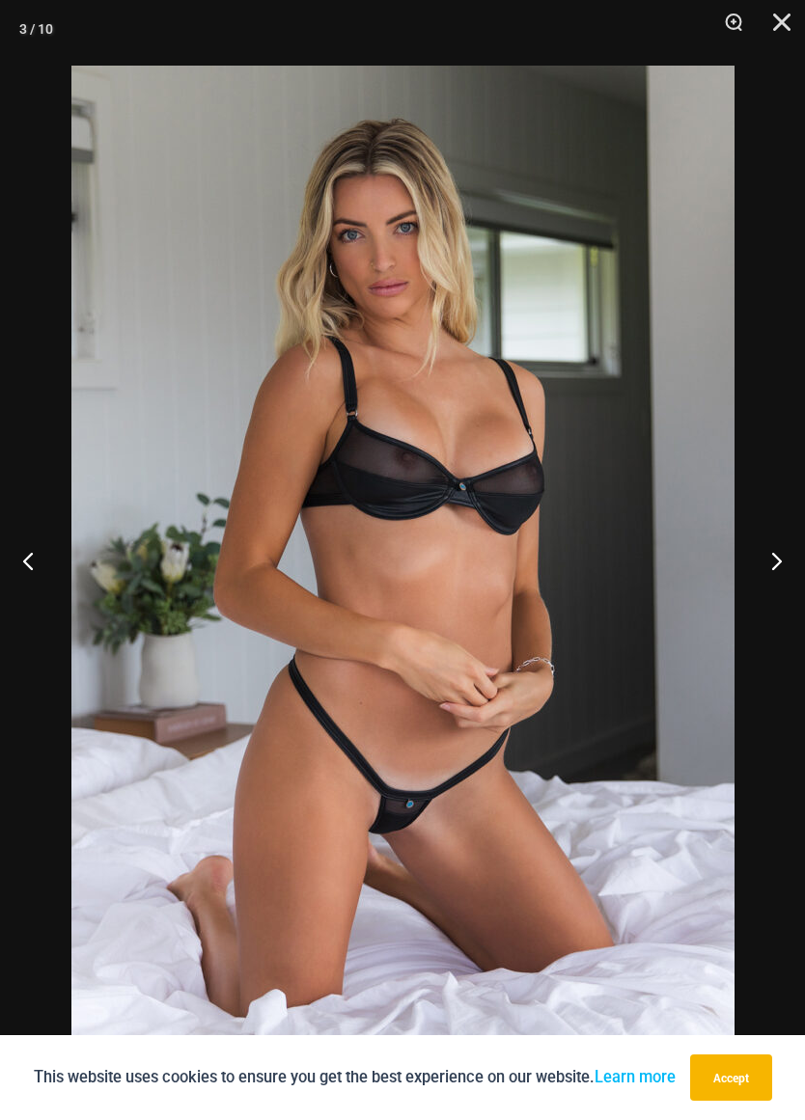
click at [14, 544] on button "Previous" at bounding box center [36, 560] width 72 height 97
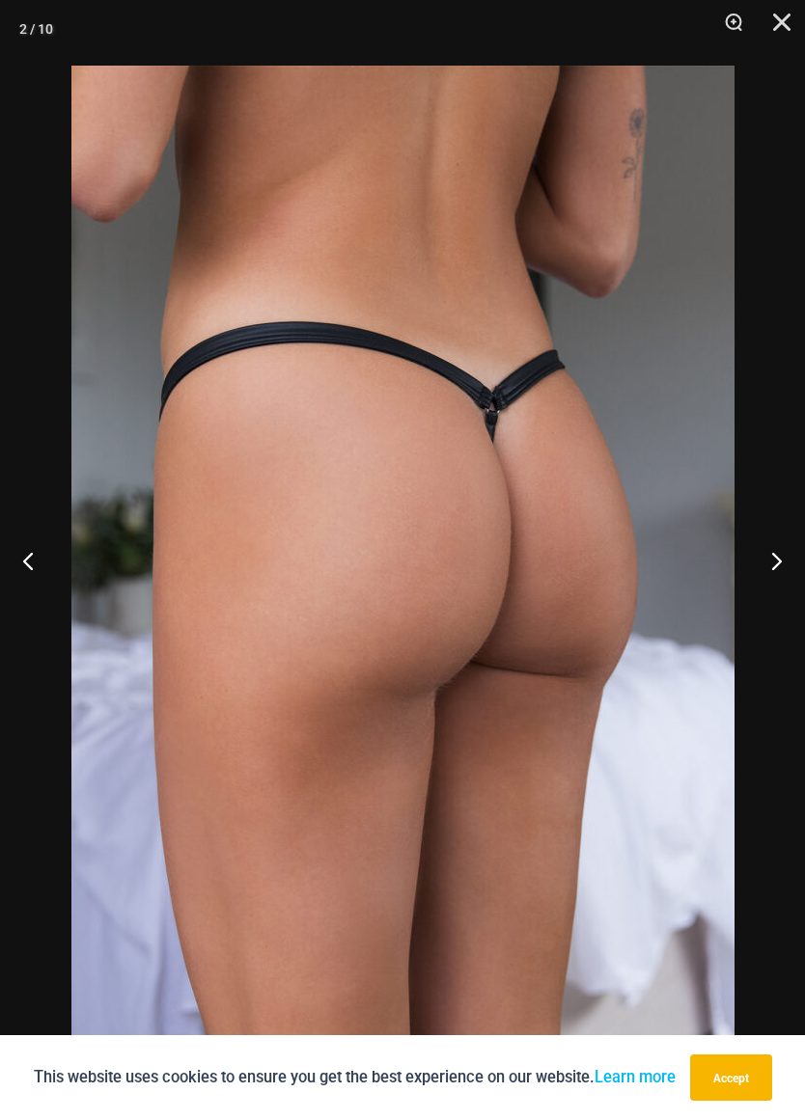
click at [12, 537] on button "Previous" at bounding box center [36, 560] width 72 height 97
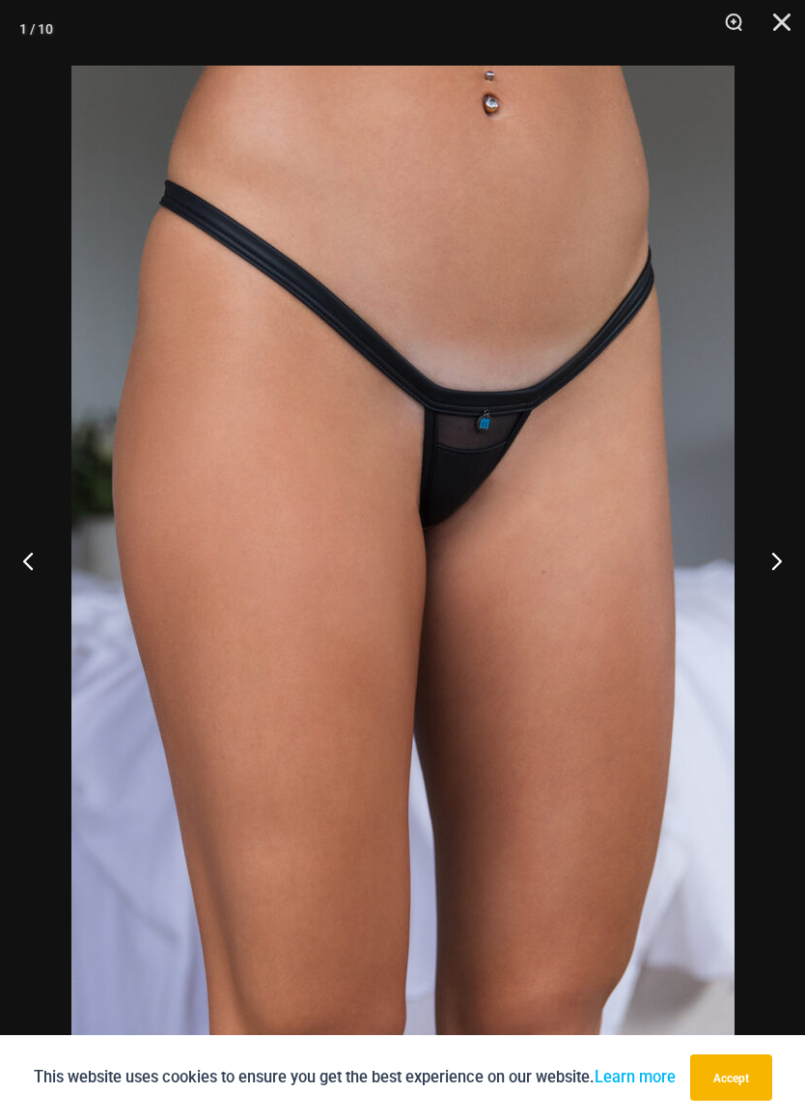
click at [23, 547] on button "Previous" at bounding box center [36, 560] width 72 height 97
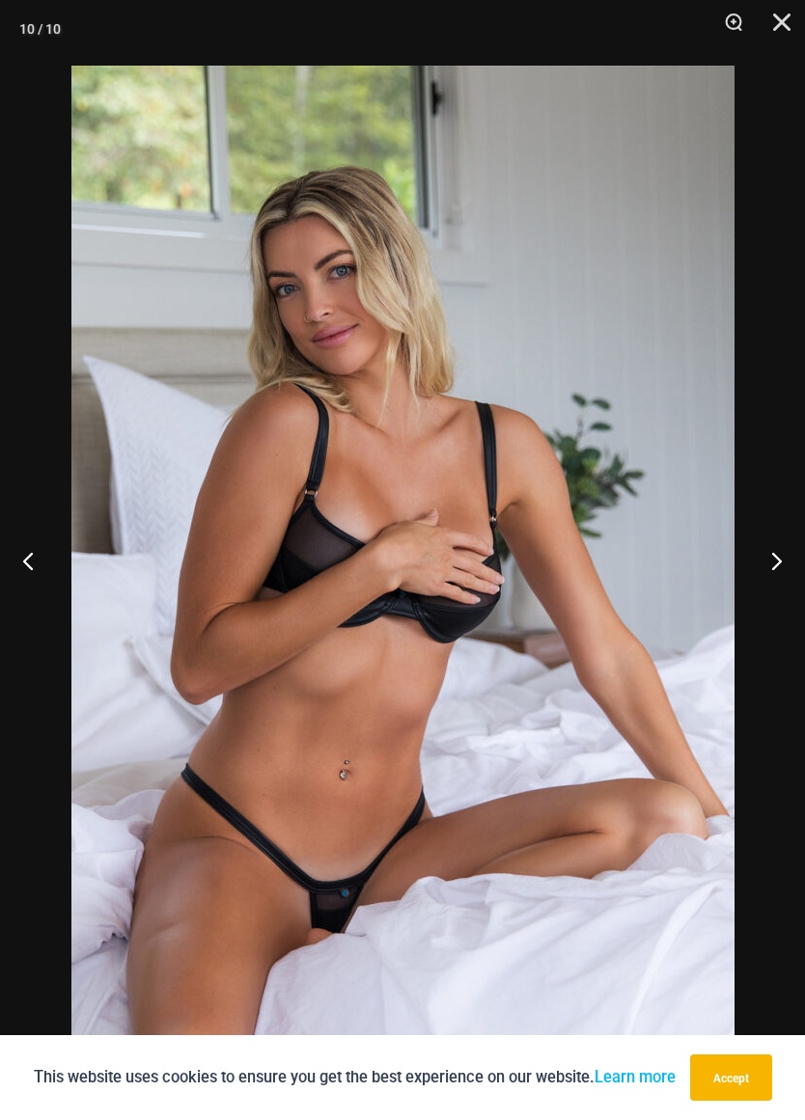
click at [31, 537] on button "Previous" at bounding box center [36, 560] width 72 height 97
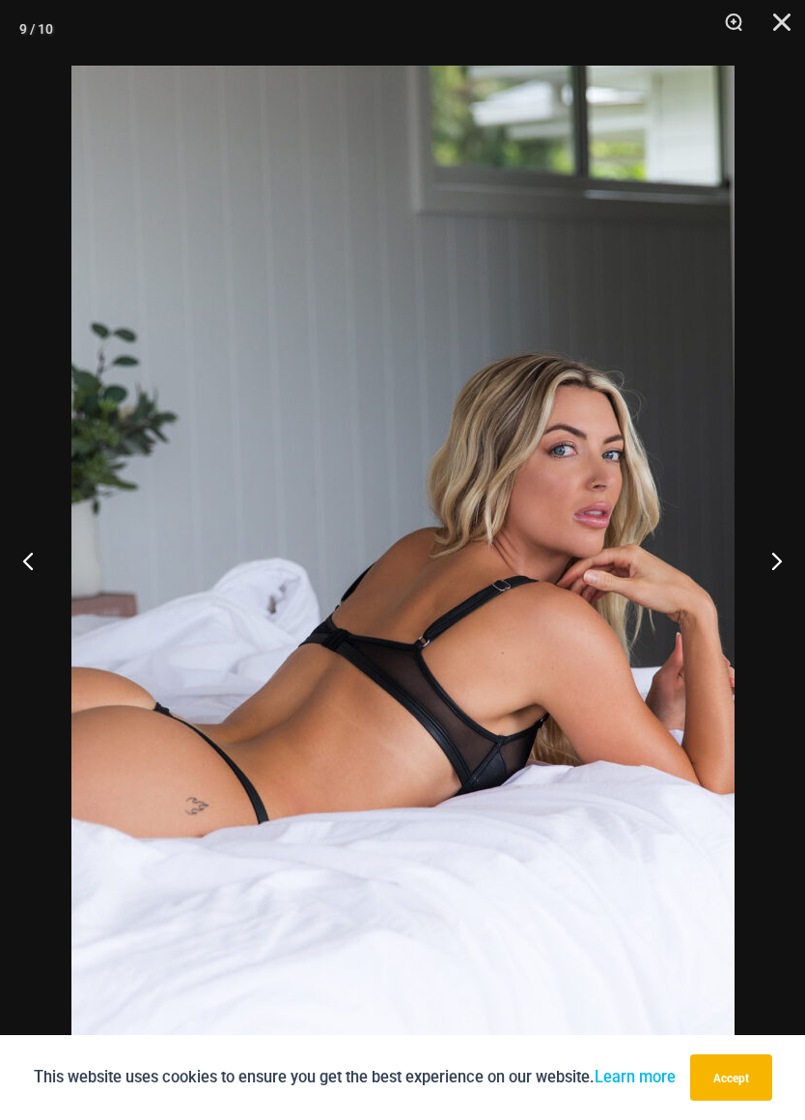
click at [32, 536] on button "Previous" at bounding box center [36, 560] width 72 height 97
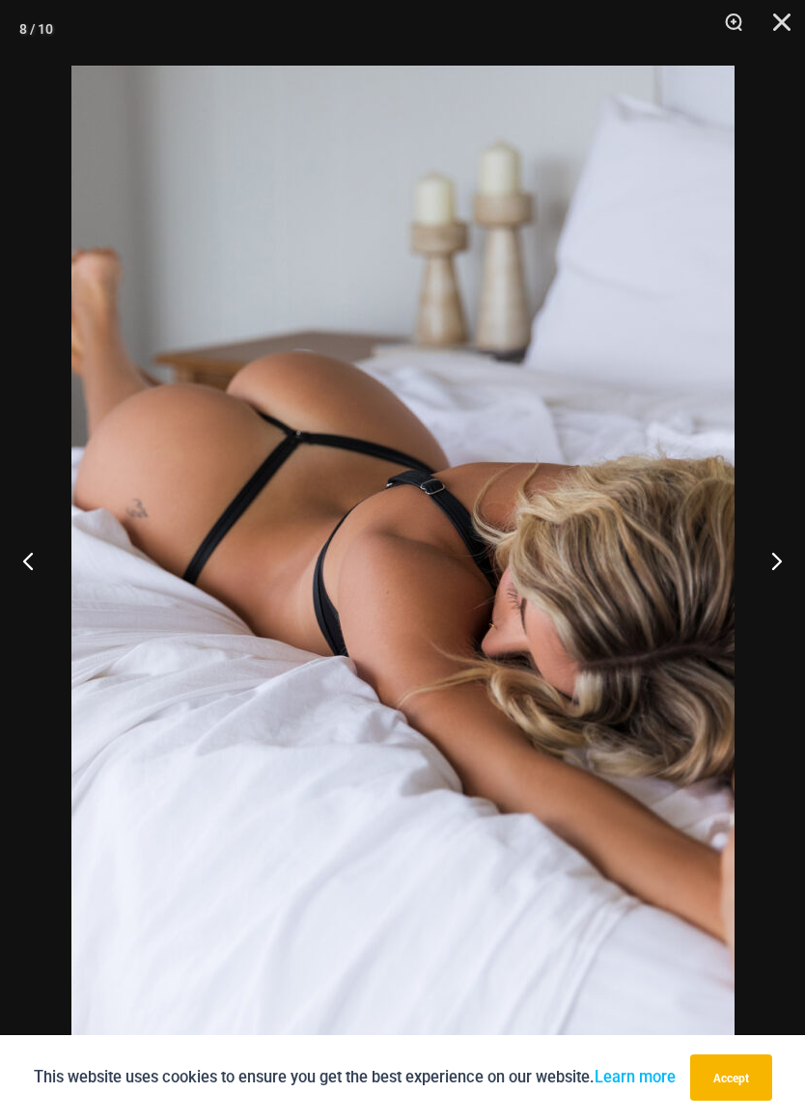
click at [41, 558] on button "Previous" at bounding box center [36, 560] width 72 height 97
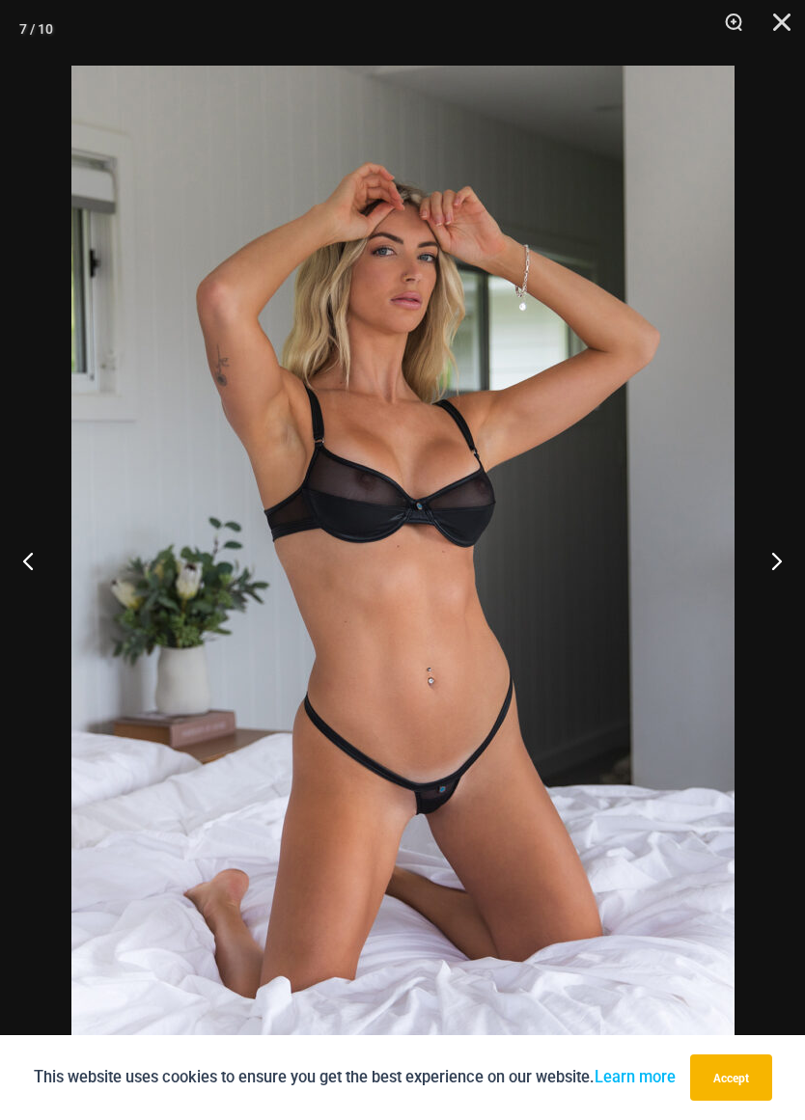
click at [17, 542] on button "Previous" at bounding box center [36, 560] width 72 height 97
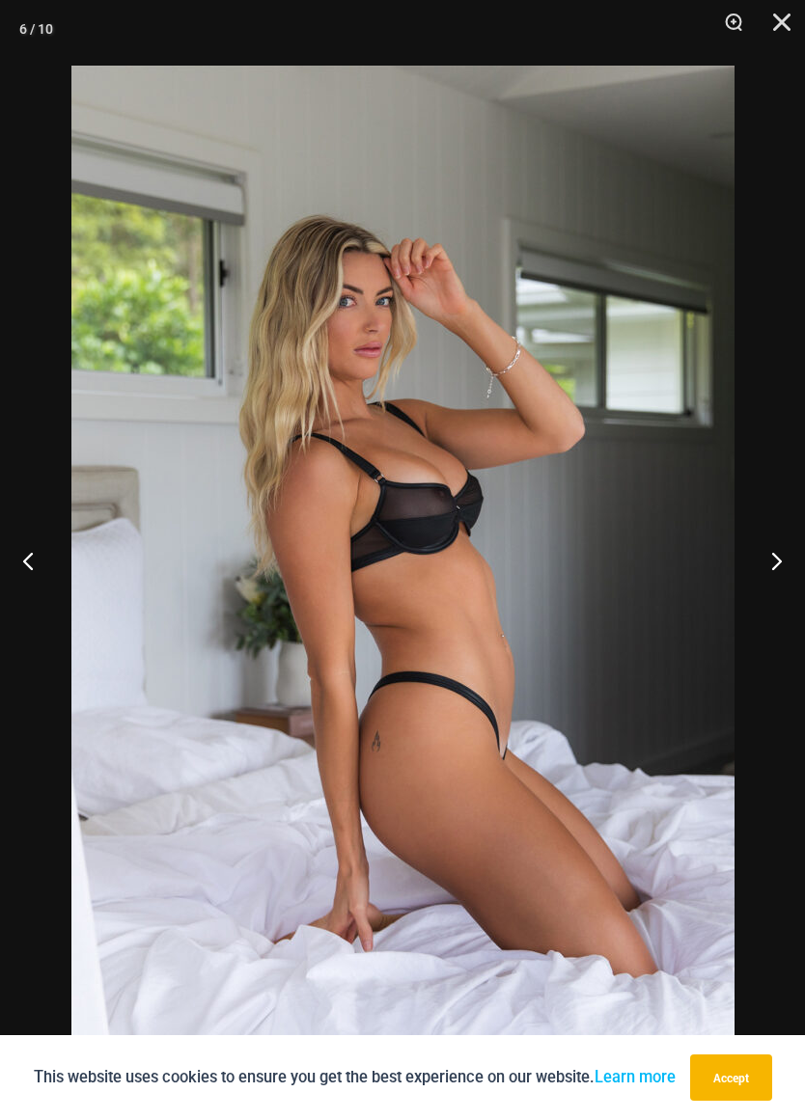
click at [29, 537] on button "Previous" at bounding box center [36, 560] width 72 height 97
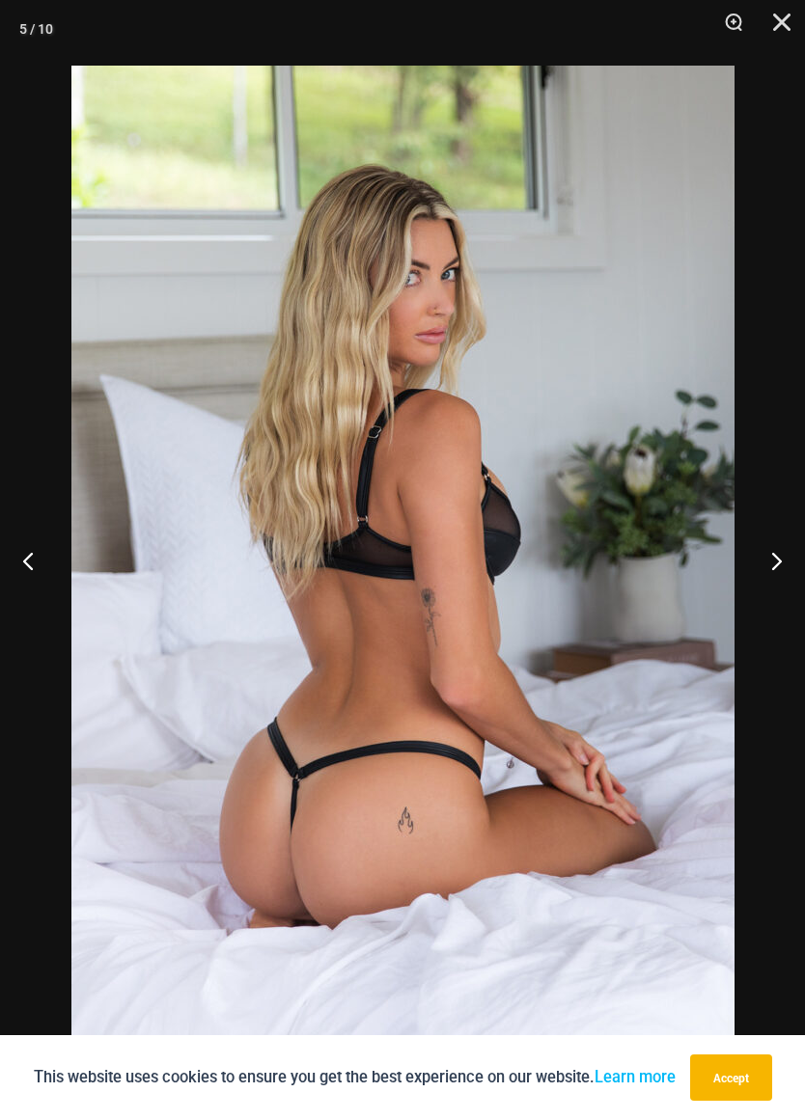
click at [38, 524] on button "Previous" at bounding box center [36, 560] width 72 height 97
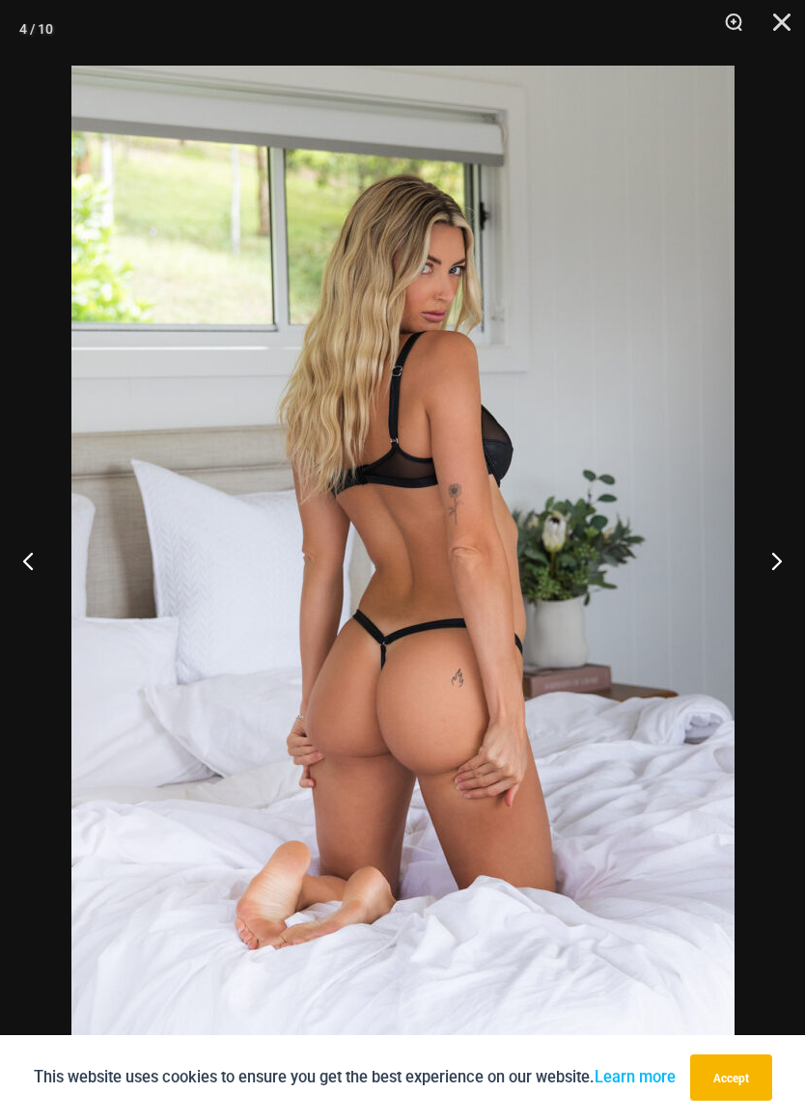
click at [42, 539] on button "Previous" at bounding box center [36, 560] width 72 height 97
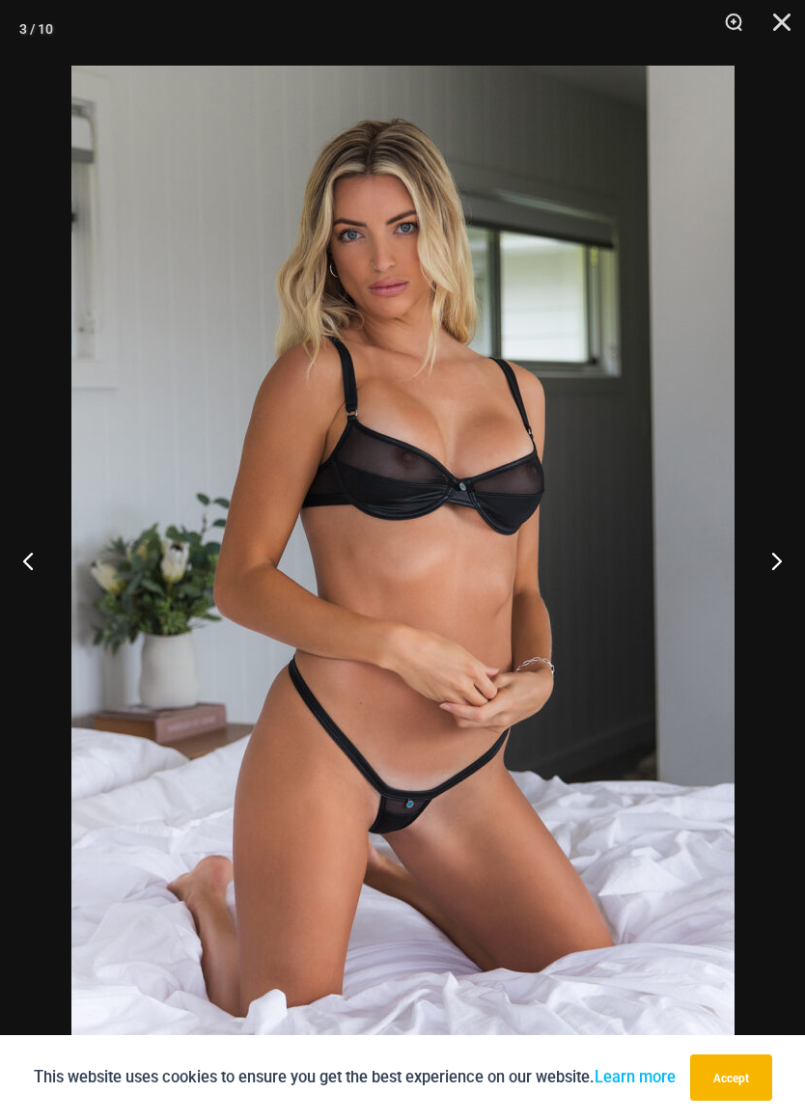
click at [20, 525] on button "Previous" at bounding box center [36, 560] width 72 height 97
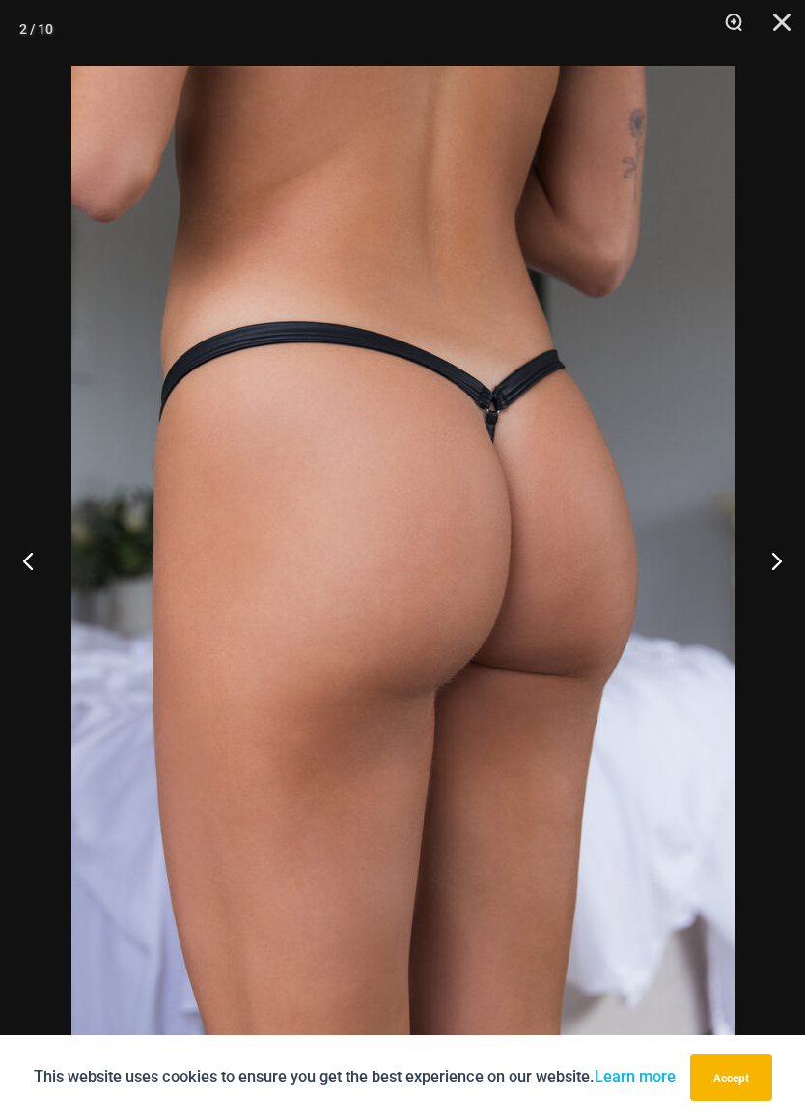
click at [25, 537] on button "Previous" at bounding box center [36, 560] width 72 height 97
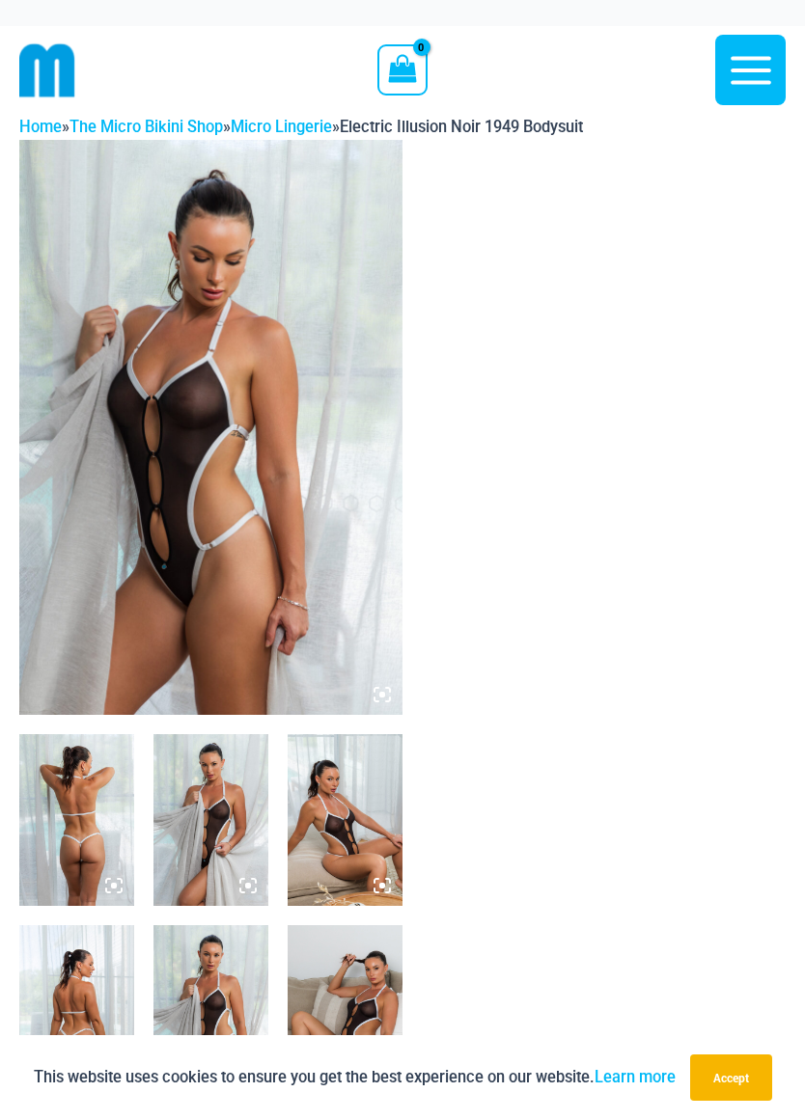
click at [104, 524] on img at bounding box center [210, 427] width 383 height 575
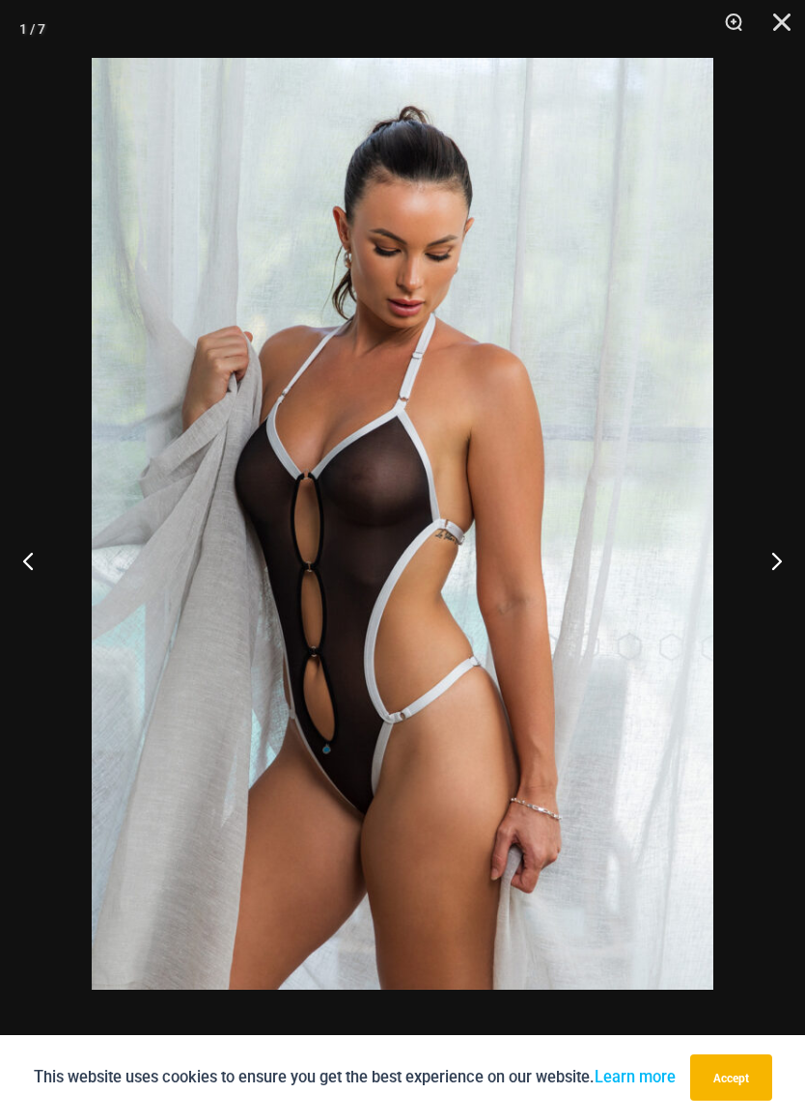
click at [23, 568] on button "Previous" at bounding box center [36, 560] width 72 height 97
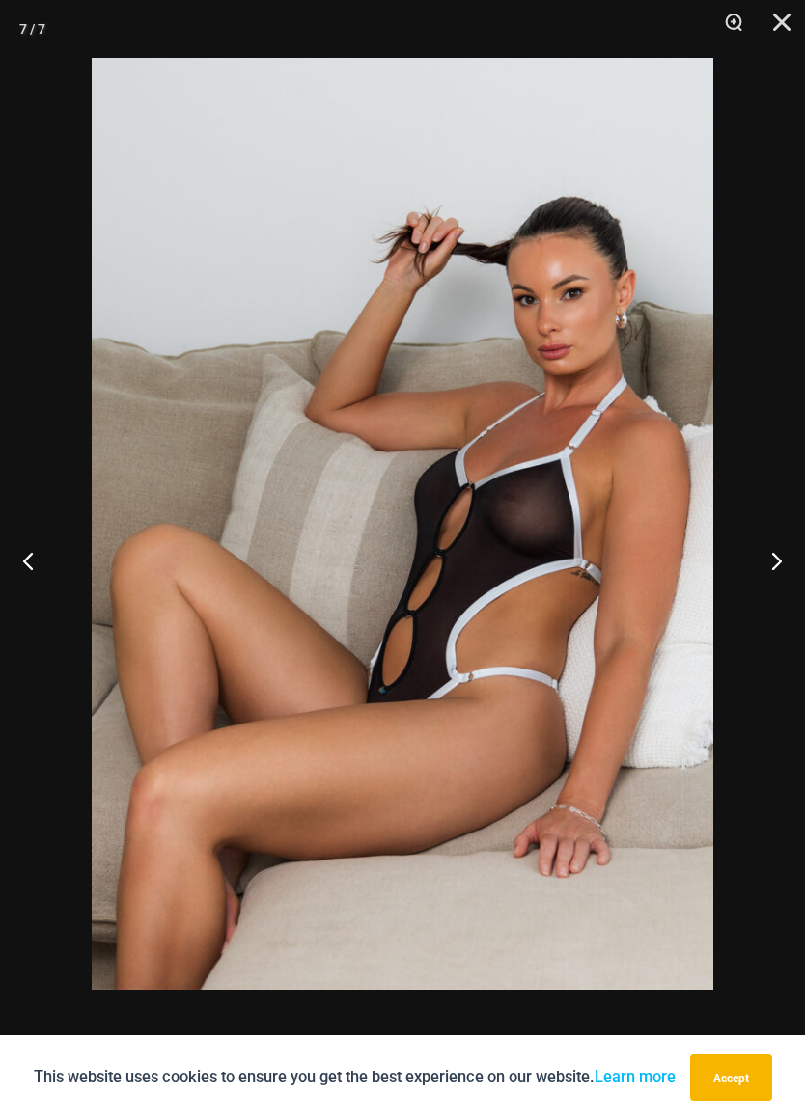
click at [36, 561] on button "Previous" at bounding box center [36, 560] width 72 height 97
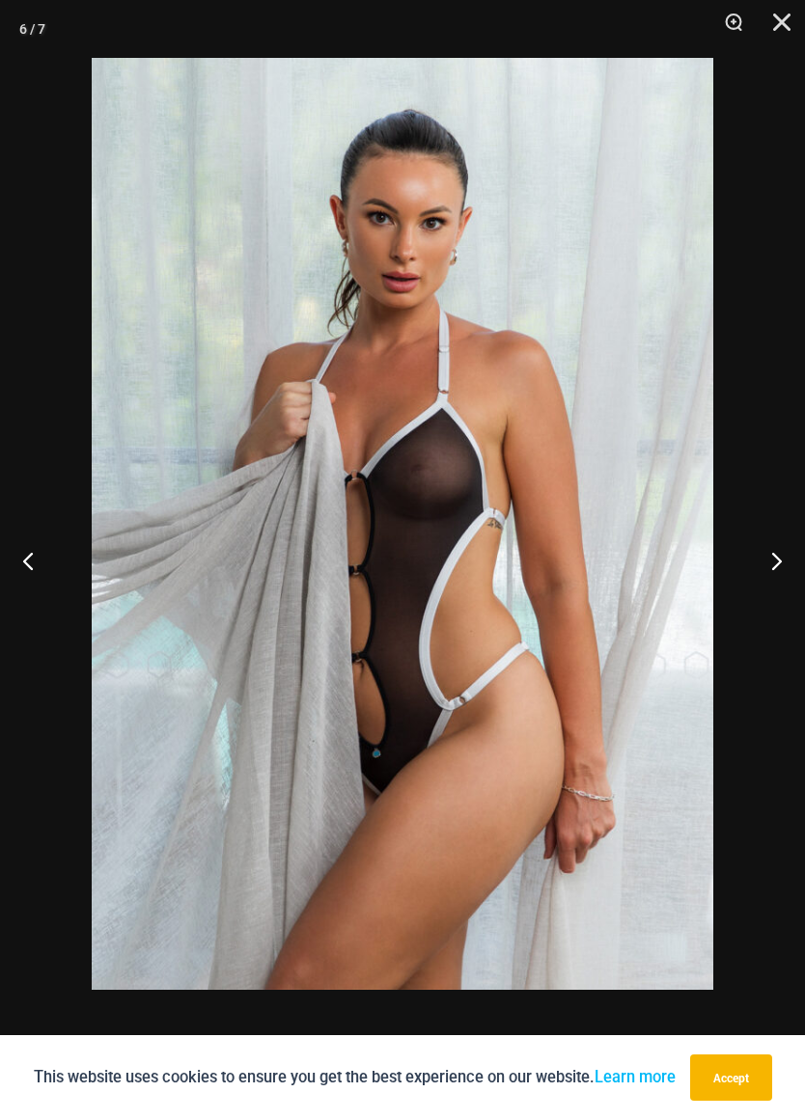
click at [34, 555] on button "Previous" at bounding box center [36, 560] width 72 height 97
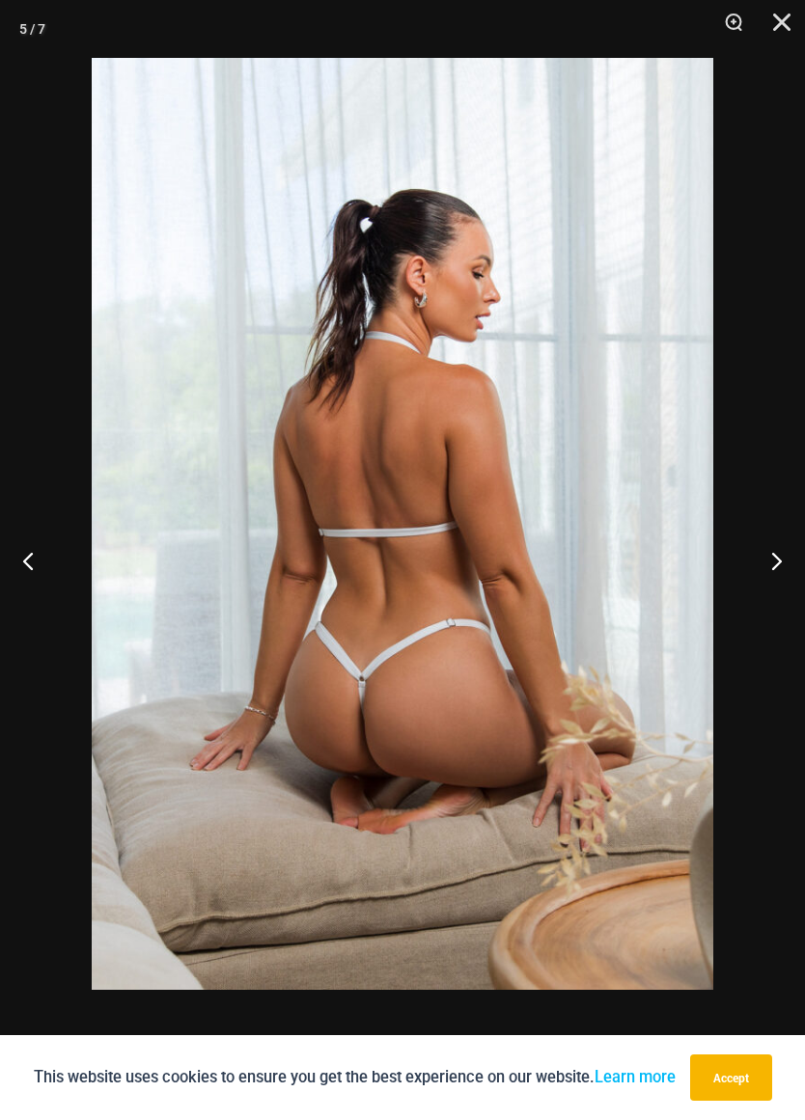
click at [21, 553] on button "Previous" at bounding box center [36, 560] width 72 height 97
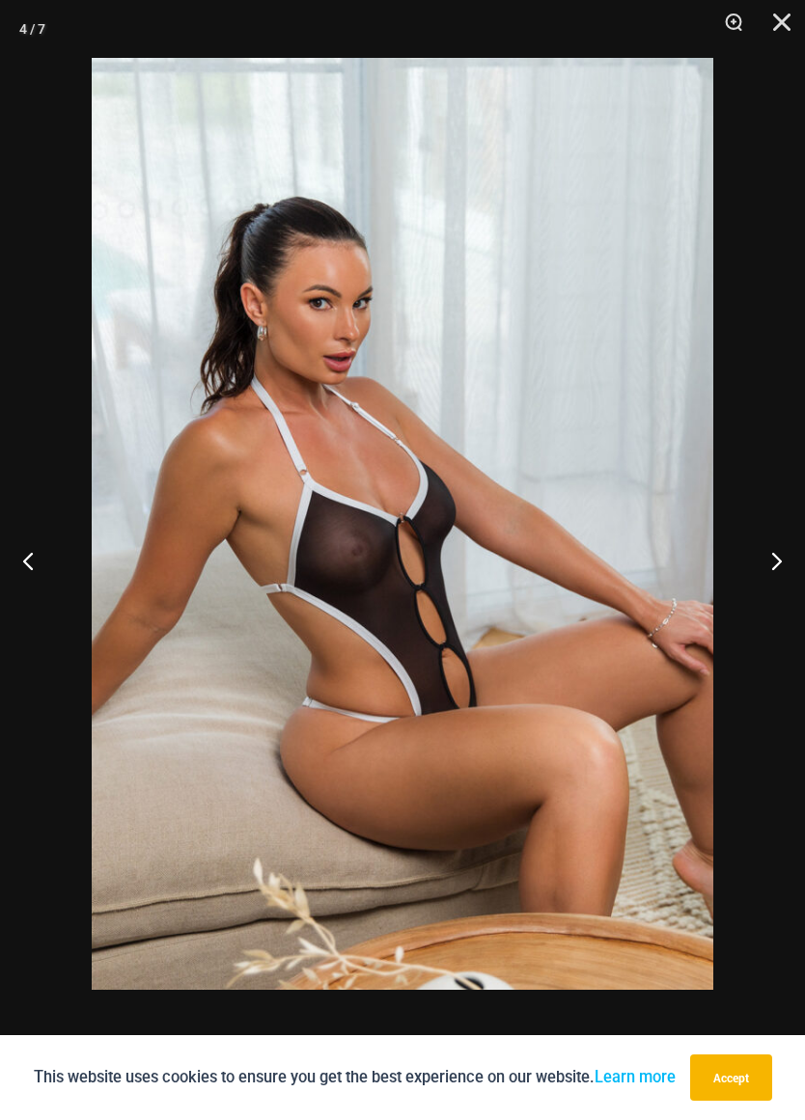
click at [22, 553] on button "Previous" at bounding box center [36, 560] width 72 height 97
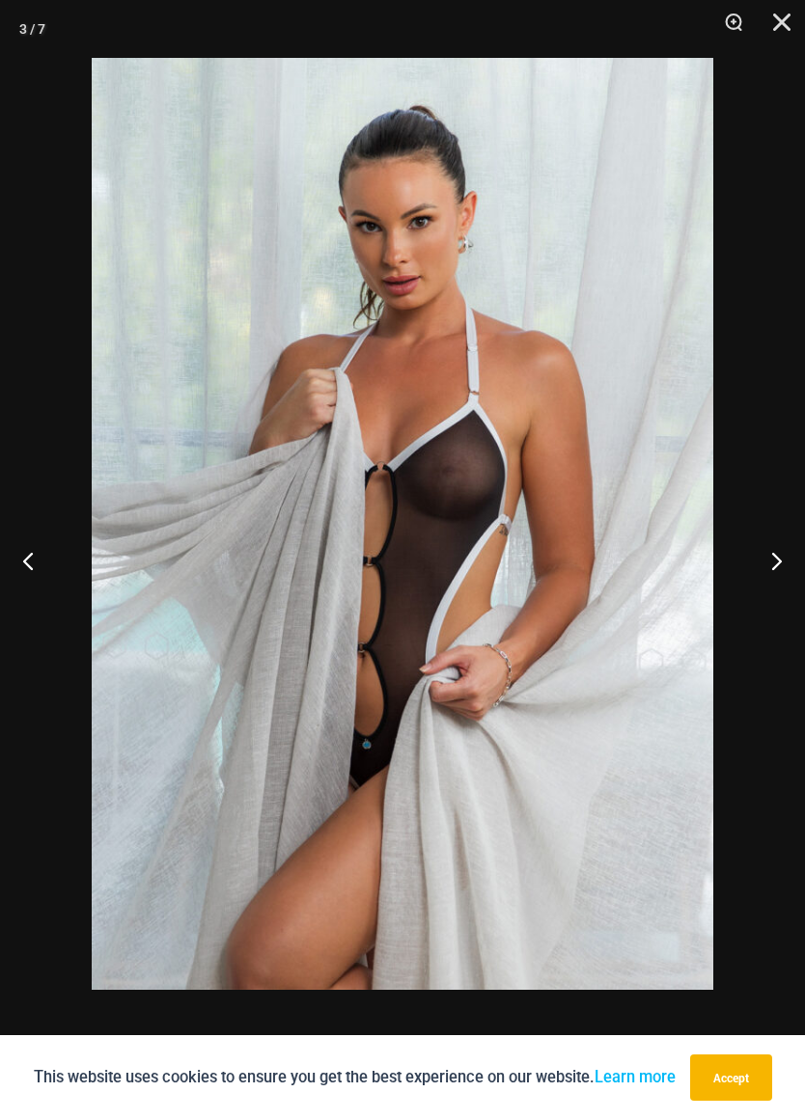
click at [29, 562] on button "Previous" at bounding box center [36, 560] width 72 height 97
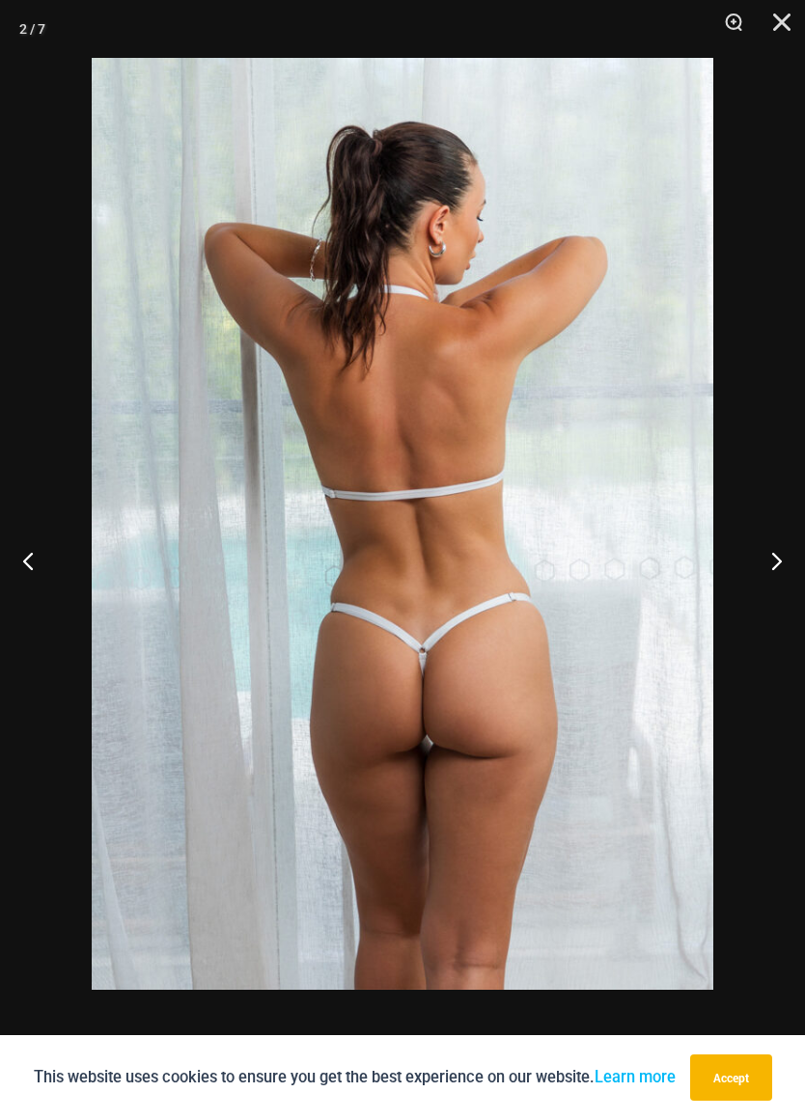
click at [11, 561] on button "Previous" at bounding box center [36, 560] width 72 height 97
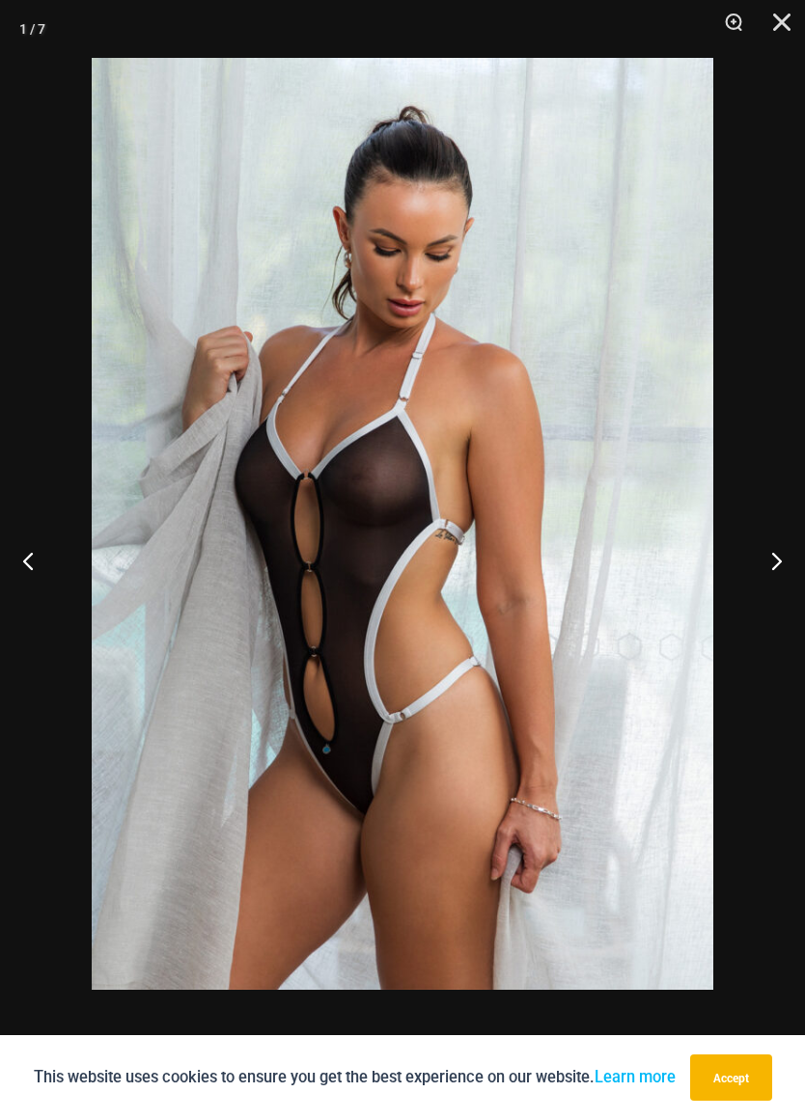
click at [14, 556] on button "Previous" at bounding box center [36, 560] width 72 height 97
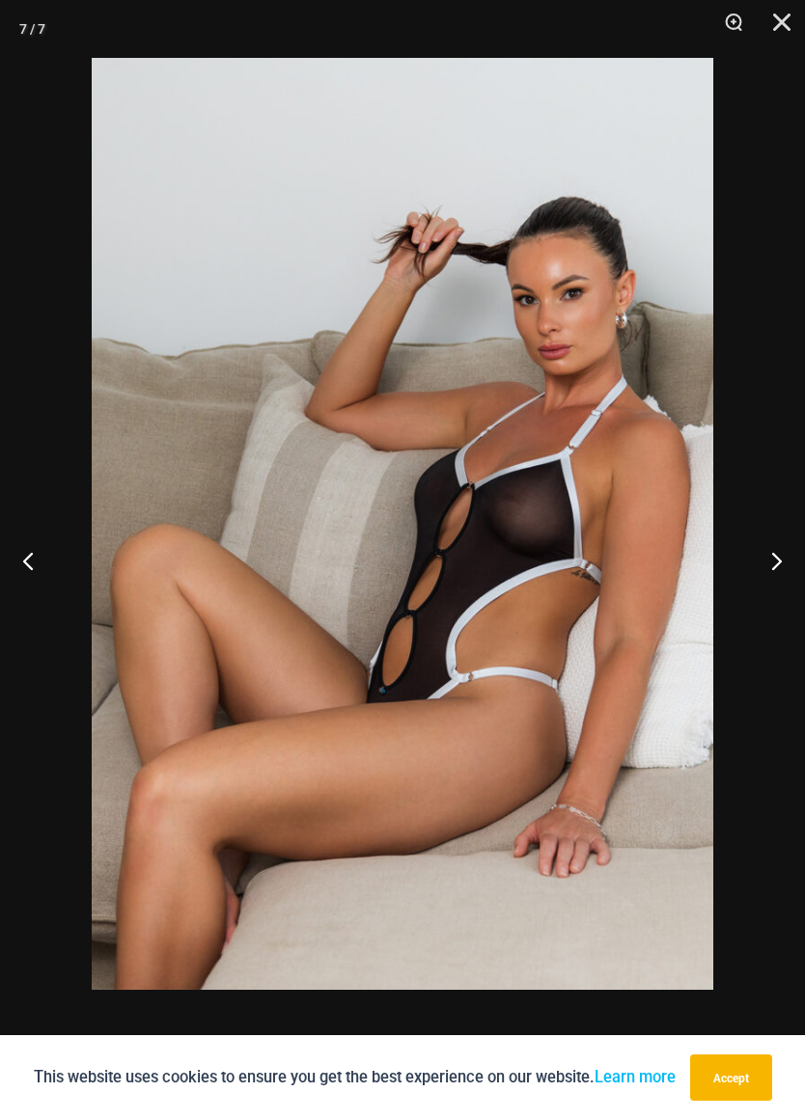
click at [17, 562] on button "Previous" at bounding box center [36, 560] width 72 height 97
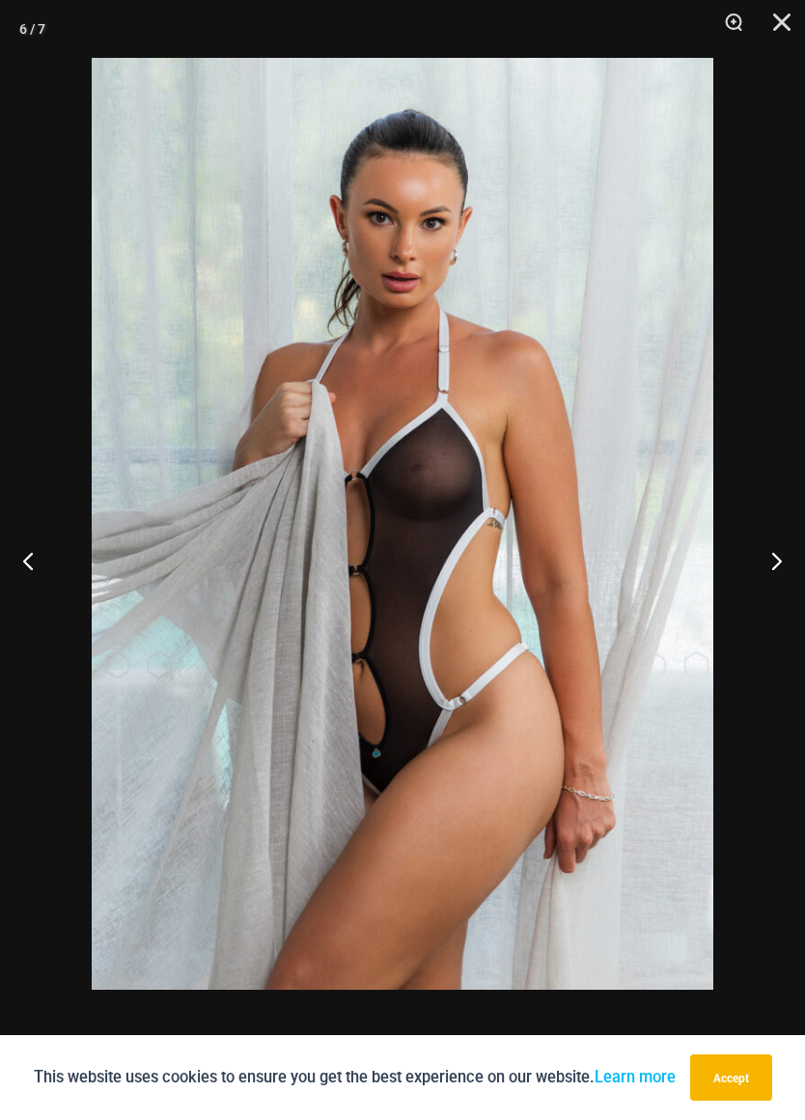
click at [28, 561] on button "Previous" at bounding box center [36, 560] width 72 height 97
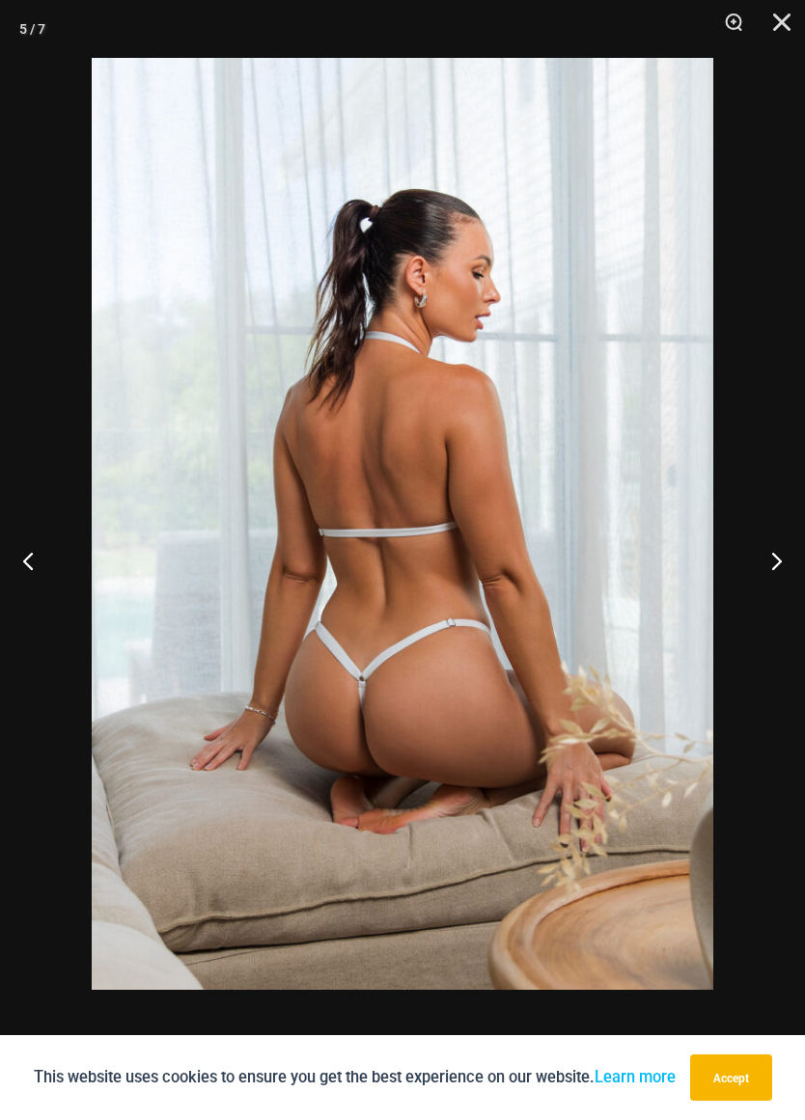
click at [21, 555] on button "Previous" at bounding box center [36, 560] width 72 height 97
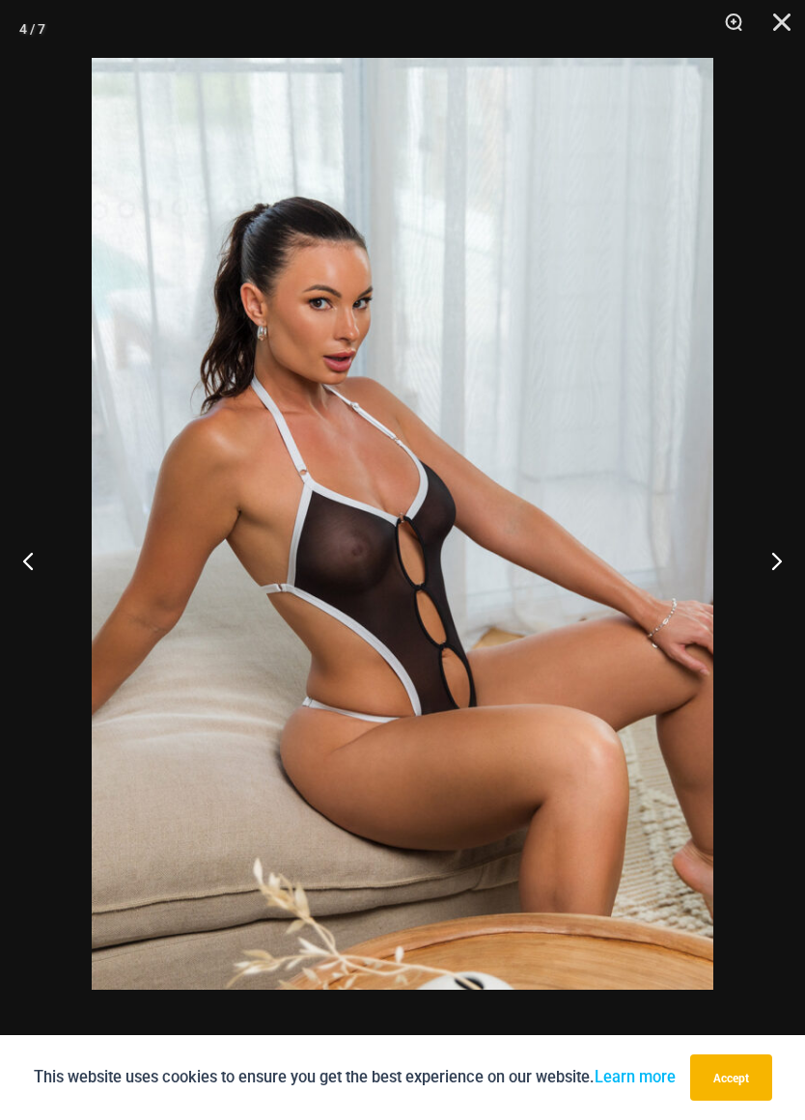
click at [24, 554] on button "Previous" at bounding box center [36, 560] width 72 height 97
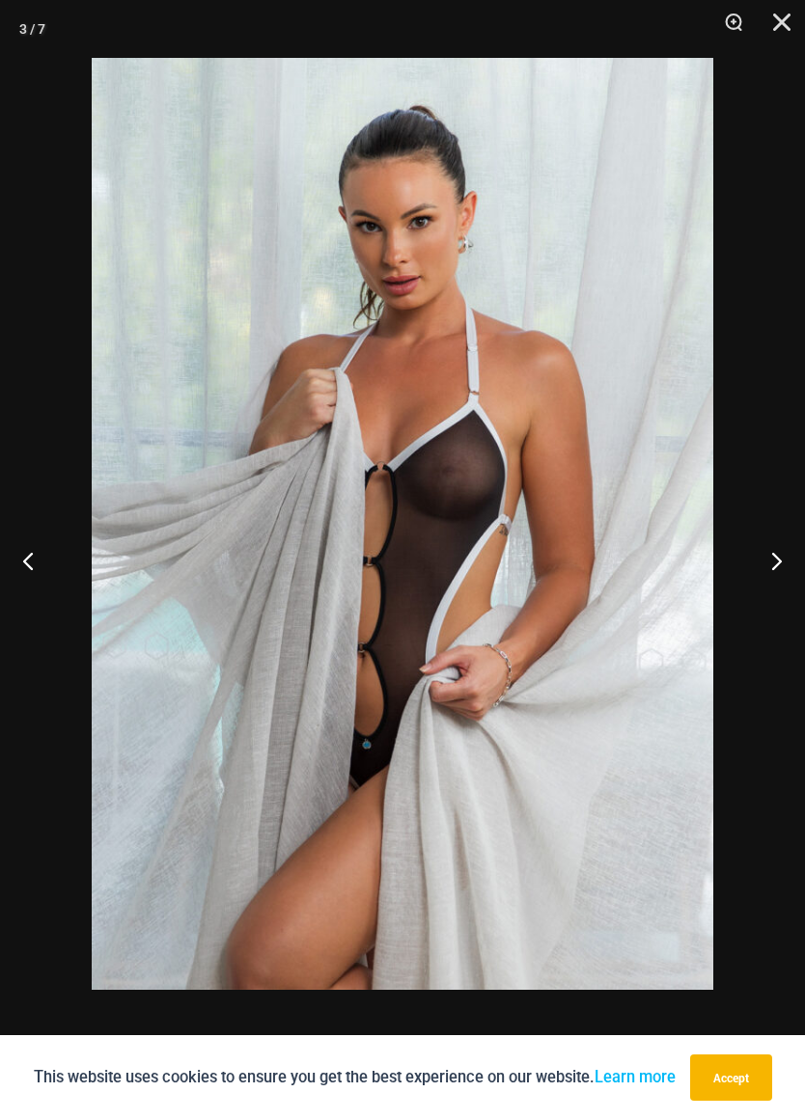
click at [24, 559] on button "Previous" at bounding box center [36, 560] width 72 height 97
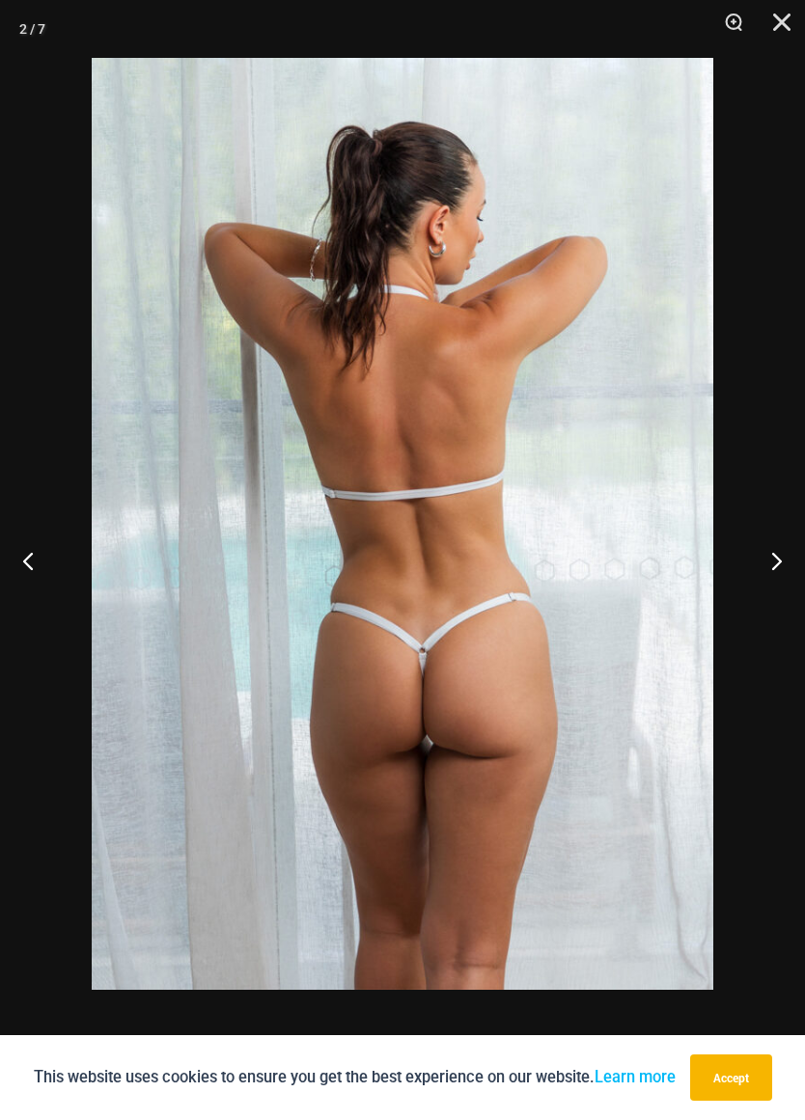
click at [9, 561] on button "Previous" at bounding box center [36, 560] width 72 height 97
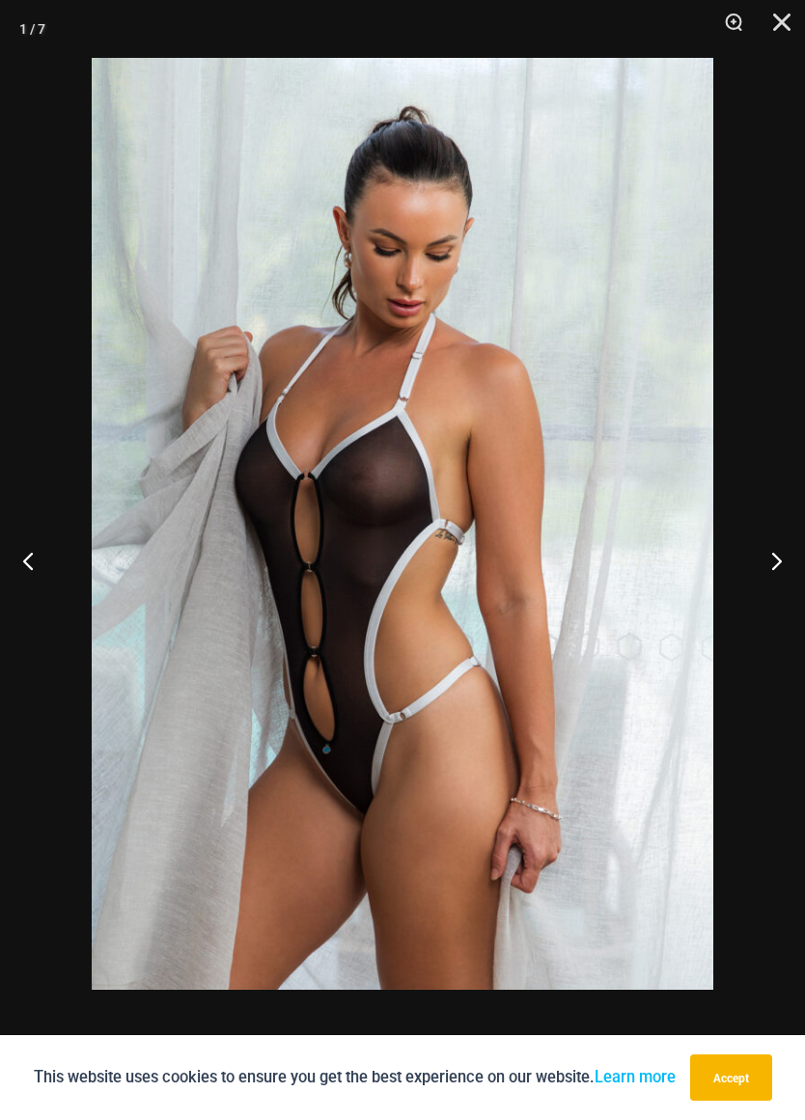
click at [11, 558] on button "Previous" at bounding box center [36, 560] width 72 height 97
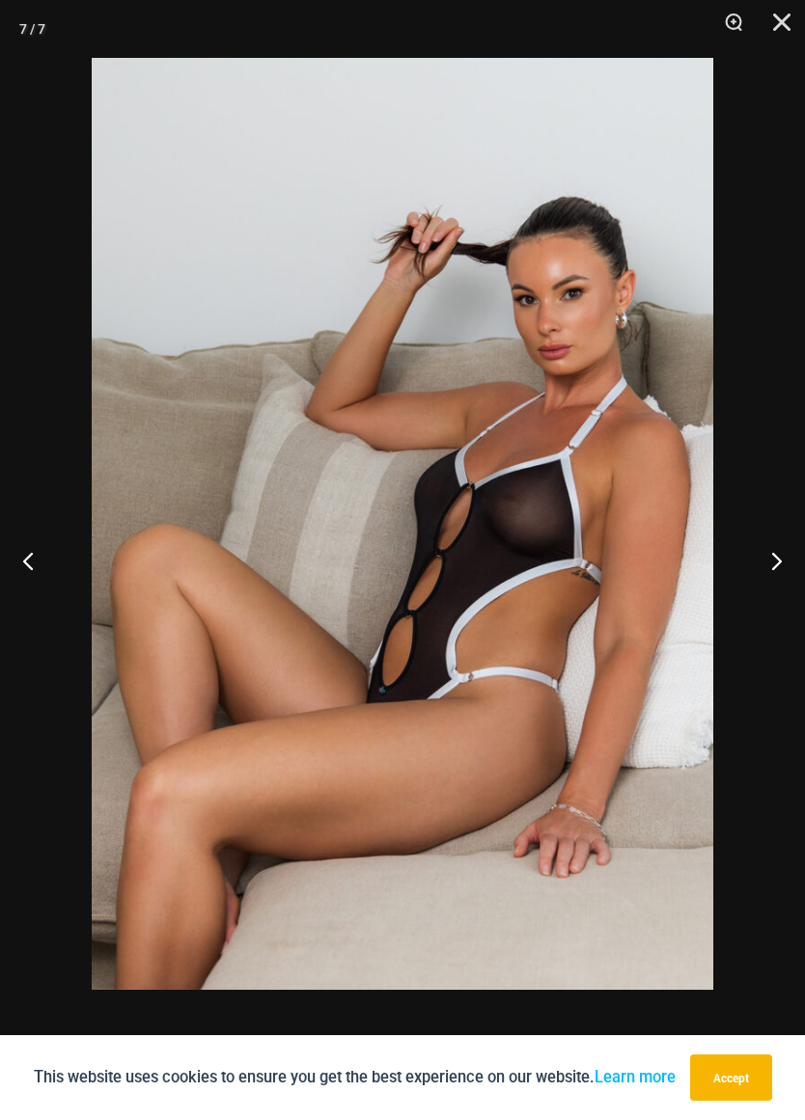
click at [17, 568] on button "Previous" at bounding box center [36, 560] width 72 height 97
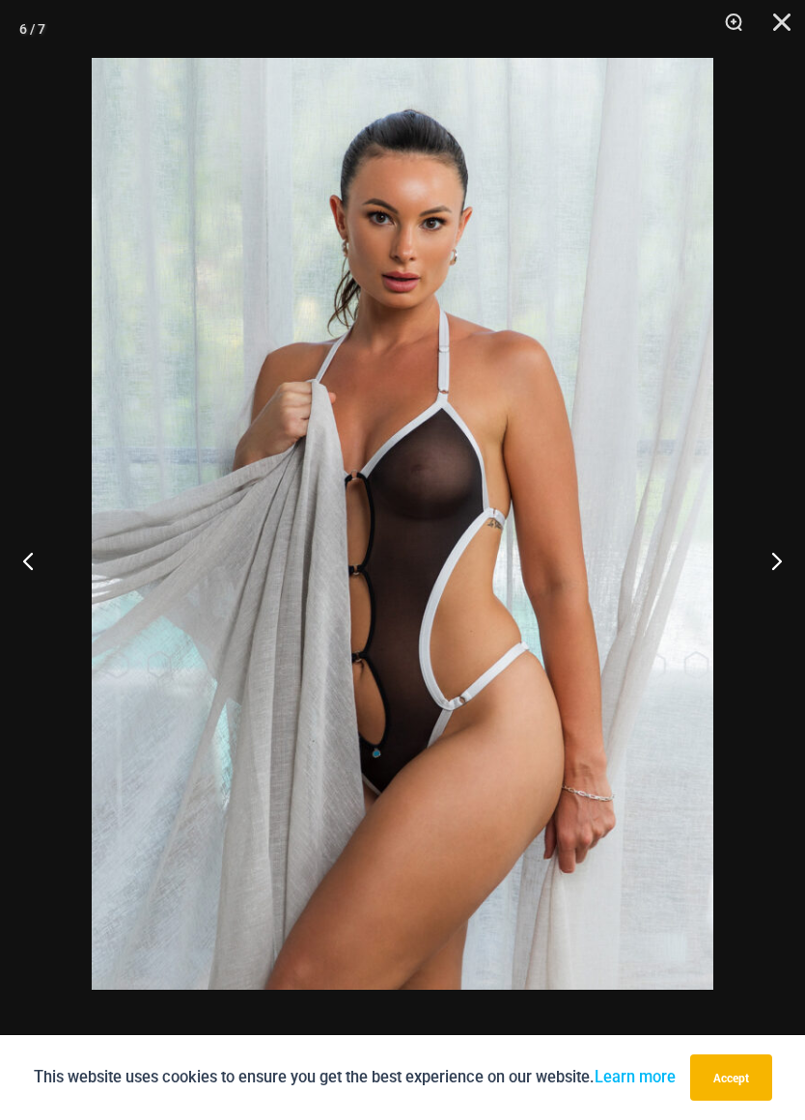
click at [15, 566] on button "Previous" at bounding box center [36, 560] width 72 height 97
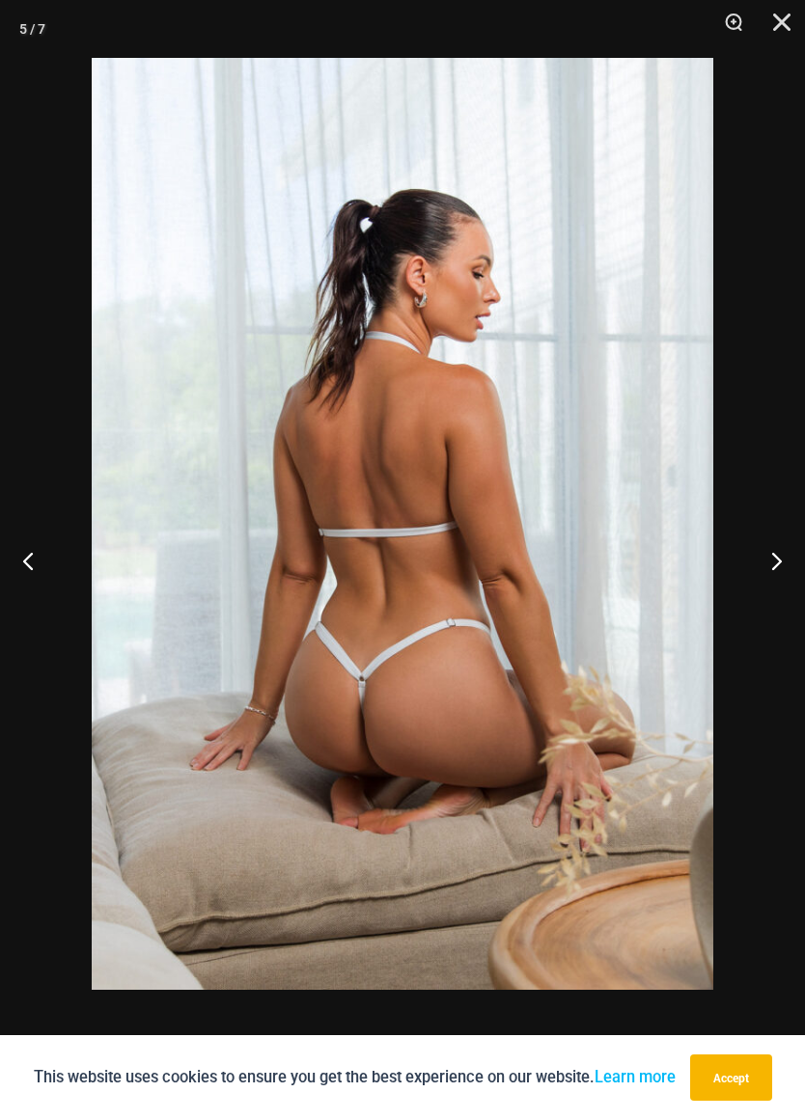
click at [14, 564] on button "Previous" at bounding box center [36, 560] width 72 height 97
